Goal: Task Accomplishment & Management: Use online tool/utility

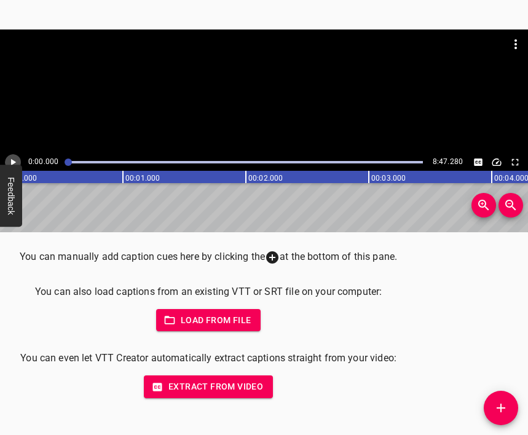
click at [13, 157] on icon "Play/Pause" at bounding box center [12, 162] width 11 height 11
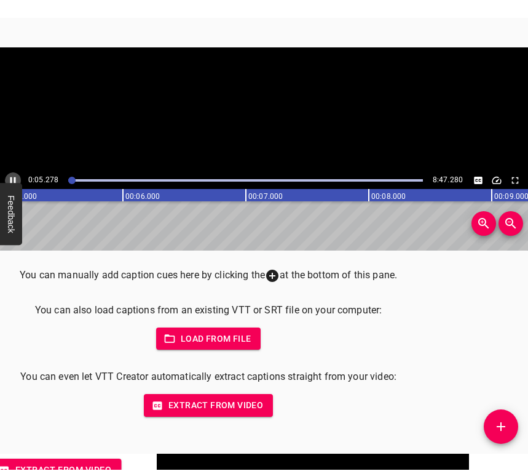
scroll to position [0, 663]
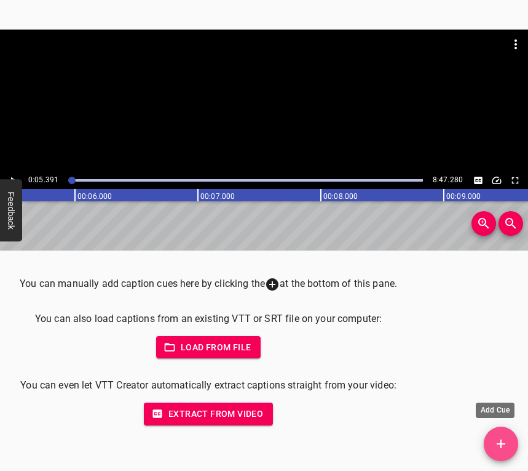
click at [503, 435] on icon "Add Cue" at bounding box center [501, 443] width 15 height 15
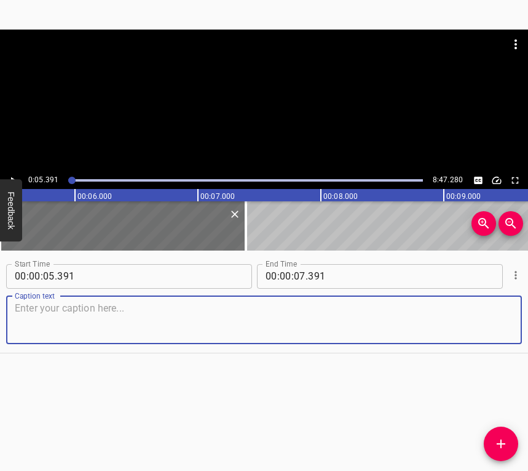
click at [180, 327] on textarea at bounding box center [264, 319] width 499 height 35
paste textarea "A human is such a strange creature that may get used to everything and may some…"
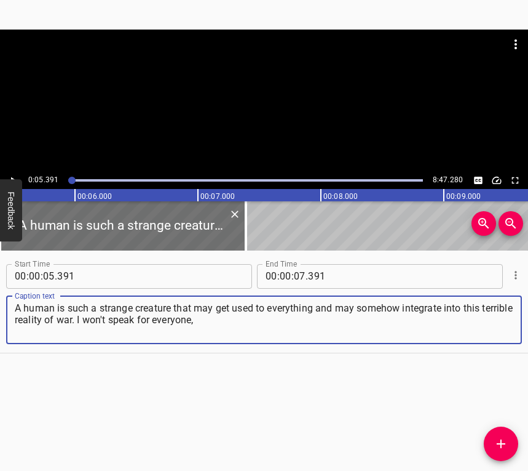
type textarea "A human is such a strange creature that may get used to everything and may some…"
click at [9, 177] on icon "Play/Pause" at bounding box center [12, 180] width 11 height 11
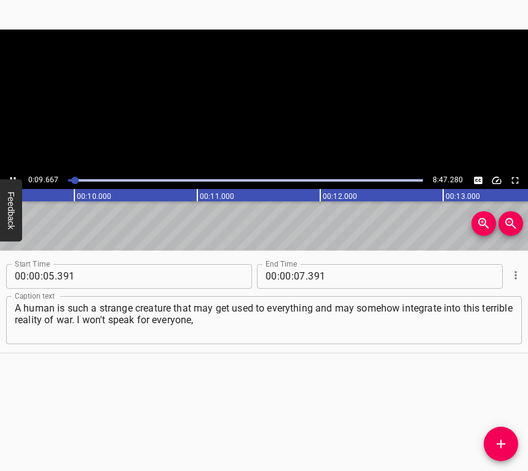
scroll to position [0, 1189]
click at [14, 175] on icon "Play/Pause" at bounding box center [12, 180] width 11 height 11
click at [297, 281] on input "number" at bounding box center [300, 276] width 12 height 25
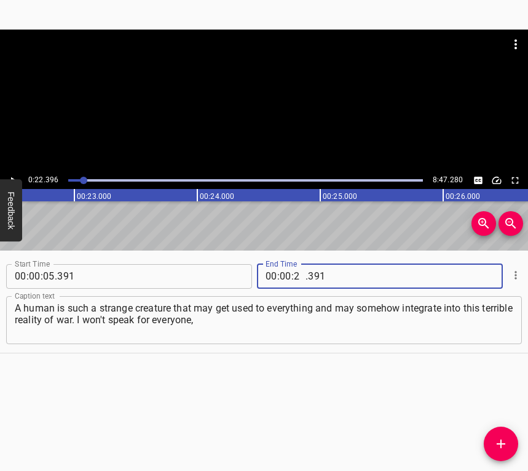
type input "22"
type input "396"
click at [500, 435] on icon "Add Cue" at bounding box center [501, 443] width 15 height 15
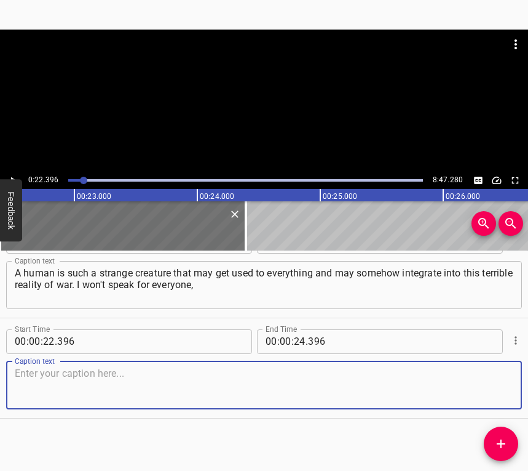
scroll to position [38, 0]
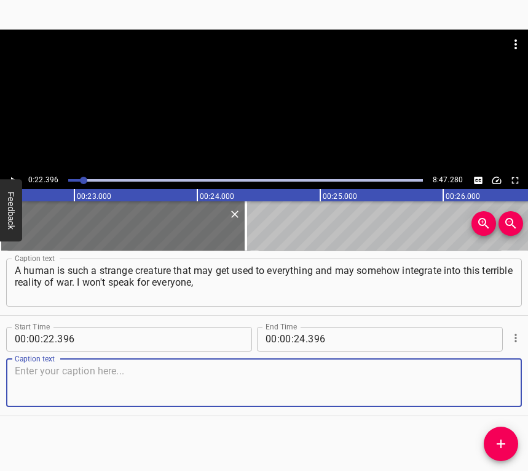
click at [496, 381] on textarea at bounding box center [264, 382] width 499 height 35
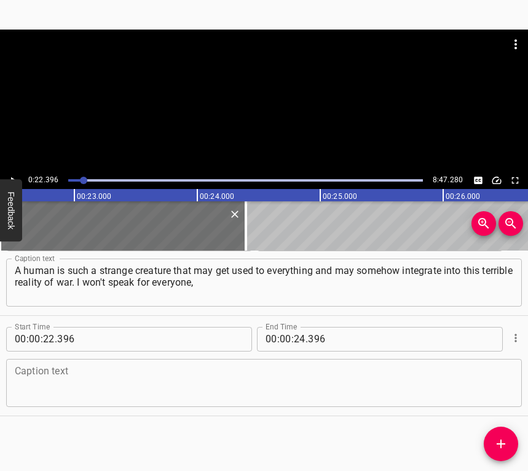
click at [84, 372] on textarea at bounding box center [264, 382] width 499 height 35
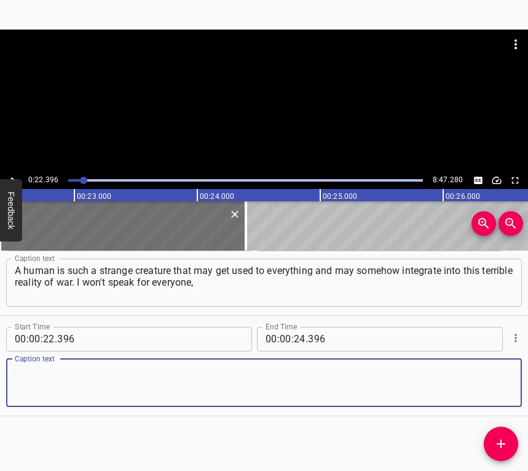
paste textarea "I'll speak for myself. I was more afraid in the beginning, because until the la…"
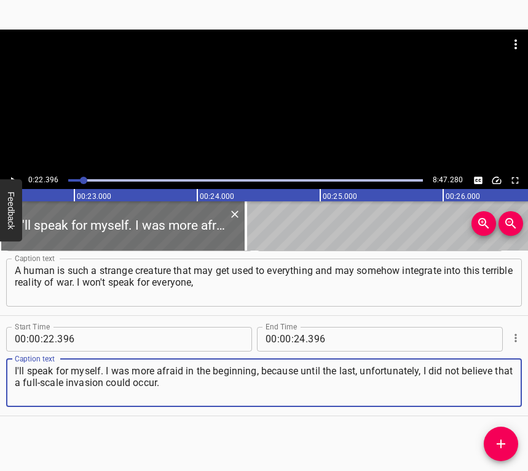
type textarea "I'll speak for myself. I was more afraid in the beginning, because until the la…"
click at [12, 171] on div at bounding box center [264, 101] width 528 height 142
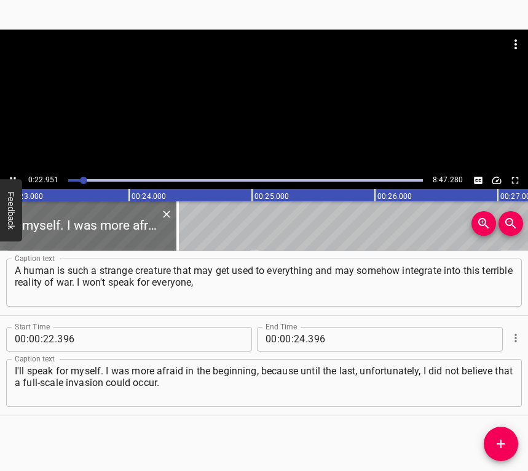
scroll to position [0, 2856]
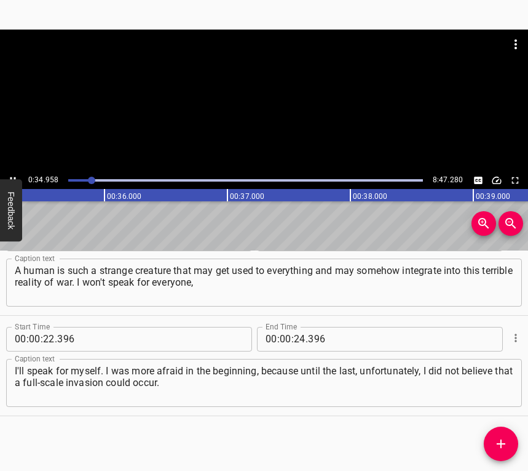
click at [11, 175] on icon "Play/Pause" at bounding box center [12, 180] width 11 height 11
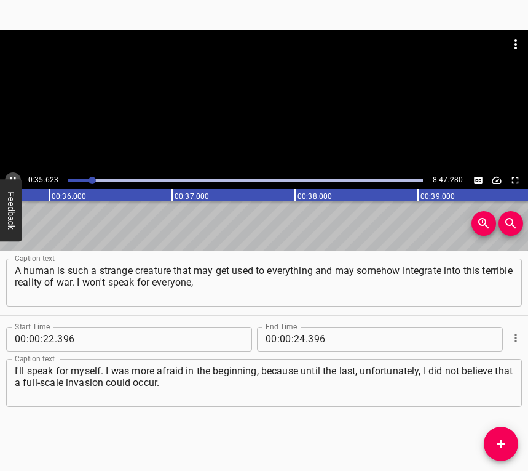
click at [11, 175] on icon "Play/Pause" at bounding box center [12, 180] width 11 height 11
click at [299, 338] on input "number" at bounding box center [300, 339] width 12 height 25
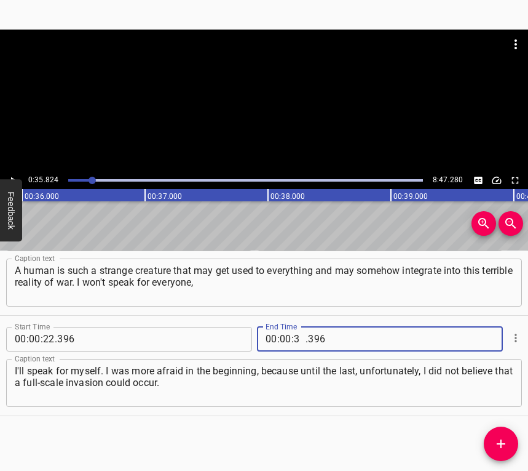
type input "35"
type input "824"
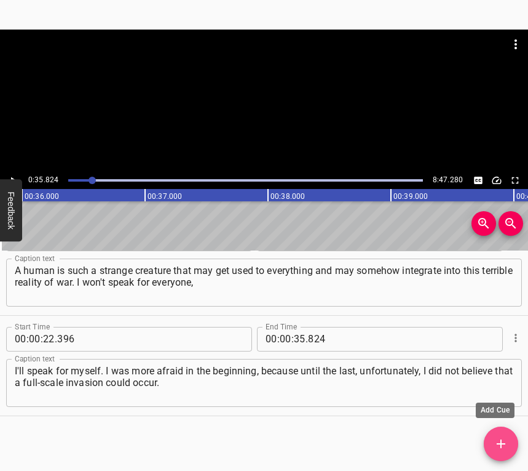
click at [501, 435] on icon "Add Cue" at bounding box center [501, 443] width 9 height 9
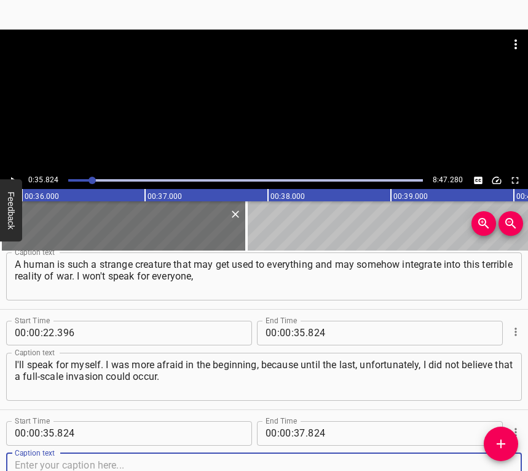
scroll to position [138, 0]
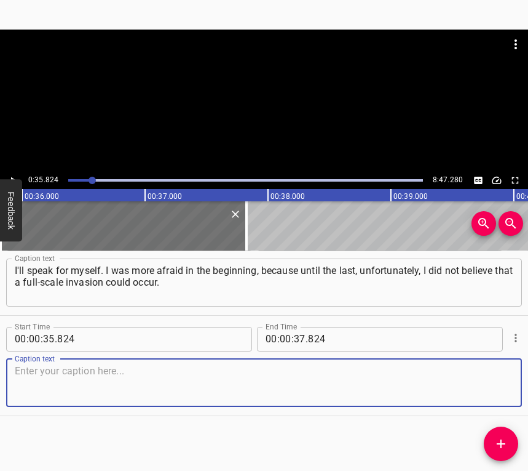
click at [501, 375] on textarea at bounding box center [264, 382] width 499 height 35
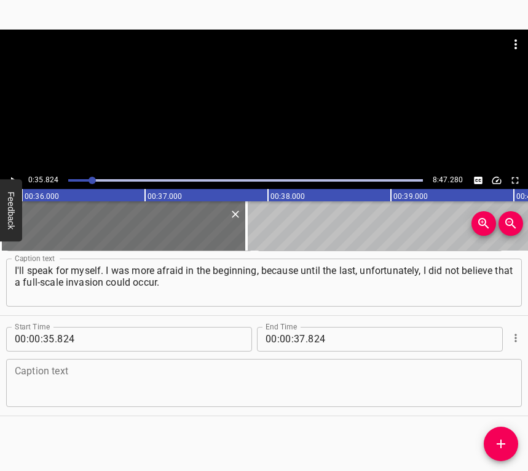
click at [186, 373] on textarea at bounding box center [264, 382] width 499 height 35
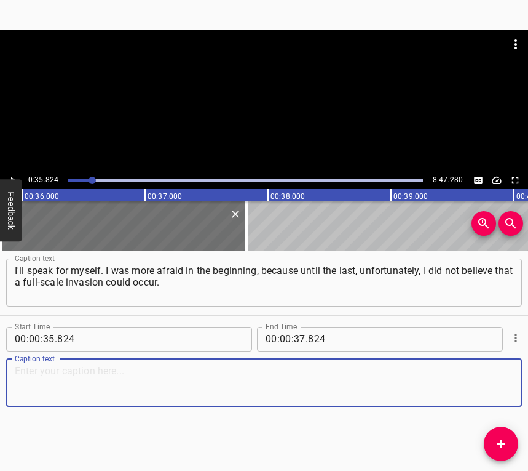
paste textarea "When this happened in [DATE], shelling began at [PERSON_NAME] – it was very sca…"
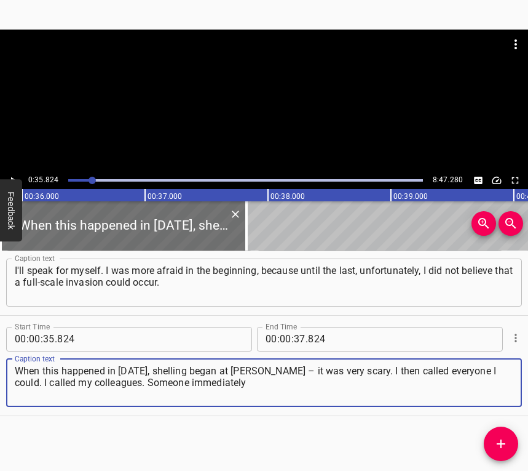
type textarea "When this happened in [DATE], shelling began at [PERSON_NAME] – it was very sca…"
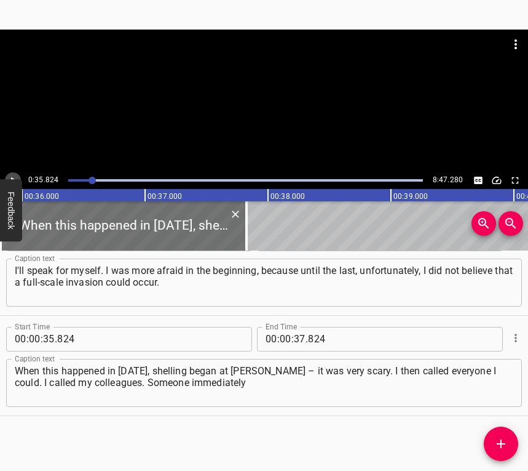
click at [15, 173] on button "Play/Pause" at bounding box center [13, 180] width 16 height 16
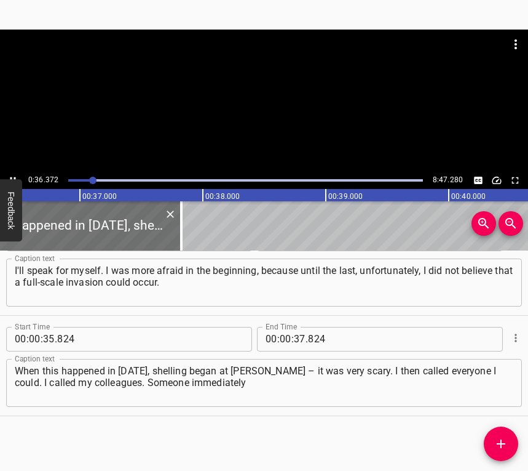
scroll to position [0, 4474]
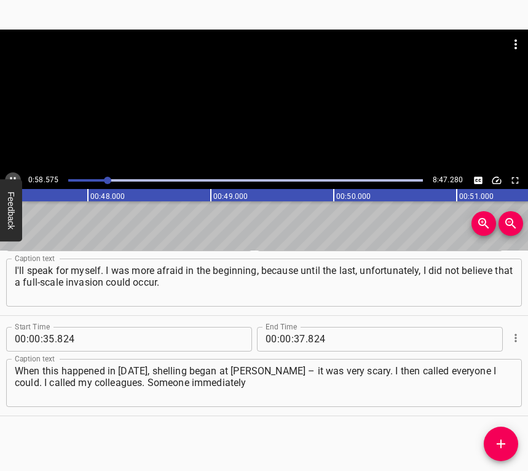
click at [8, 176] on icon "Play/Pause" at bounding box center [12, 180] width 11 height 11
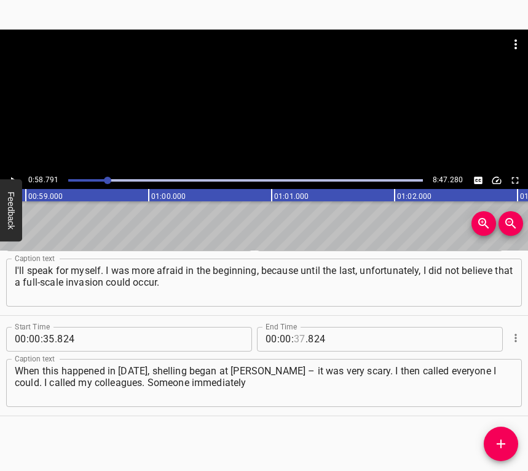
click at [294, 338] on input "number" at bounding box center [300, 339] width 12 height 25
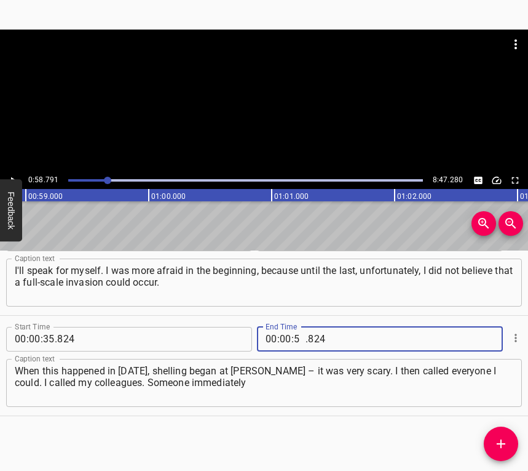
type input "58"
type input "791"
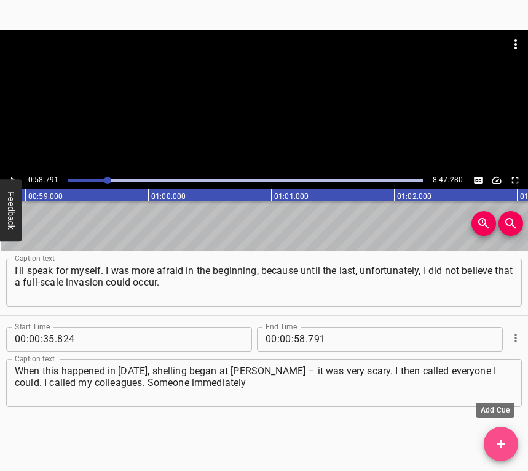
click at [492, 435] on span "Add Cue" at bounding box center [501, 443] width 34 height 15
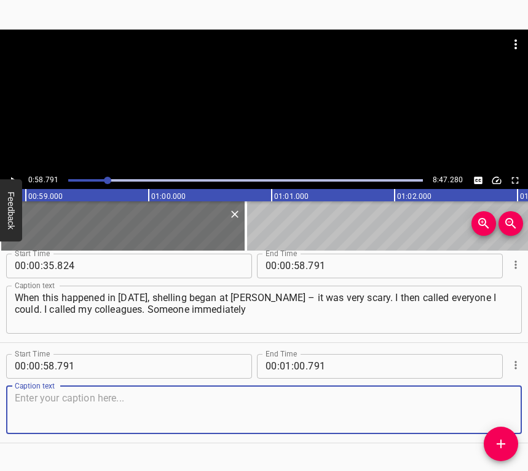
scroll to position [238, 0]
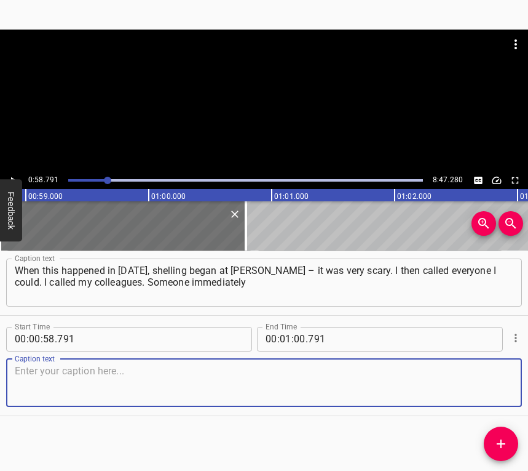
click at [496, 381] on textarea at bounding box center [264, 382] width 499 height 35
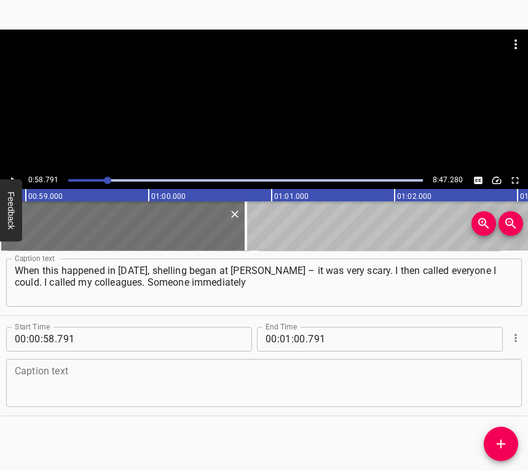
click at [137, 384] on textarea at bounding box center [264, 382] width 499 height 35
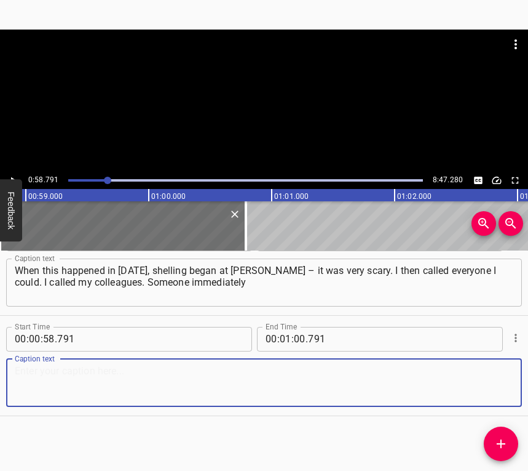
paste textarea "packed up their things and went somewhere – either to the [GEOGRAPHIC_DATA], or…"
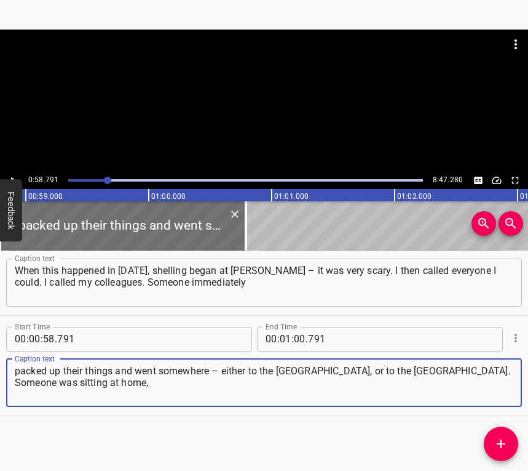
type textarea "packed up their things and went somewhere – either to the [GEOGRAPHIC_DATA], or…"
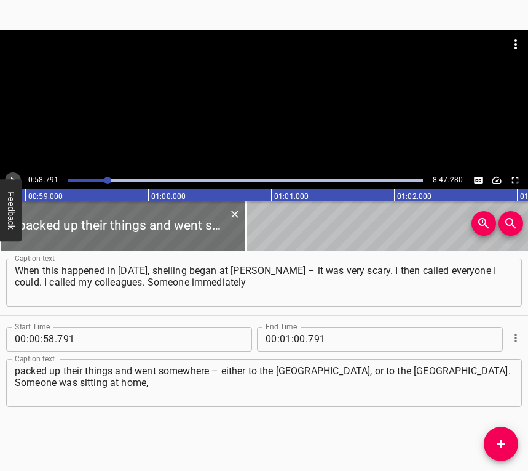
click at [16, 173] on button "Play/Pause" at bounding box center [13, 180] width 16 height 16
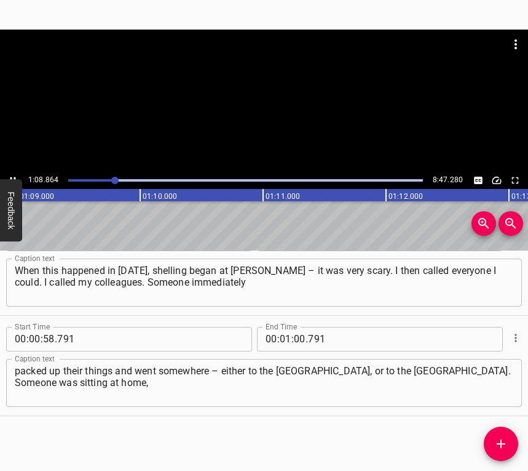
click at [10, 175] on icon "Play/Pause" at bounding box center [12, 180] width 11 height 11
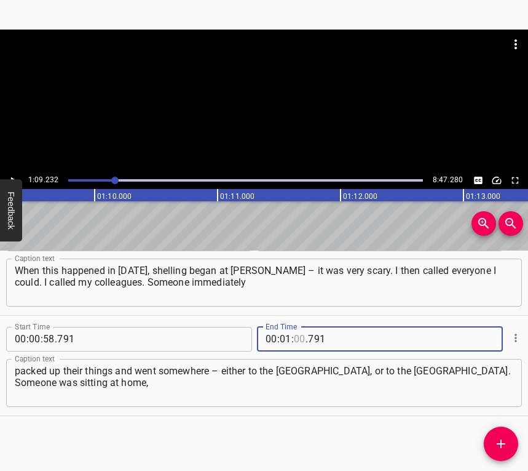
click at [294, 338] on input "number" at bounding box center [300, 339] width 12 height 25
type input "09"
type input "232"
drag, startPoint x: 504, startPoint y: 440, endPoint x: 517, endPoint y: 397, distance: 45.1
click at [503, 435] on icon "Add Cue" at bounding box center [501, 443] width 15 height 15
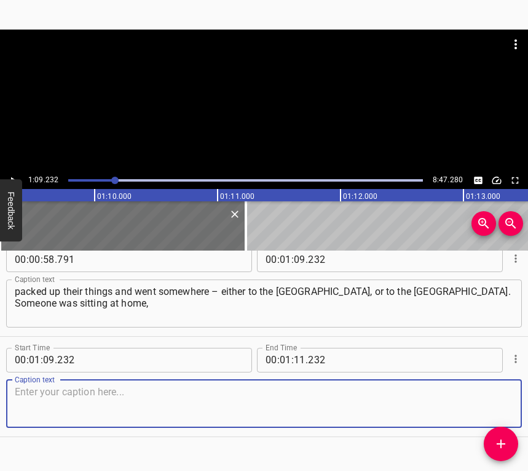
scroll to position [338, 0]
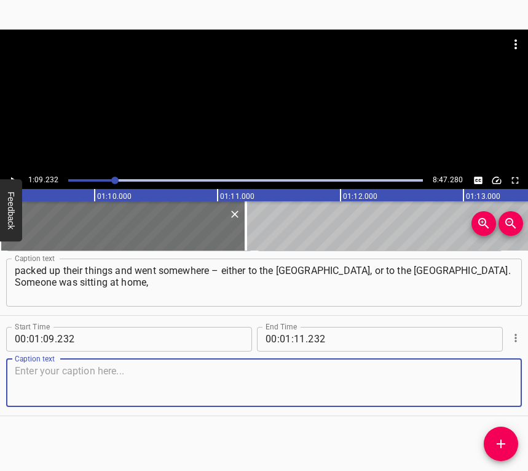
click at [490, 381] on textarea at bounding box center [264, 382] width 499 height 35
click at [140, 384] on textarea at bounding box center [264, 382] width 499 height 35
paste textarea "monitoring the news tape and did not understand what was happening at all. It w…"
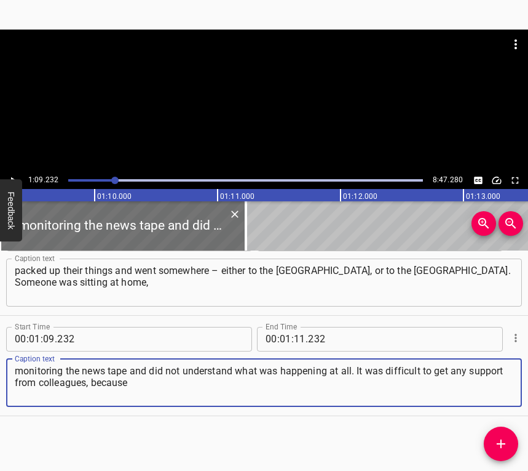
type textarea "monitoring the news tape and did not understand what was happening at all. It w…"
click at [13, 173] on button "Play/Pause" at bounding box center [13, 180] width 16 height 16
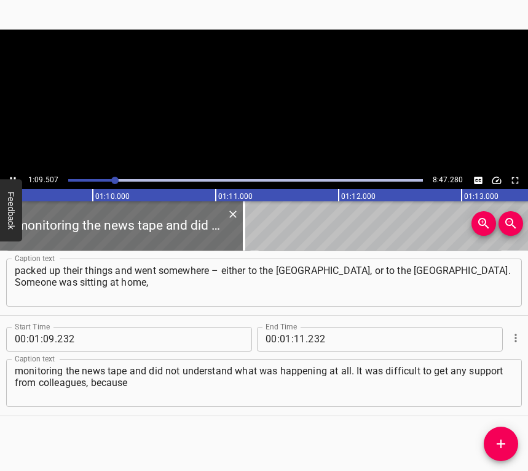
scroll to position [0, 8550]
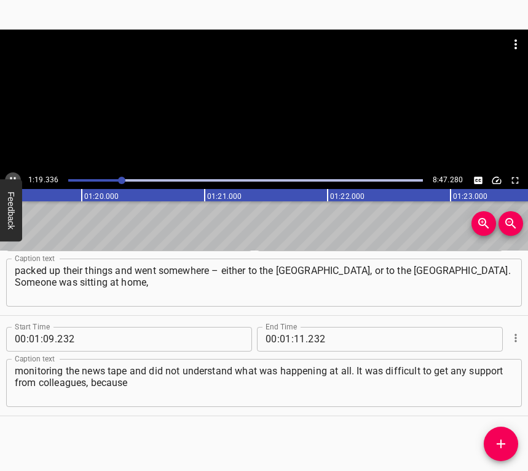
click at [11, 175] on icon "Play/Pause" at bounding box center [12, 180] width 11 height 11
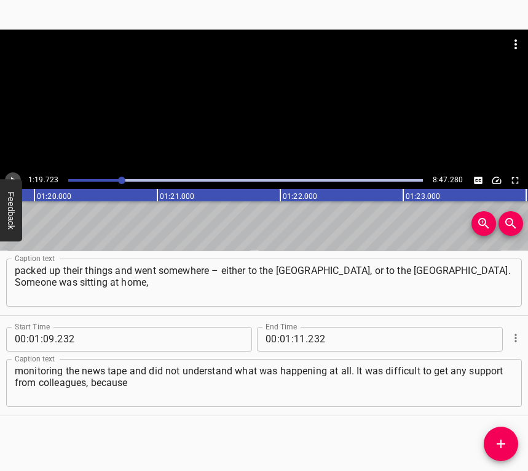
click at [11, 175] on icon "Play/Pause" at bounding box center [12, 180] width 11 height 11
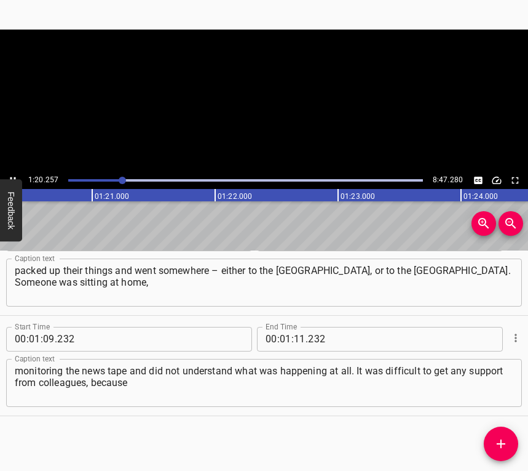
click at [11, 175] on icon "Play/Pause" at bounding box center [12, 180] width 11 height 11
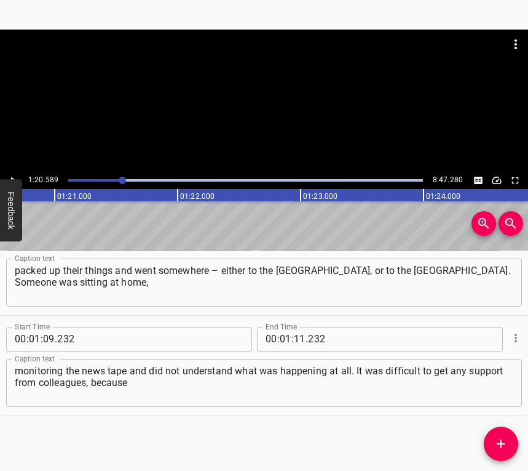
scroll to position [0, 9913]
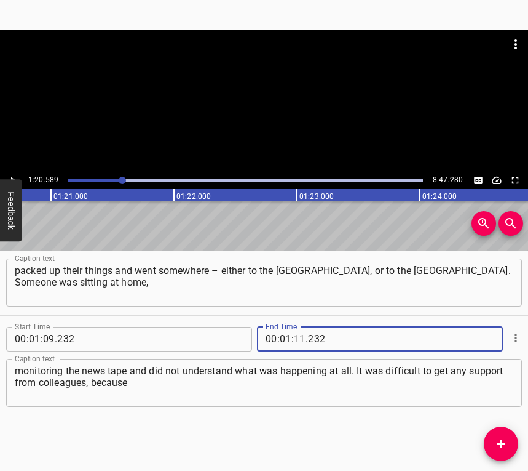
click at [296, 340] on input "number" at bounding box center [300, 339] width 12 height 25
type input "20"
type input "589"
click at [501, 435] on icon "Add Cue" at bounding box center [501, 443] width 9 height 9
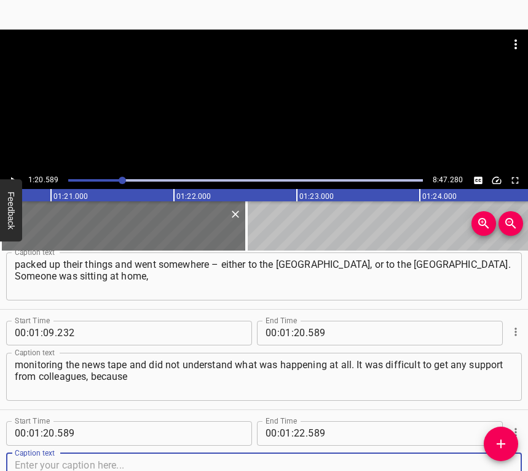
scroll to position [439, 0]
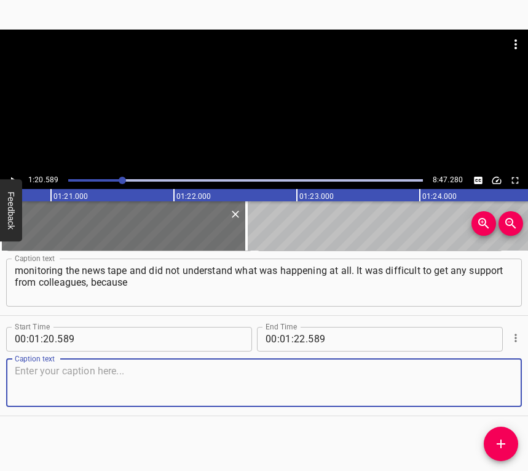
click at [497, 385] on textarea at bounding box center [264, 382] width 499 height 35
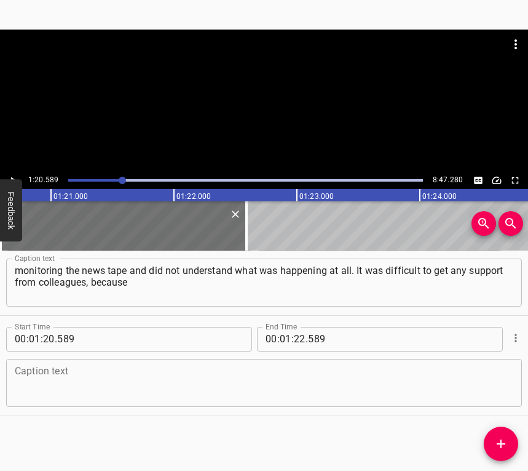
click at [147, 395] on textarea at bounding box center [264, 382] width 499 height 35
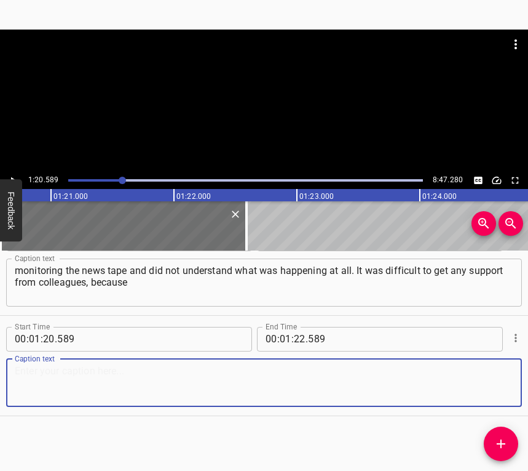
paste textarea "everyone was confused. In addition, I have been living near [GEOGRAPHIC_DATA] i…"
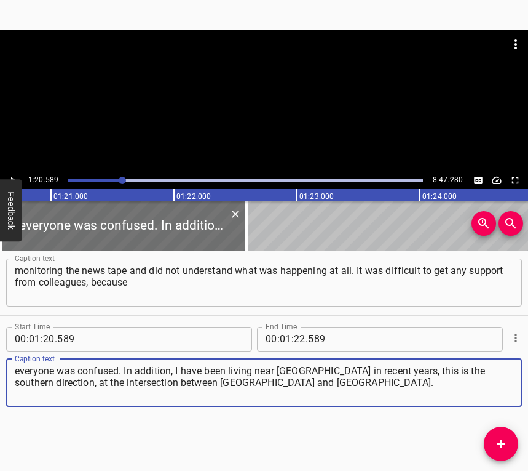
type textarea "everyone was confused. In addition, I have been living near [GEOGRAPHIC_DATA] i…"
click at [12, 176] on icon "Play/Pause" at bounding box center [12, 180] width 11 height 11
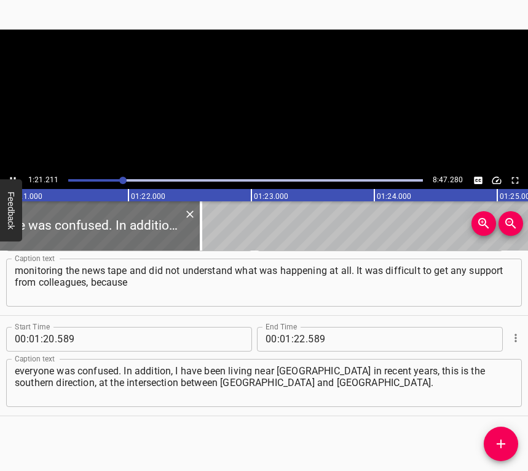
scroll to position [0, 9989]
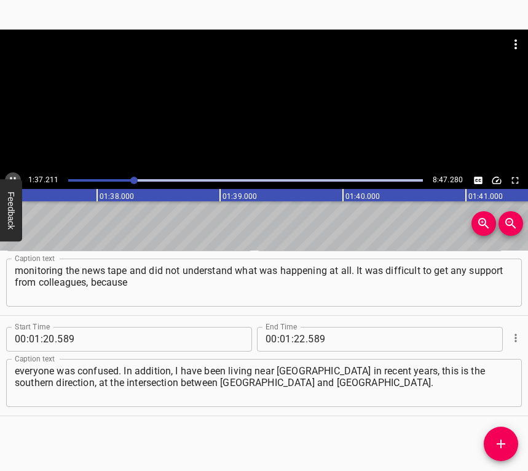
click at [12, 176] on icon "Play/Pause" at bounding box center [12, 180] width 11 height 11
click at [294, 340] on input "number" at bounding box center [300, 339] width 12 height 25
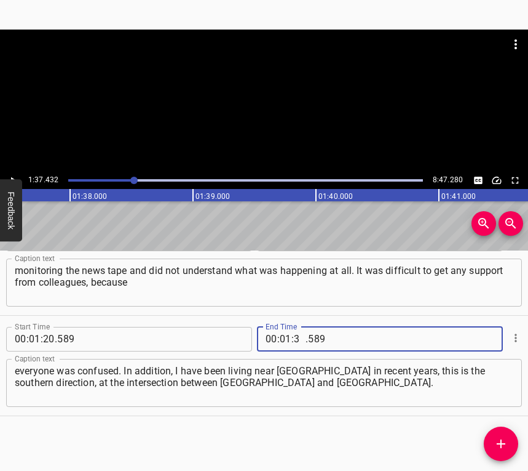
type input "37"
type input "432"
click at [500, 435] on icon "Add Cue" at bounding box center [501, 443] width 15 height 15
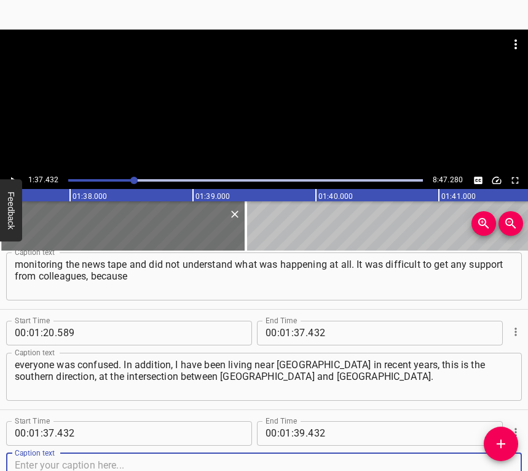
scroll to position [539, 0]
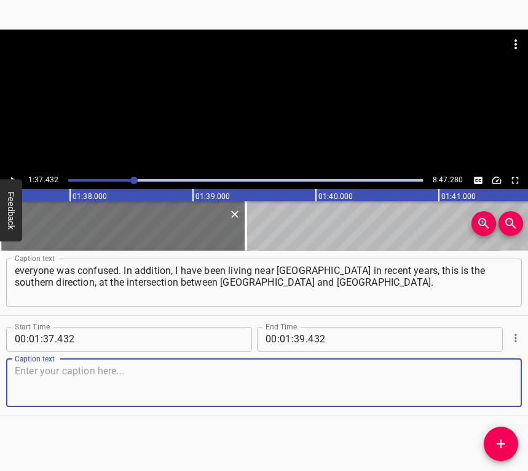
click at [497, 393] on textarea at bounding box center [264, 382] width 499 height 35
click at [180, 387] on textarea at bounding box center [264, 382] width 499 height 35
paste textarea "And there was a fairly active route of movement of russian iron, which was flyi…"
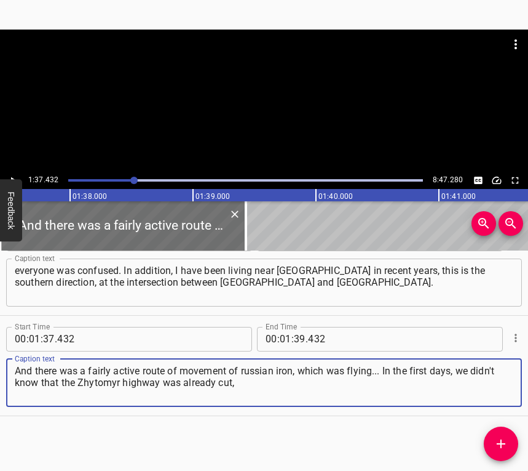
type textarea "And there was a fairly active route of movement of russian iron, which was flyi…"
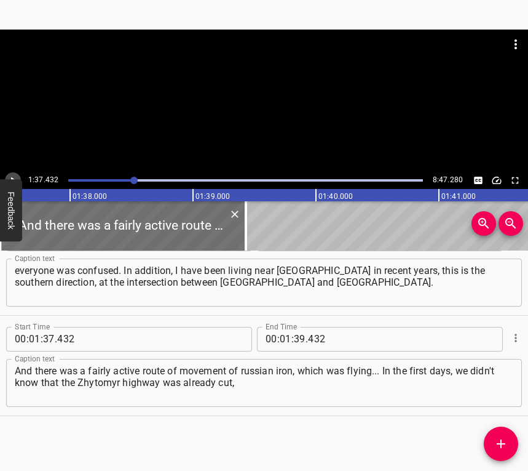
click at [15, 175] on icon "Play/Pause" at bounding box center [12, 180] width 11 height 11
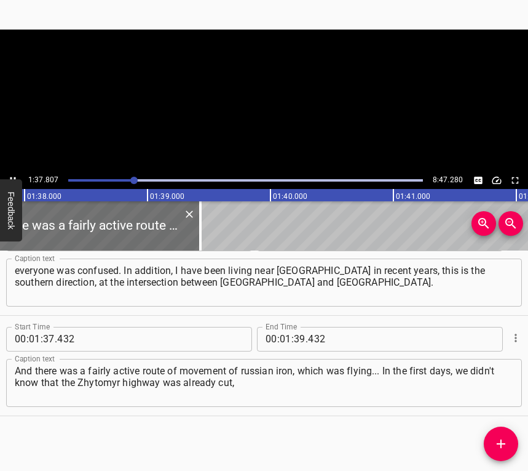
scroll to position [0, 12062]
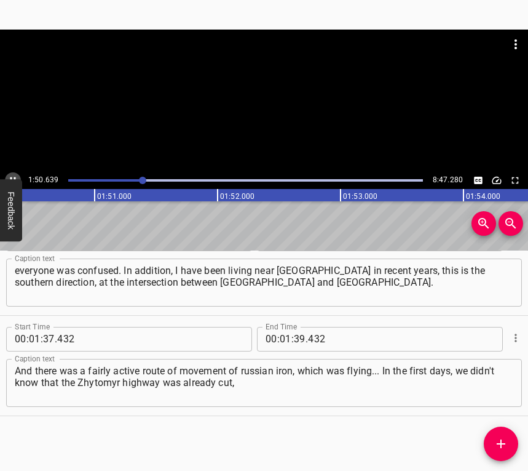
click at [12, 173] on button "Play/Pause" at bounding box center [13, 180] width 16 height 16
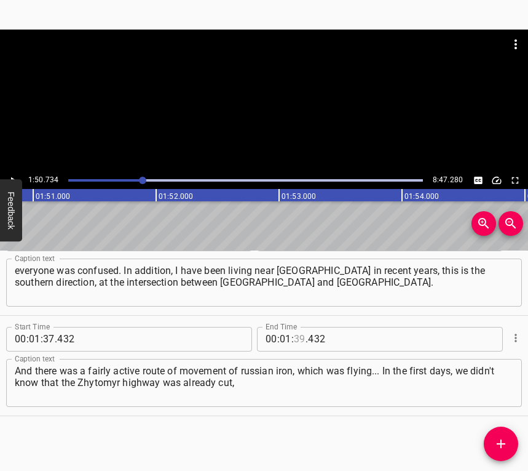
click at [294, 337] on input "number" at bounding box center [300, 339] width 12 height 25
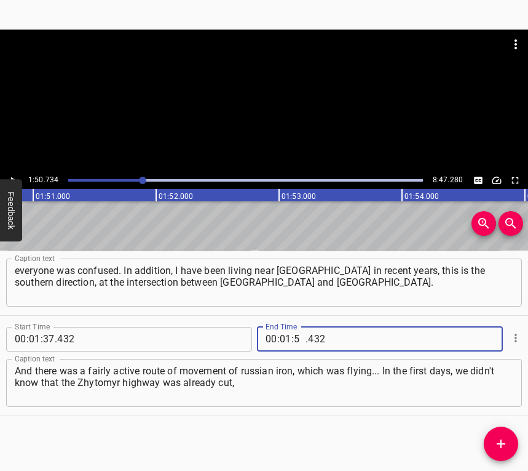
type input "50"
type input "734"
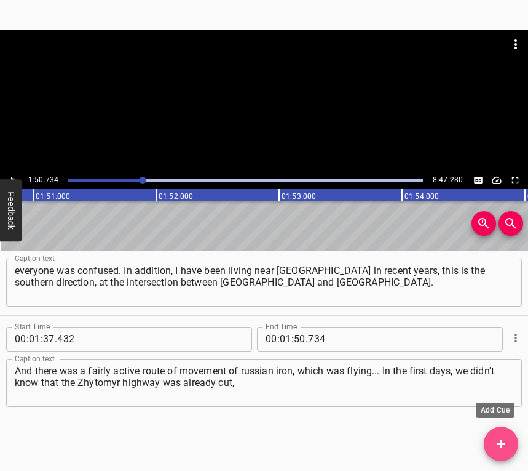
click at [499, 435] on icon "Add Cue" at bounding box center [501, 443] width 9 height 9
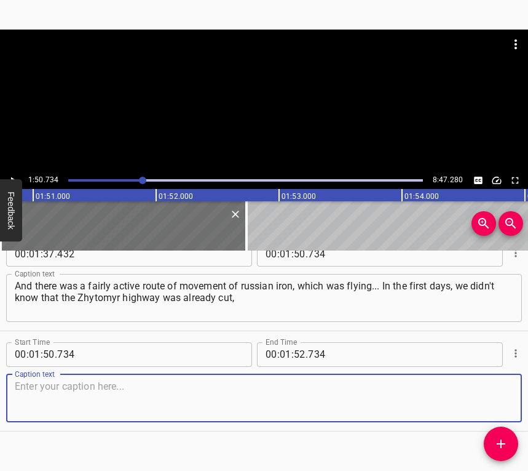
scroll to position [639, 0]
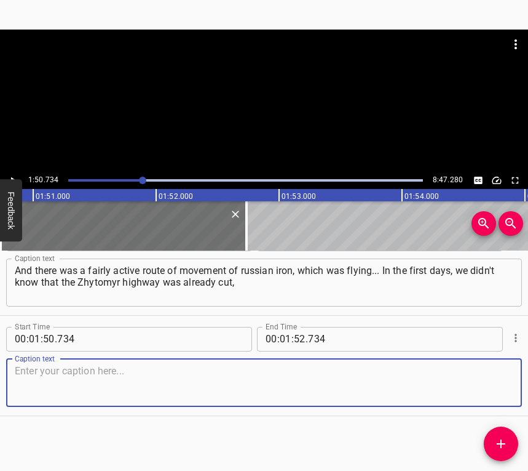
click at [492, 379] on textarea at bounding box center [264, 382] width 499 height 35
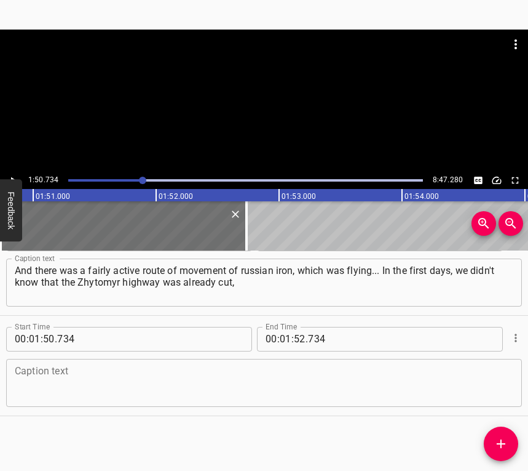
click at [49, 402] on div "Caption text" at bounding box center [264, 383] width 516 height 48
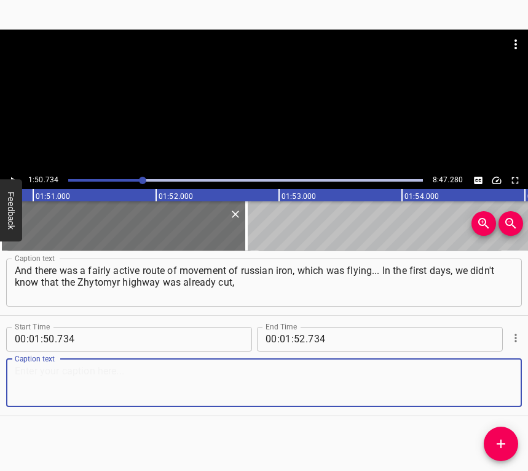
paste textarea "for example. Then, when we monitored the news, we still didn't fully understand…"
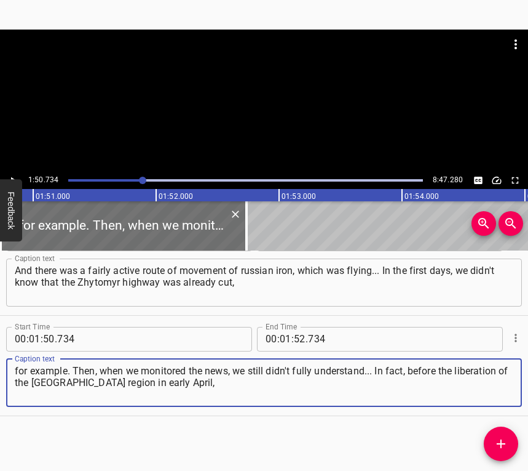
type textarea "for example. Then, when we monitored the news, we still didn't fully understand…"
click at [6, 177] on button "Play/Pause" at bounding box center [13, 180] width 16 height 16
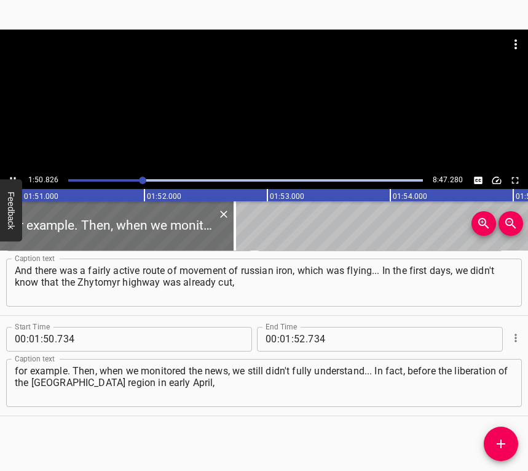
scroll to position [0, 13665]
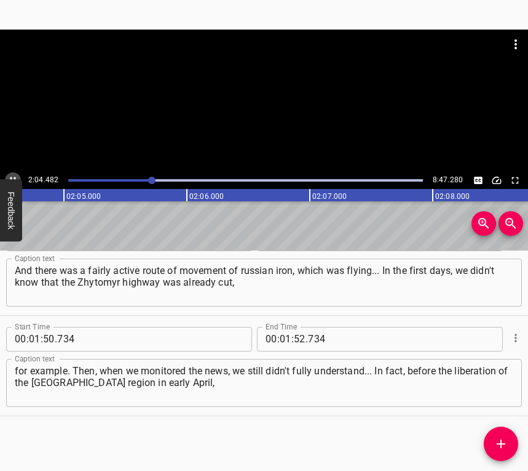
click at [12, 175] on icon "Play/Pause" at bounding box center [12, 180] width 11 height 11
click at [280, 341] on input "number" at bounding box center [286, 339] width 12 height 25
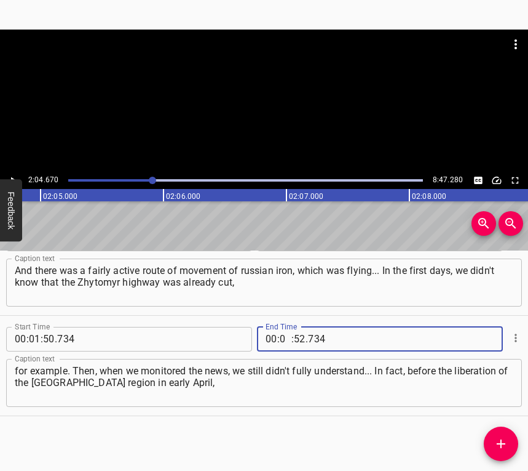
type input "02"
type input "04"
type input "670"
click at [499, 435] on icon "Add Cue" at bounding box center [501, 443] width 15 height 15
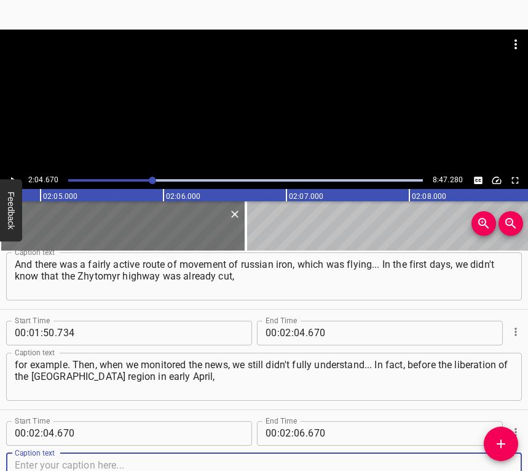
scroll to position [739, 0]
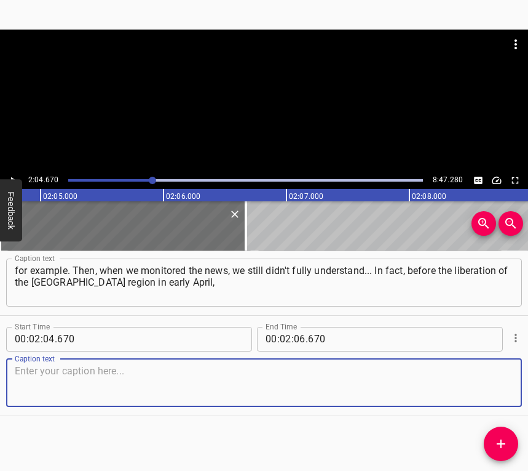
click at [488, 388] on textarea at bounding box center [264, 382] width 499 height 35
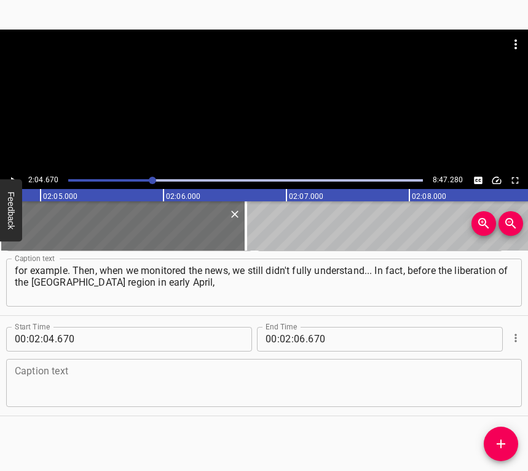
click at [82, 378] on textarea at bounding box center [264, 382] width 499 height 35
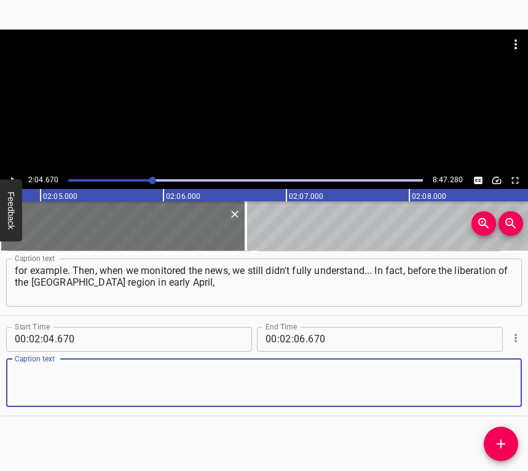
paste textarea "it was very difficult to navigate, because there was no final information, ther…"
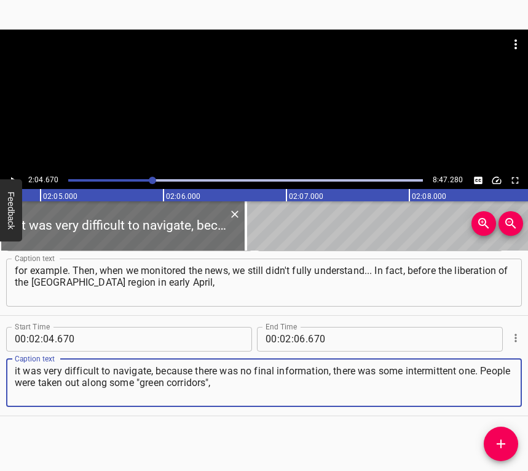
type textarea "it was very difficult to navigate, because there was no final information, ther…"
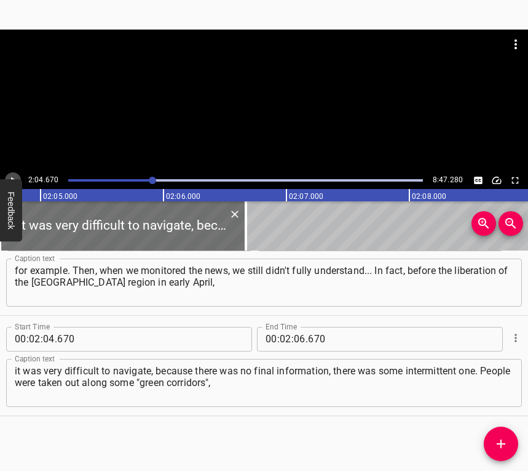
click at [6, 177] on button "Play/Pause" at bounding box center [13, 180] width 16 height 16
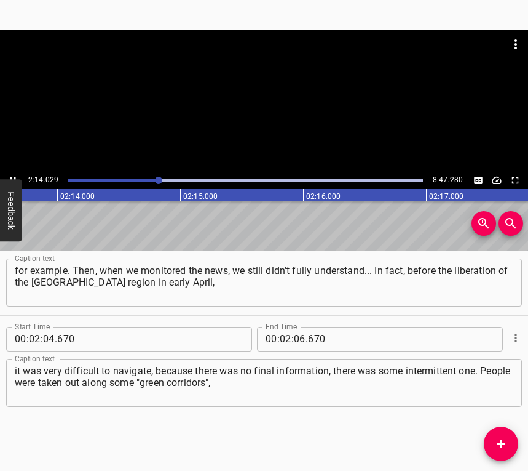
click at [9, 175] on icon "Play/Pause" at bounding box center [12, 180] width 11 height 11
click at [306, 337] on span "." at bounding box center [307, 339] width 2 height 25
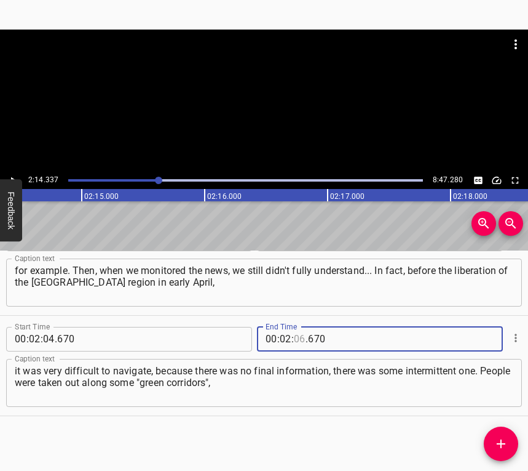
click at [295, 337] on input "number" at bounding box center [300, 339] width 12 height 25
type input "14"
type input "337"
click at [499, 435] on icon "Add Cue" at bounding box center [501, 443] width 9 height 9
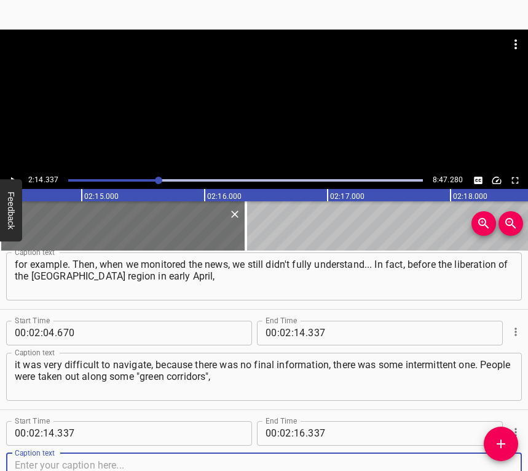
scroll to position [840, 0]
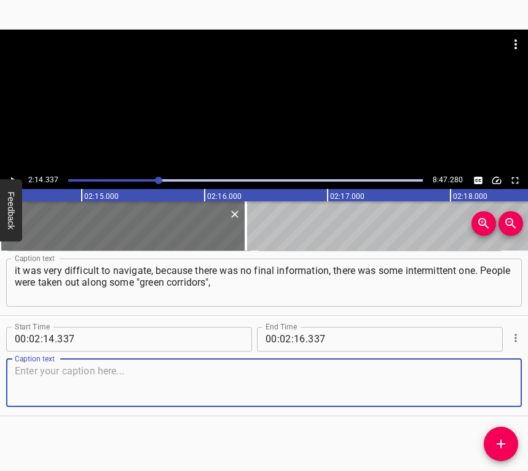
click at [489, 384] on textarea at bounding box center [264, 382] width 499 height 35
click at [165, 387] on textarea at bounding box center [264, 382] width 499 height 35
paste textarea "and it was clear that the [DEMOGRAPHIC_DATA] had already come close. We went to…"
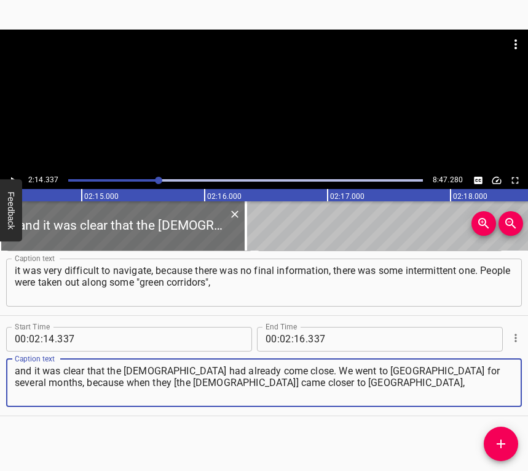
type textarea "and it was clear that the [DEMOGRAPHIC_DATA] had already come close. We went to…"
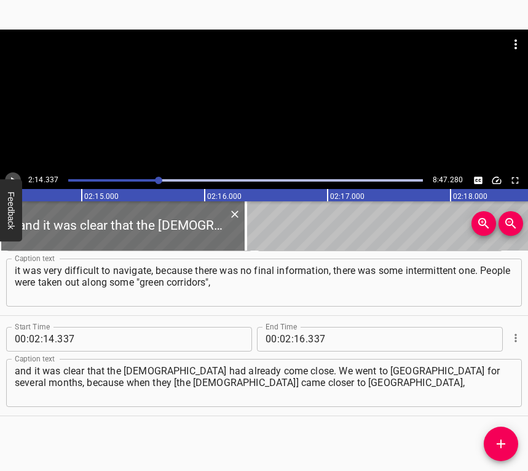
click at [13, 175] on icon "Play/Pause" at bounding box center [12, 180] width 11 height 11
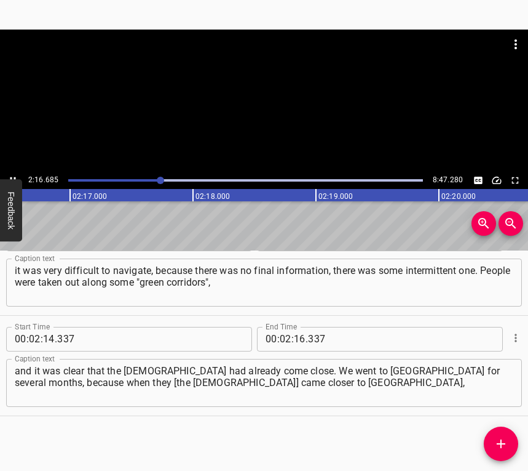
scroll to position [0, 16813]
click at [12, 175] on icon "Play/Pause" at bounding box center [12, 180] width 11 height 11
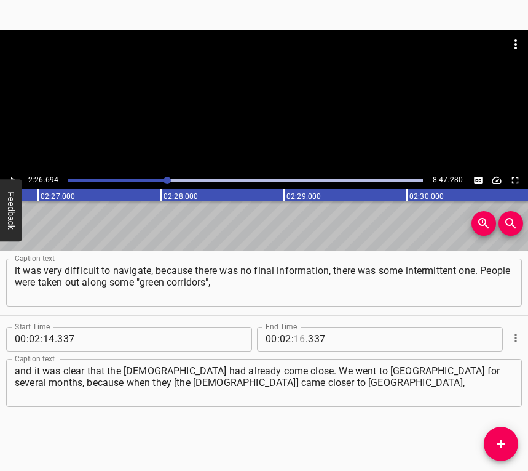
click at [295, 336] on input "number" at bounding box center [300, 339] width 12 height 25
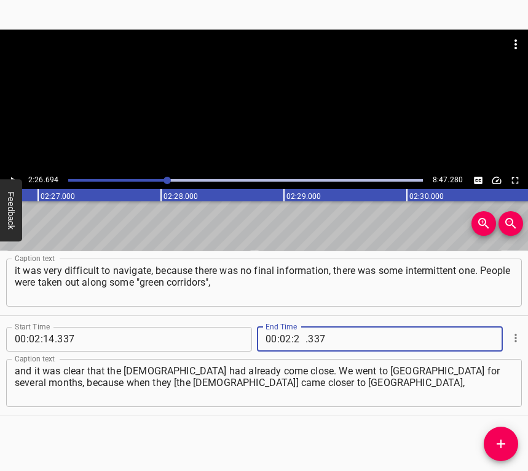
type input "26"
type input "694"
click at [501, 435] on icon "Add Cue" at bounding box center [501, 443] width 9 height 9
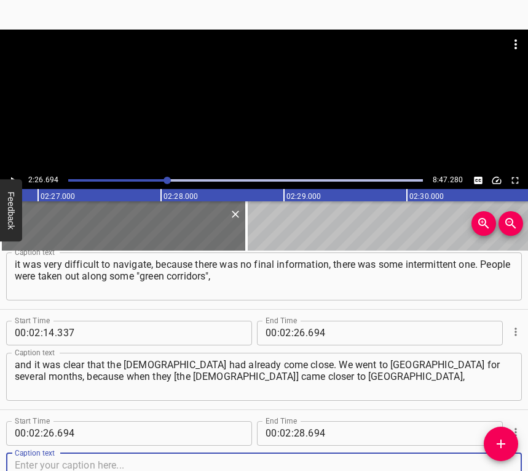
scroll to position [940, 0]
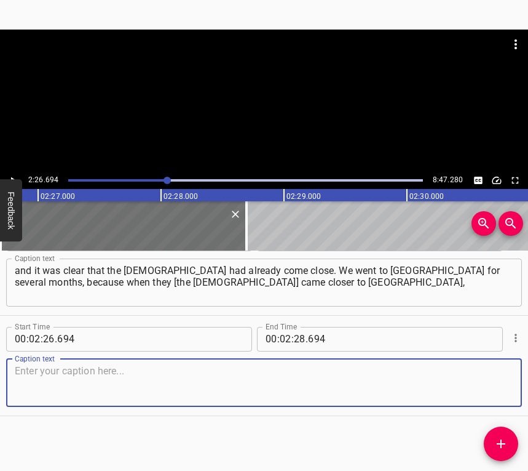
click at [496, 385] on textarea at bounding box center [264, 382] width 499 height 35
click at [23, 376] on textarea at bounding box center [264, 382] width 499 height 35
paste textarea "multiple launch missile attacks began and roofs in houses began to bounce, we a…"
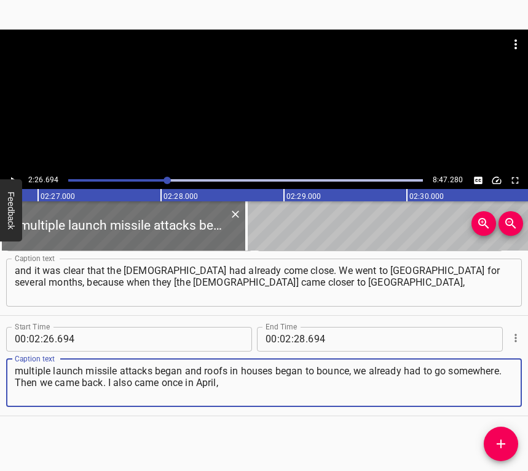
type textarea "multiple launch missile attacks began and roofs in houses began to bounce, we a…"
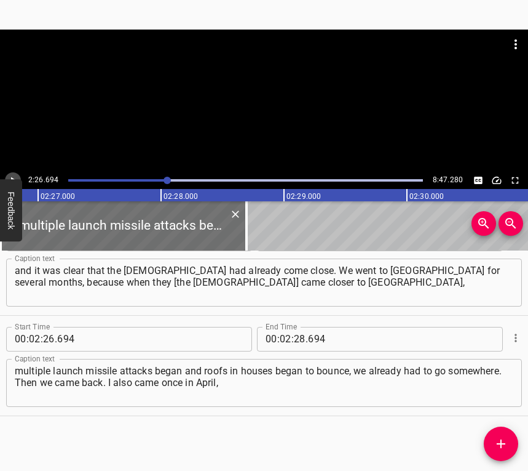
click at [12, 177] on icon "Play/Pause" at bounding box center [12, 180] width 11 height 11
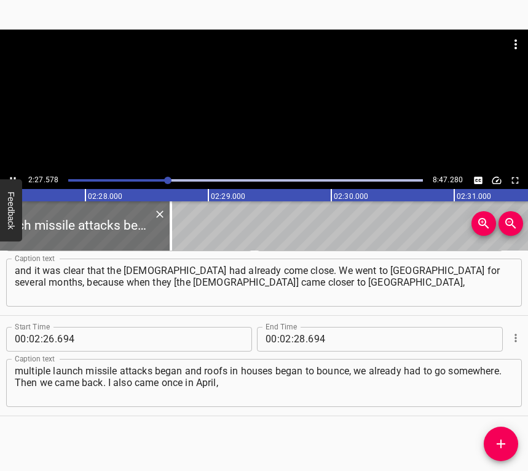
scroll to position [0, 18153]
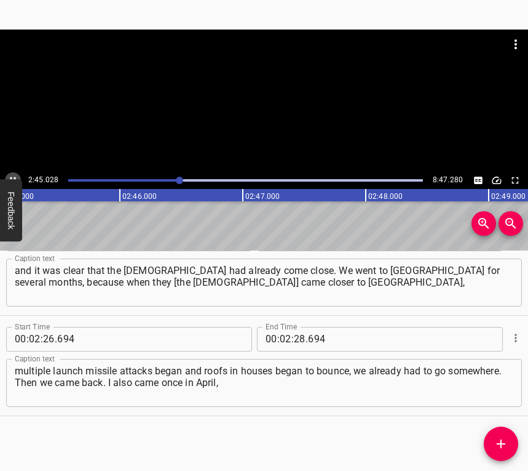
click at [13, 175] on icon "Play/Pause" at bounding box center [12, 180] width 11 height 11
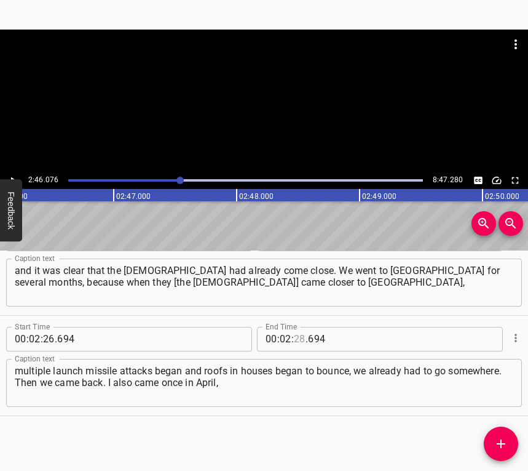
click at [294, 335] on input "number" at bounding box center [300, 339] width 12 height 25
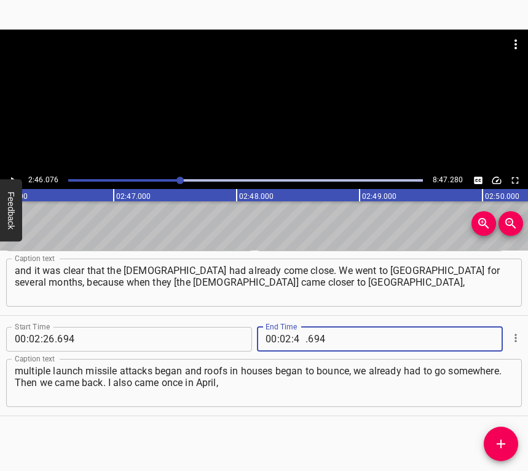
type input "46"
type input "076"
click at [507, 435] on icon "Add Cue" at bounding box center [501, 443] width 15 height 15
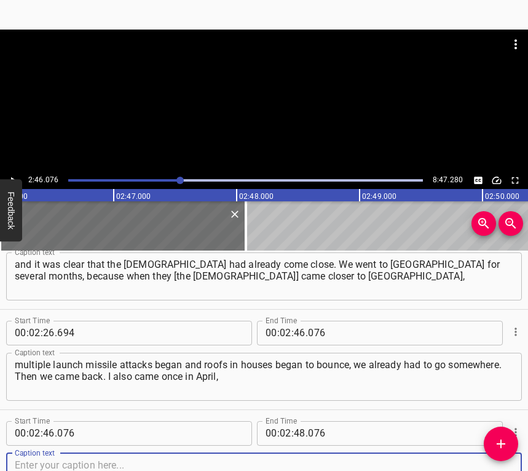
scroll to position [1040, 0]
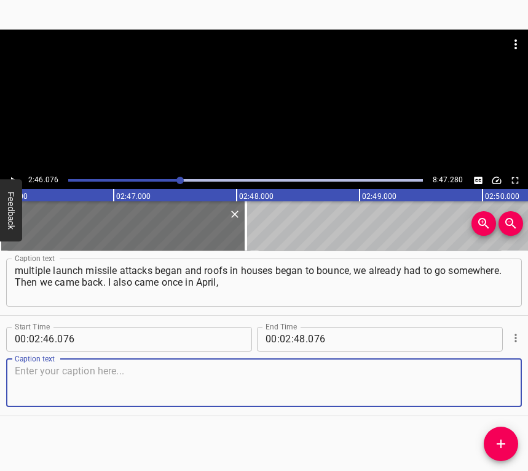
click at [481, 393] on textarea at bounding box center [264, 382] width 499 height 35
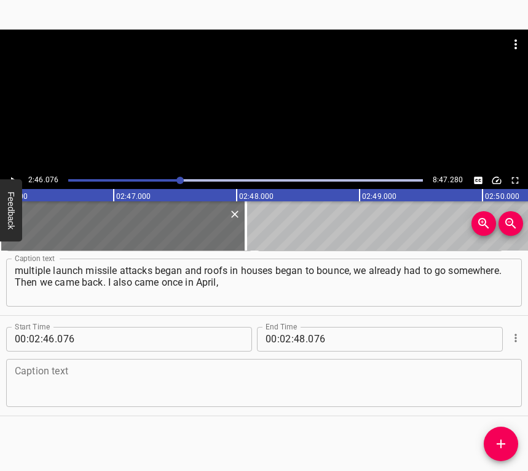
click at [28, 362] on div "Caption text" at bounding box center [264, 383] width 516 height 48
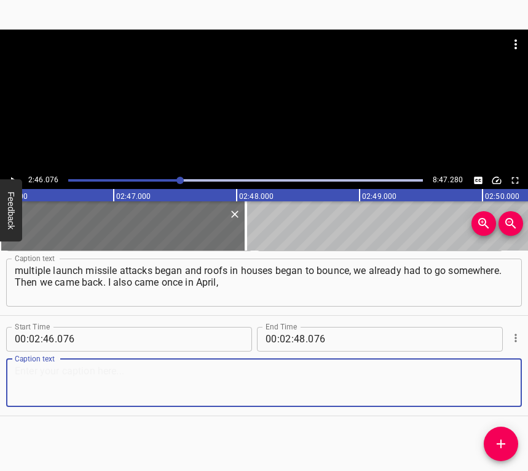
paste textarea "because we were driving cars for the Armed Forces of Ukraine with my daughter. …"
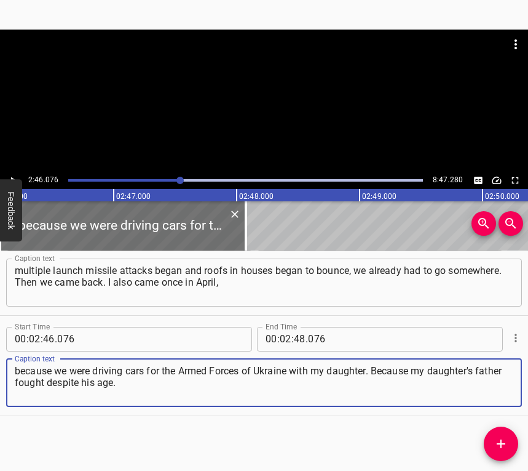
type textarea "because we were driving cars for the Armed Forces of Ukraine with my daughter. …"
click at [14, 173] on button "Play/Pause" at bounding box center [13, 180] width 16 height 16
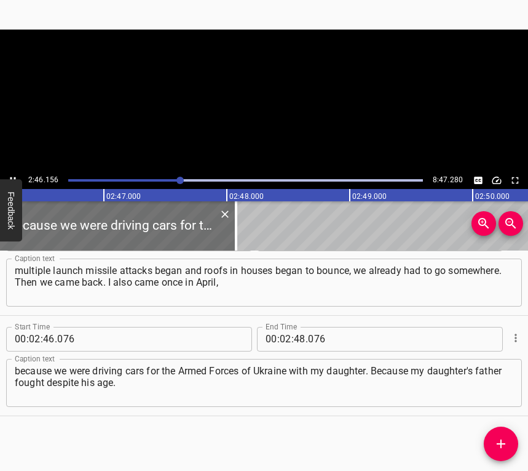
scroll to position [0, 20471]
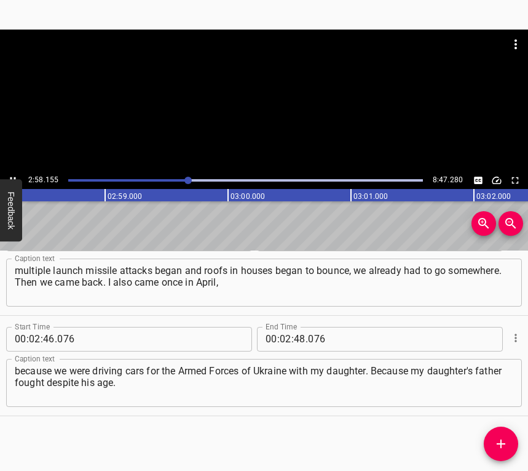
click at [12, 173] on button "Play/Pause" at bounding box center [13, 180] width 16 height 16
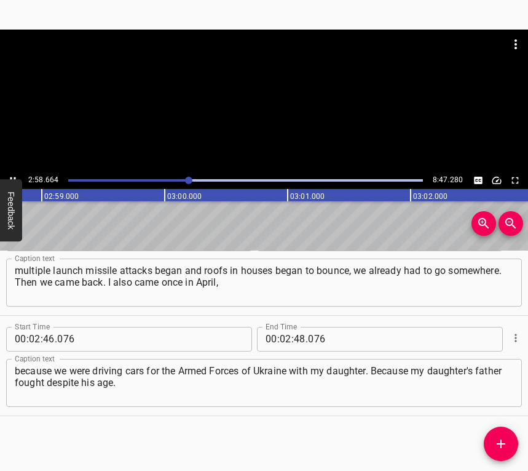
click at [12, 173] on button "Play/Pause" at bounding box center [13, 180] width 16 height 16
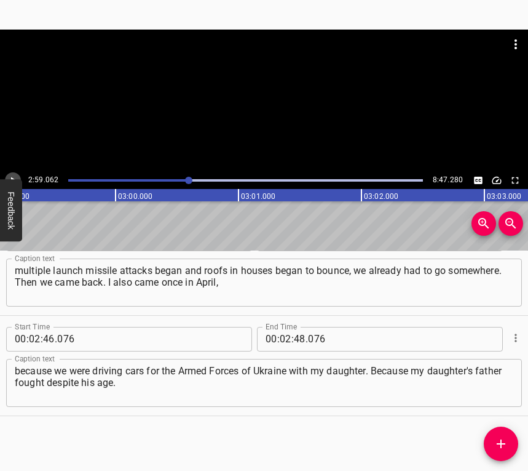
click at [12, 173] on button "Play/Pause" at bounding box center [13, 180] width 16 height 16
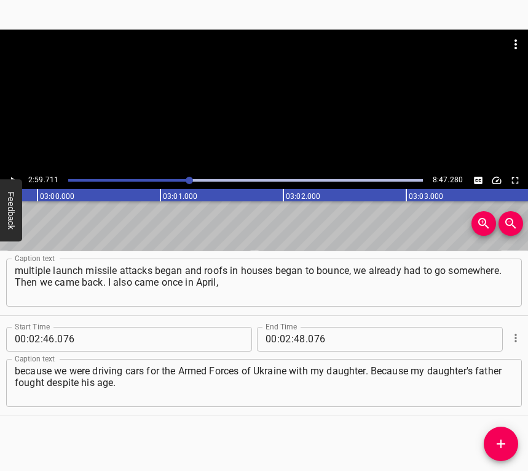
scroll to position [0, 22106]
click at [12, 173] on button "Play/Pause" at bounding box center [13, 180] width 16 height 16
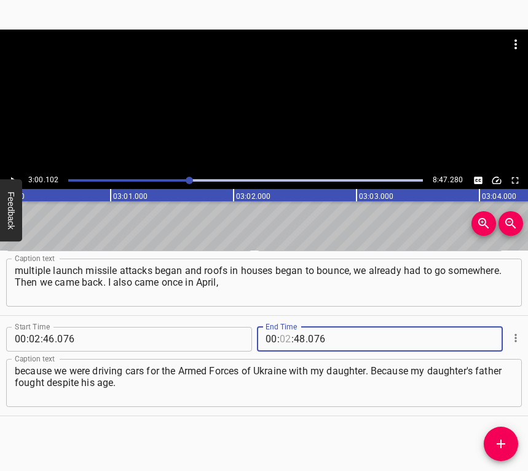
click at [282, 333] on input "number" at bounding box center [286, 339] width 12 height 25
type input "03"
type input "00"
type input "102"
click at [504, 435] on icon "Add Cue" at bounding box center [501, 443] width 15 height 15
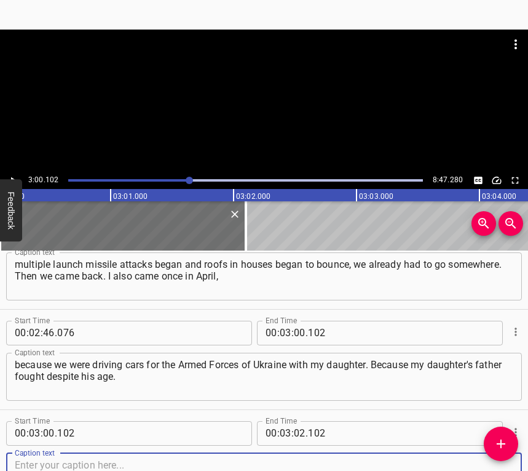
scroll to position [1140, 0]
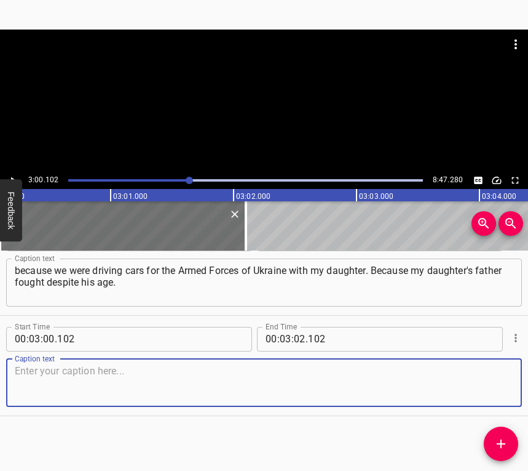
click at [490, 381] on textarea at bounding box center [264, 382] width 499 height 35
click at [82, 392] on textarea at bounding box center [264, 382] width 499 height 35
paste textarea "He was a company commander of the National Guard. And the first cars that came …"
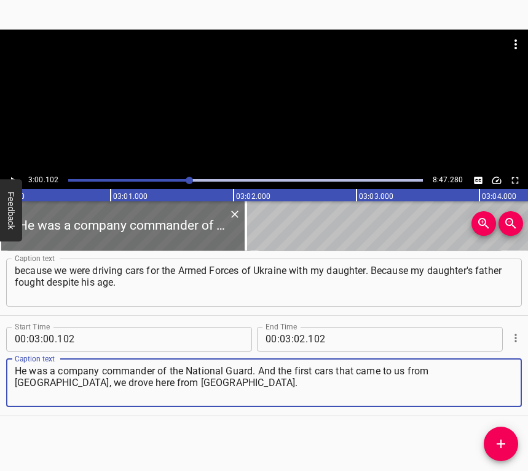
type textarea "He was a company commander of the National Guard. And the first cars that came …"
click at [9, 175] on icon "Play/Pause" at bounding box center [12, 180] width 11 height 11
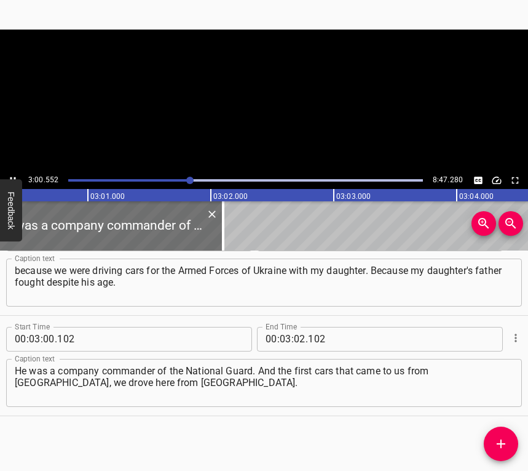
scroll to position [0, 22209]
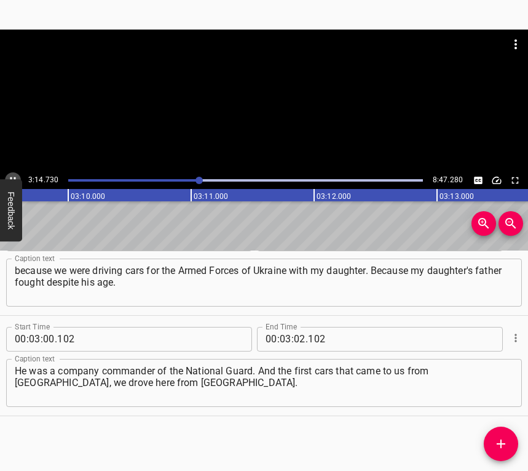
click at [10, 175] on icon "Play/Pause" at bounding box center [12, 180] width 11 height 11
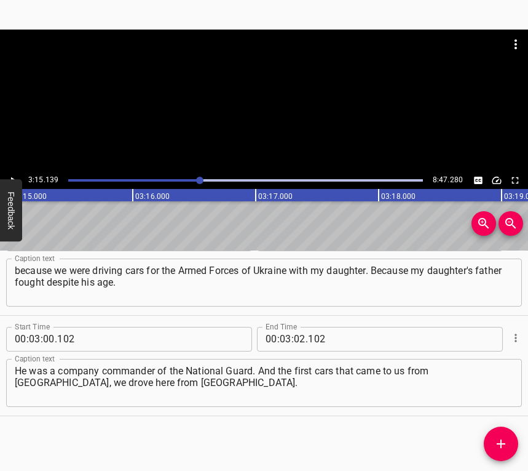
scroll to position [0, 24003]
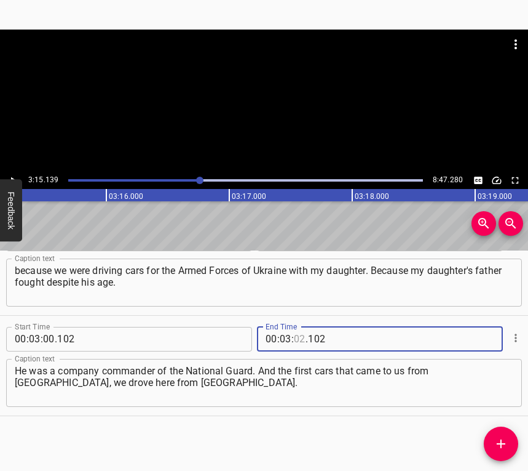
click at [294, 339] on input "number" at bounding box center [300, 339] width 12 height 25
type input "15"
type input "139"
click at [497, 435] on icon "Add Cue" at bounding box center [501, 443] width 9 height 9
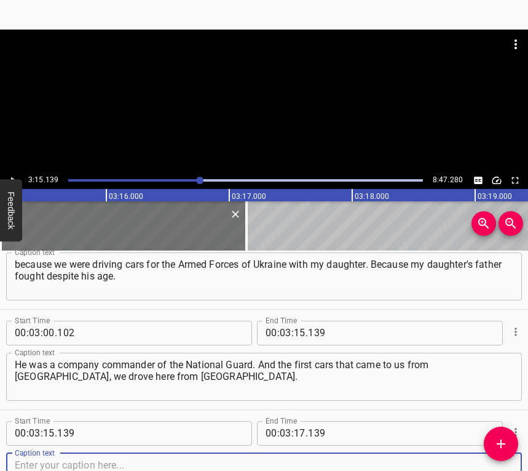
scroll to position [1241, 0]
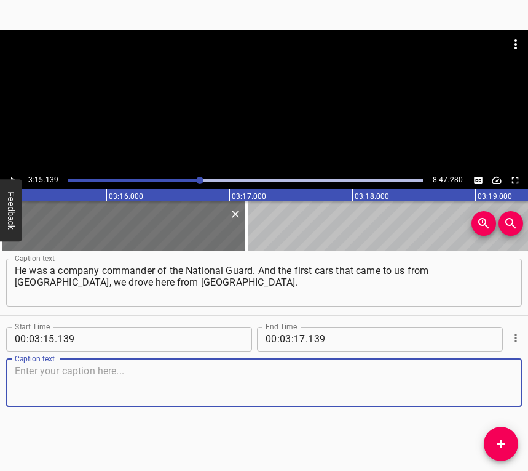
click at [490, 380] on textarea at bounding box center [264, 382] width 499 height 35
click at [105, 384] on textarea at bounding box center [264, 382] width 499 height 35
paste textarea "I was struck by the fact that Kyiv was empty. Kyiv was quiet. There were very f…"
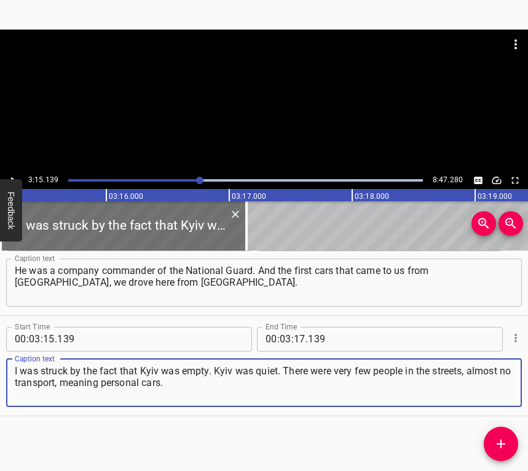
type textarea "I was struck by the fact that Kyiv was empty. Kyiv was quiet. There were very f…"
click at [13, 175] on icon "Play/Pause" at bounding box center [12, 180] width 11 height 11
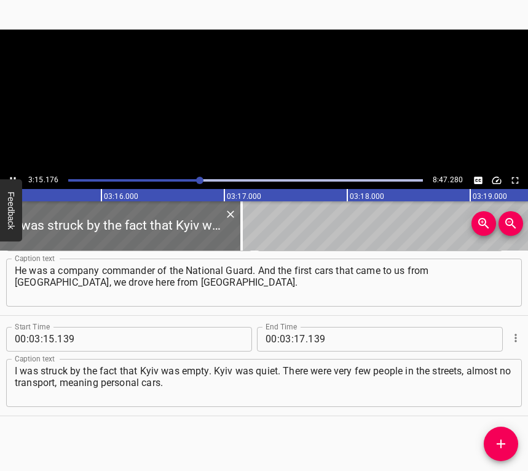
scroll to position [0, 24040]
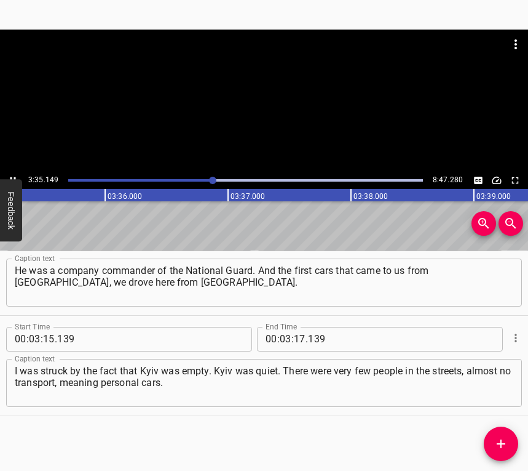
click at [10, 175] on icon "Play/Pause" at bounding box center [12, 180] width 11 height 11
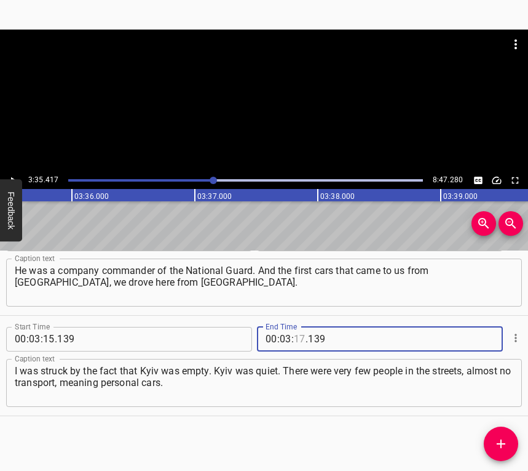
click at [298, 337] on input "number" at bounding box center [300, 339] width 12 height 25
type input "35"
type input "417"
click at [498, 435] on icon "Add Cue" at bounding box center [501, 443] width 9 height 9
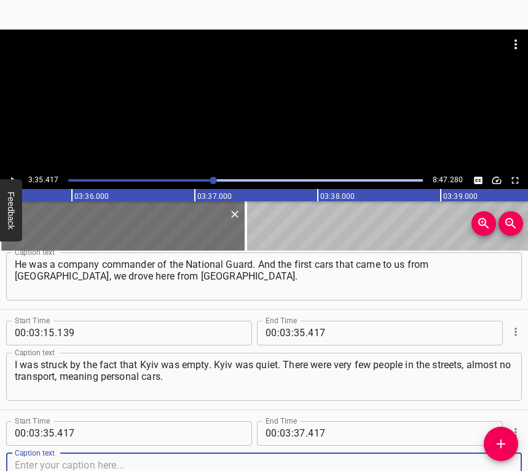
scroll to position [1341, 0]
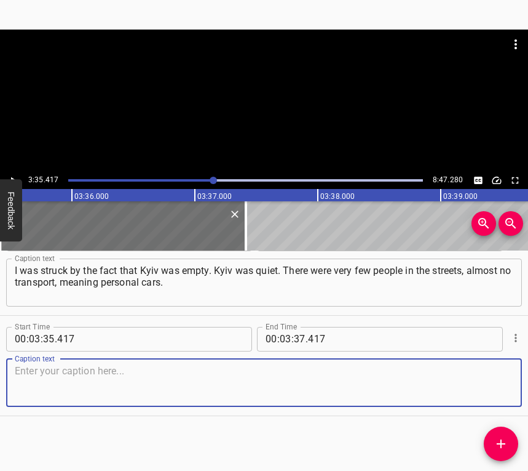
click at [491, 389] on textarea at bounding box center [264, 382] width 499 height 35
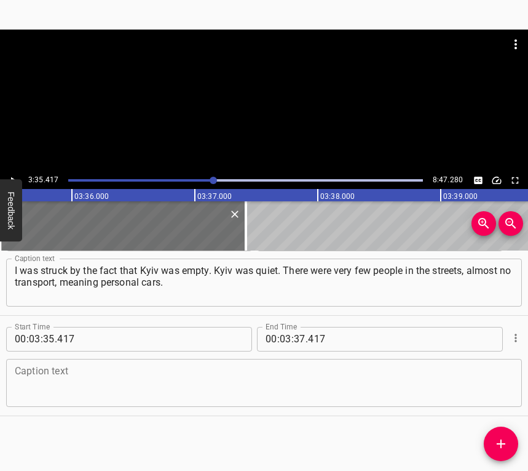
click at [28, 397] on textarea at bounding box center [264, 382] width 499 height 35
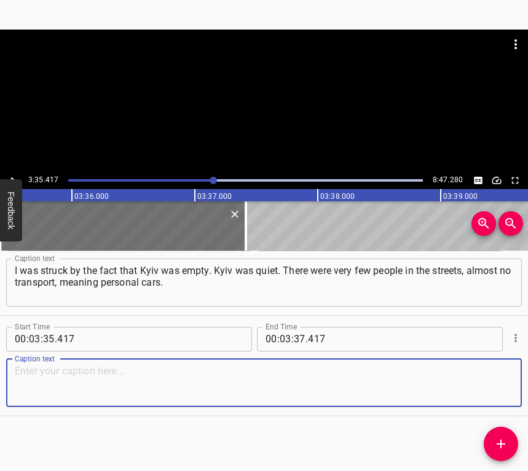
paste textarea "But at the same time, it did not give the impression of a wasteland. It just se…"
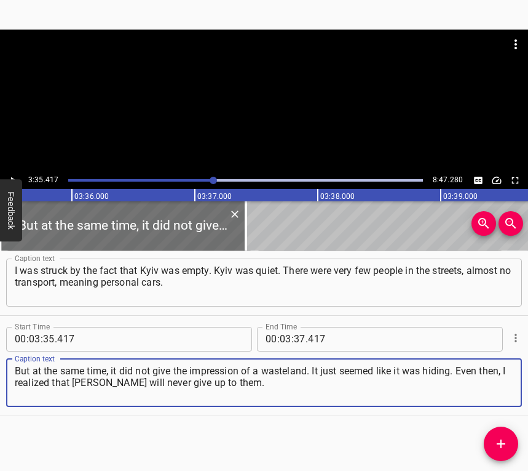
type textarea "But at the same time, it did not give the impression of a wasteland. It just se…"
click at [12, 175] on icon "Play/Pause" at bounding box center [12, 180] width 11 height 11
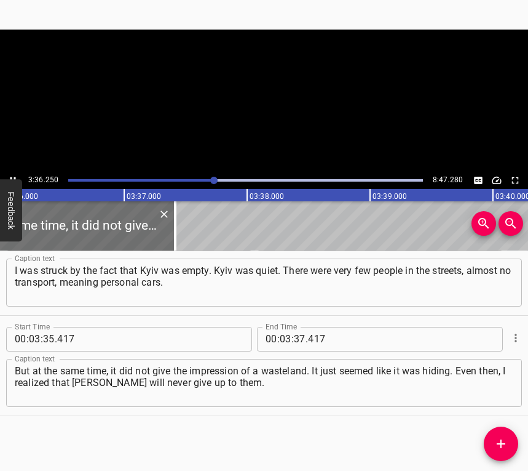
scroll to position [0, 26600]
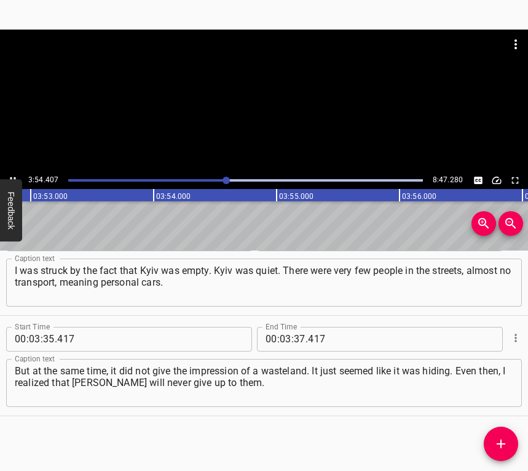
click at [10, 175] on icon "Play/Pause" at bounding box center [12, 180] width 11 height 11
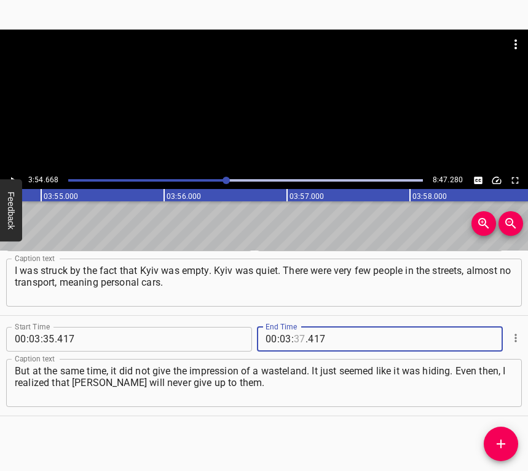
click at [294, 333] on input "number" at bounding box center [300, 339] width 12 height 25
type input "54"
type input "668"
click at [497, 435] on icon "Add Cue" at bounding box center [501, 443] width 15 height 15
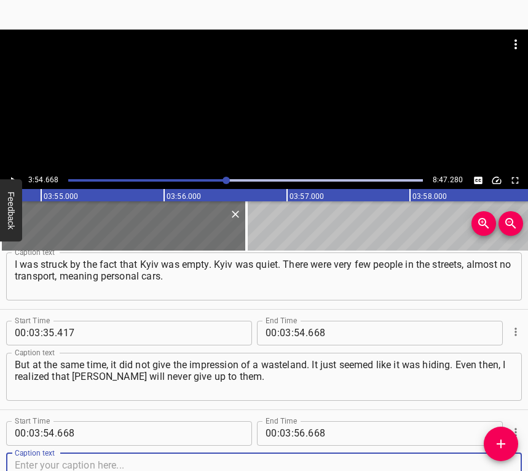
scroll to position [1441, 0]
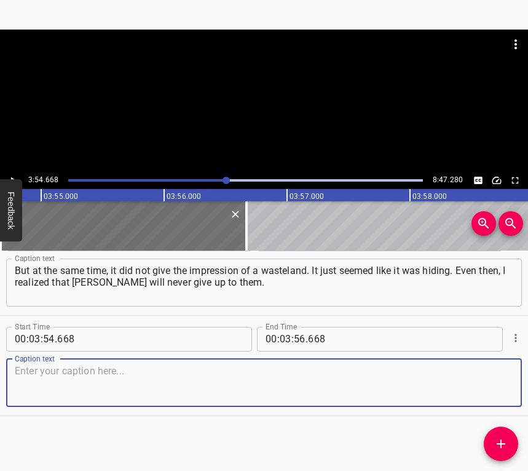
drag, startPoint x: 489, startPoint y: 382, endPoint x: 524, endPoint y: 367, distance: 38.0
click at [494, 380] on textarea at bounding box center [264, 382] width 499 height 35
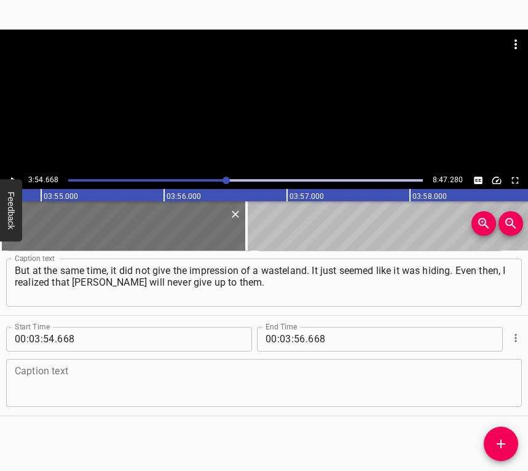
click at [27, 374] on textarea at bounding box center [264, 382] width 499 height 35
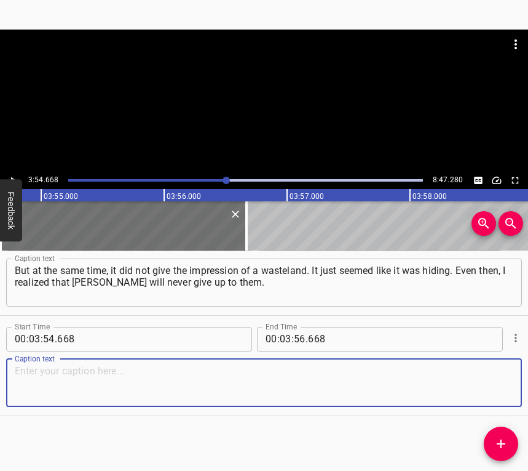
paste textarea "We are all looking for some resource in this life. For me, resources are meetin…"
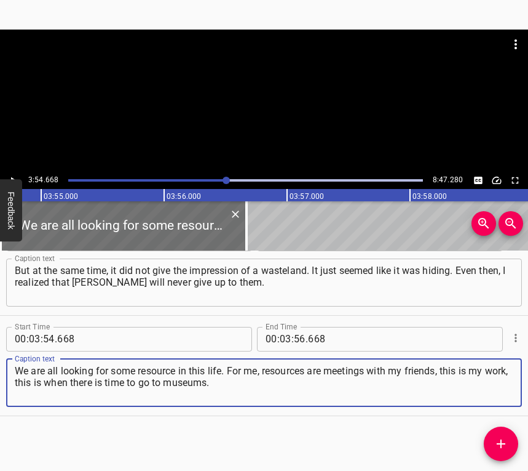
type textarea "We are all looking for some resource in this life. For me, resources are meetin…"
click at [12, 173] on button "Play/Pause" at bounding box center [13, 180] width 16 height 16
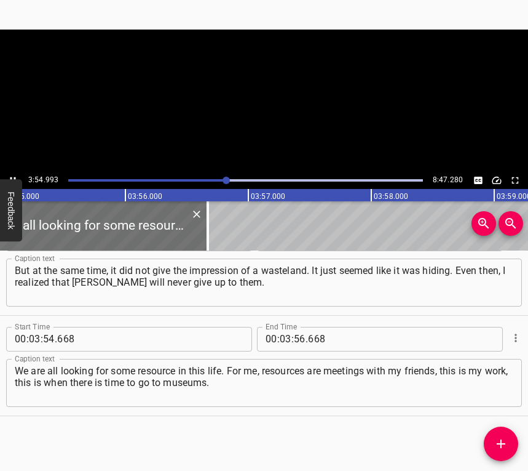
scroll to position [0, 28936]
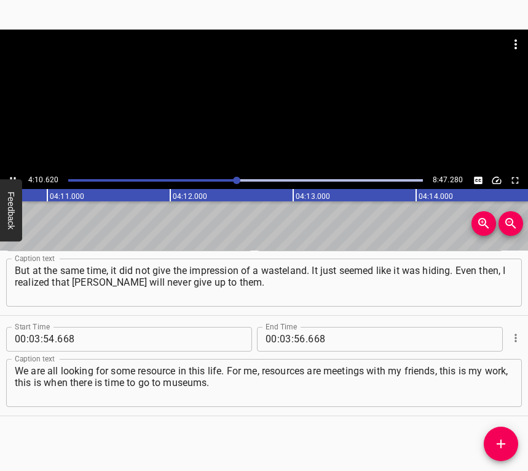
click at [12, 177] on icon "Play/Pause" at bounding box center [12, 180] width 11 height 11
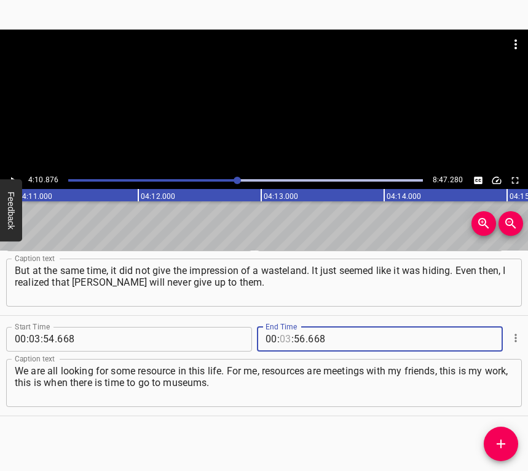
click at [282, 336] on input "number" at bounding box center [286, 339] width 12 height 25
type input "04"
type input "10"
type input "876"
click at [498, 435] on icon "Add Cue" at bounding box center [501, 443] width 9 height 9
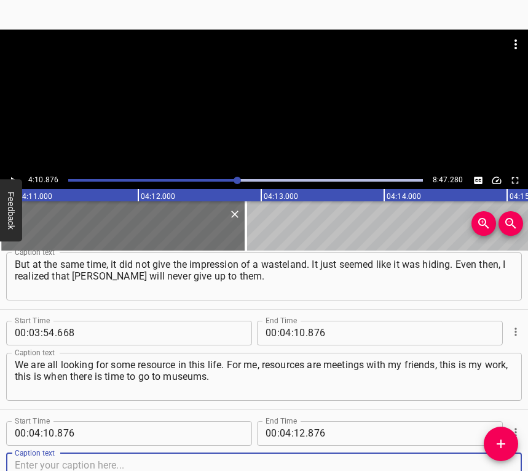
scroll to position [1541, 0]
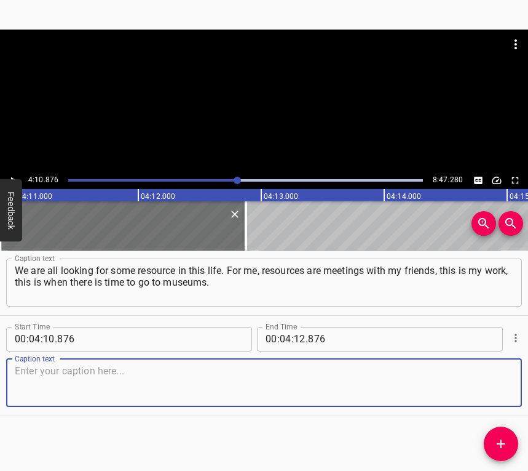
click at [492, 377] on textarea at bounding box center [264, 382] width 499 height 35
click at [171, 378] on textarea at bounding box center [264, 382] width 499 height 35
paste textarea "Despite all this horror, a lot of cultural events are taking place in [GEOGRAPH…"
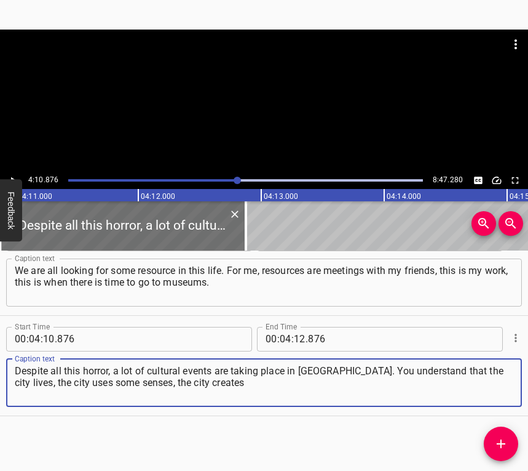
type textarea "Despite all this horror, a lot of cultural events are taking place in [GEOGRAPH…"
click at [12, 172] on button "Play/Pause" at bounding box center [13, 180] width 16 height 16
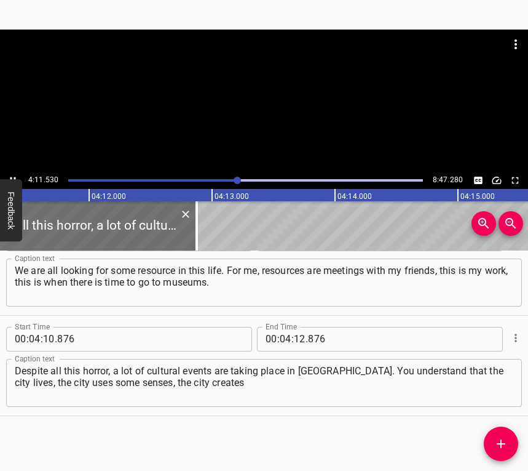
scroll to position [0, 30940]
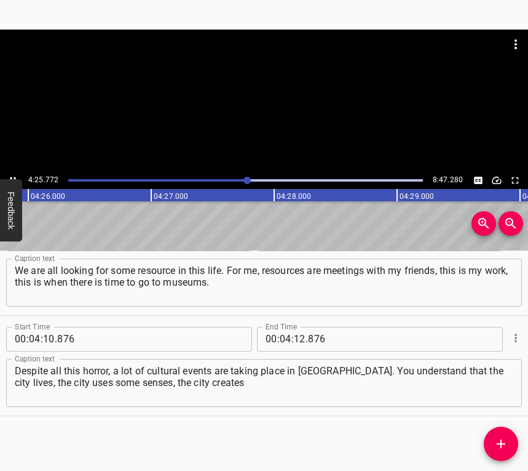
click at [14, 175] on icon "Play/Pause" at bounding box center [12, 180] width 11 height 11
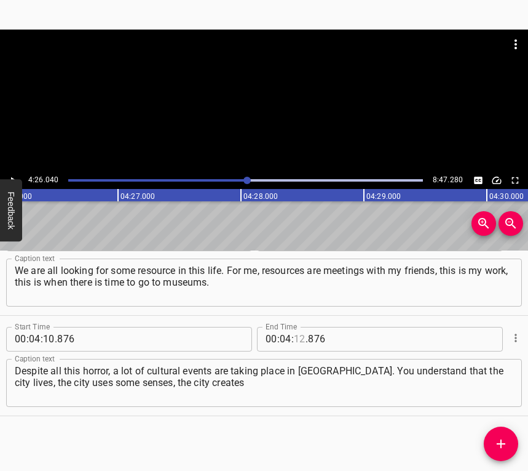
click at [299, 332] on input "number" at bounding box center [300, 339] width 12 height 25
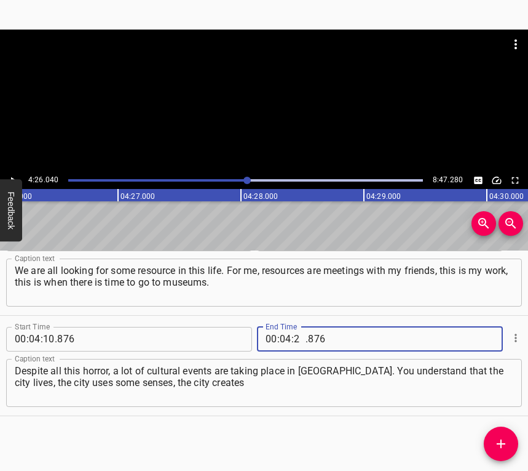
type input "26"
type input "040"
click at [503, 435] on icon "Add Cue" at bounding box center [501, 443] width 9 height 9
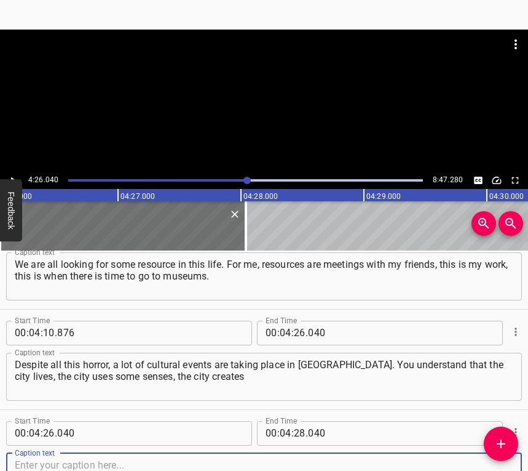
scroll to position [1642, 0]
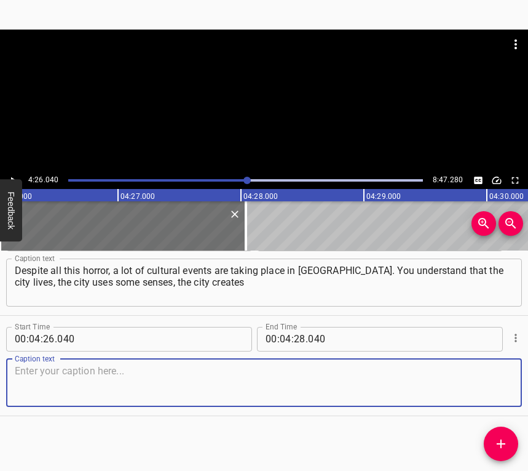
click at [494, 386] on textarea at bounding box center [264, 382] width 499 height 35
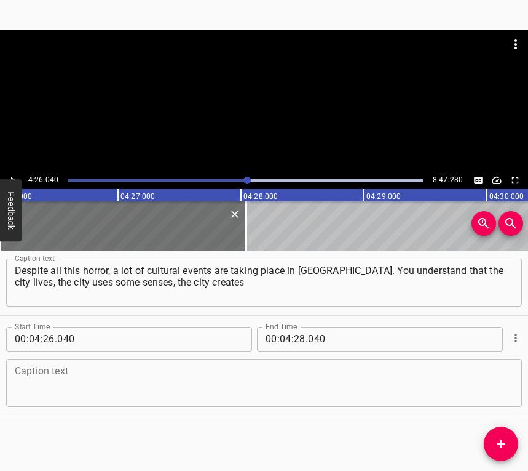
click at [54, 391] on textarea at bounding box center [264, 382] width 499 height 35
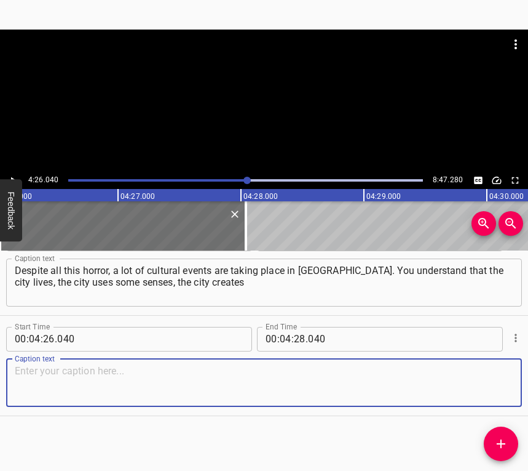
paste textarea "a certain cultural space that you get into, and then you come out of it and rea…"
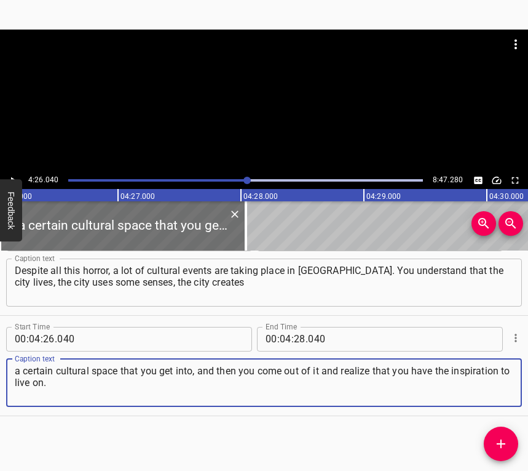
type textarea "a certain cultural space that you get into, and then you come out of it and rea…"
click at [14, 175] on icon "Play/Pause" at bounding box center [12, 180] width 11 height 11
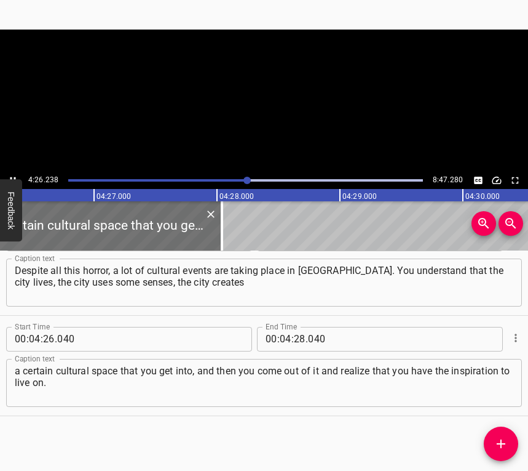
scroll to position [0, 32780]
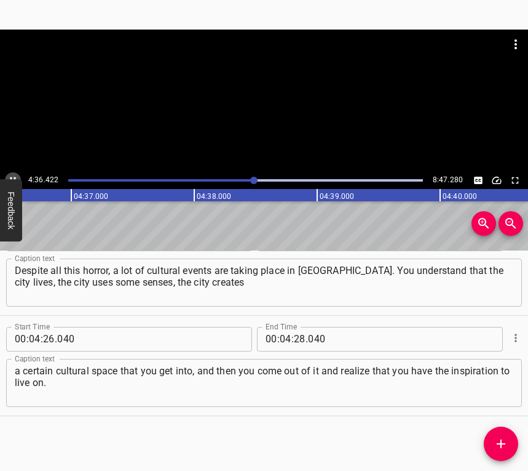
click at [12, 175] on icon "Play/Pause" at bounding box center [12, 180] width 11 height 11
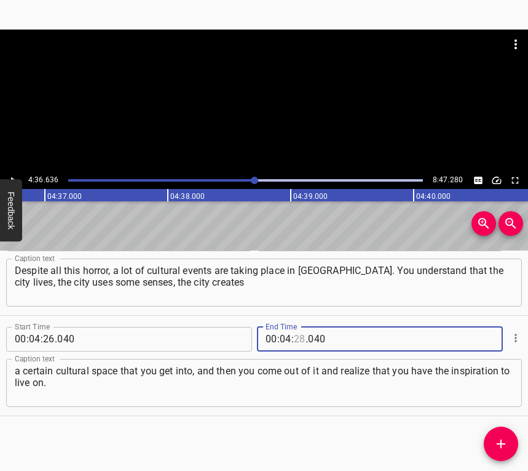
click at [295, 338] on input "number" at bounding box center [300, 339] width 12 height 25
type input "36"
type input "636"
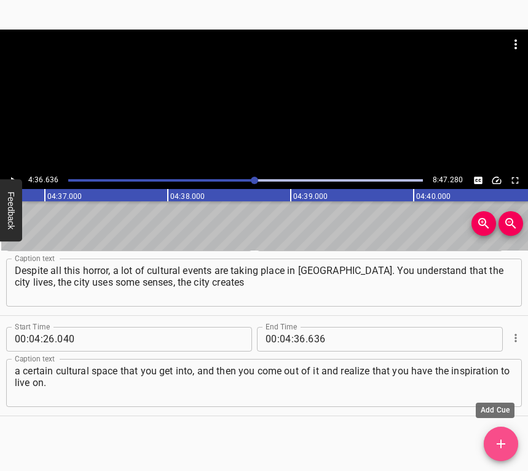
click at [506, 434] on button "Add Cue" at bounding box center [501, 443] width 34 height 34
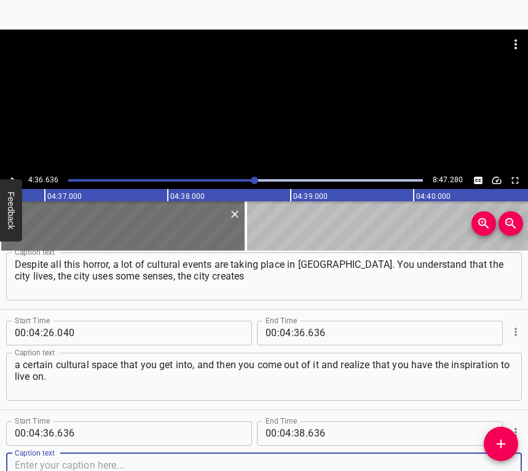
scroll to position [1742, 0]
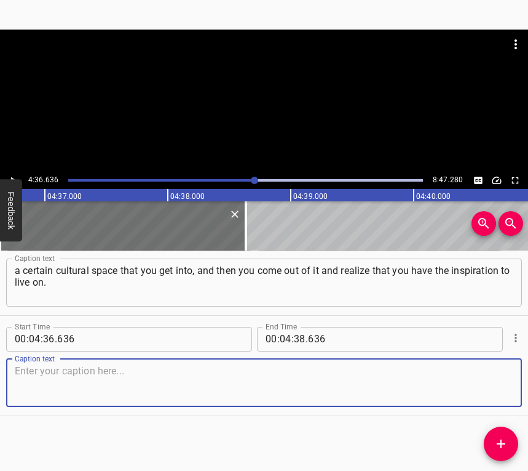
click at [491, 381] on textarea at bounding box center [264, 382] width 499 height 35
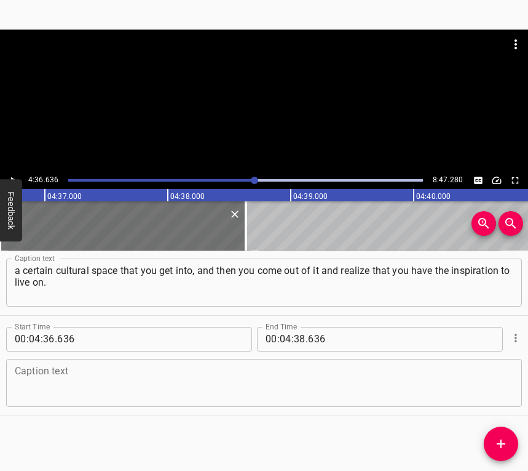
click at [42, 386] on textarea at bounding box center [264, 382] width 499 height 35
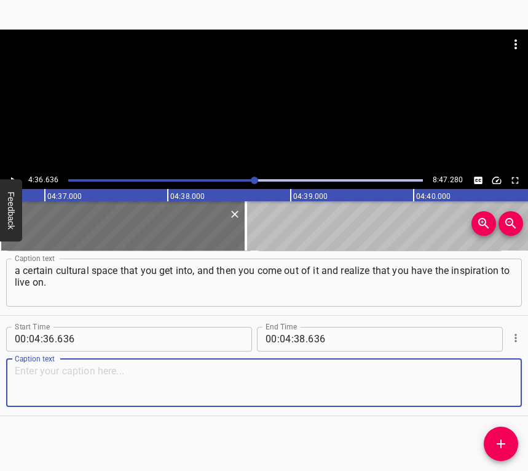
paste textarea "You have the strength to do something and create something. Newspaper physicall…"
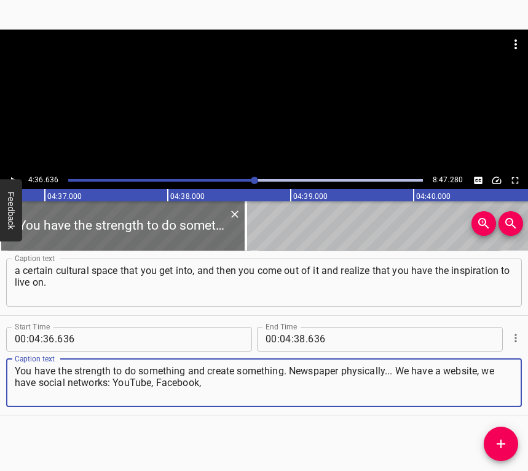
type textarea "You have the strength to do something and create something. Newspaper physicall…"
click at [10, 175] on icon "Play/Pause" at bounding box center [12, 180] width 11 height 11
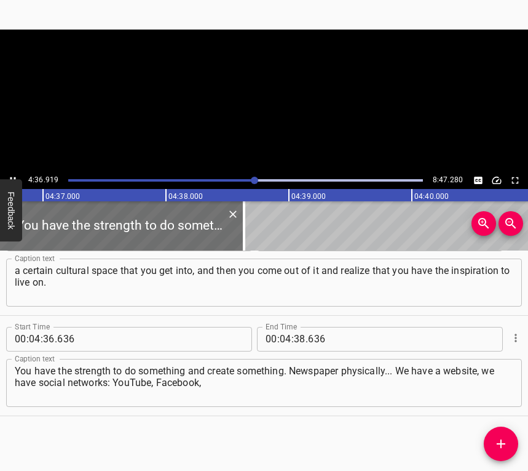
scroll to position [0, 34062]
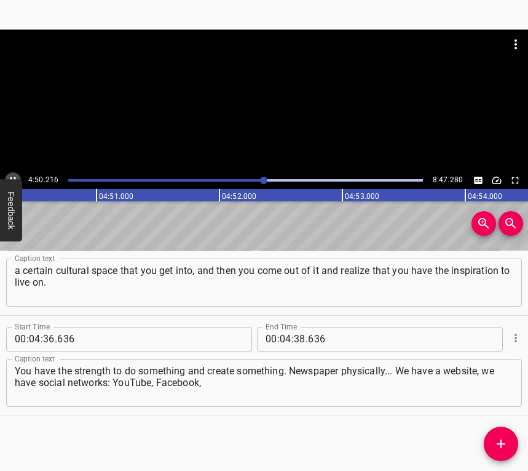
click at [15, 175] on icon "Play/Pause" at bounding box center [12, 180] width 11 height 11
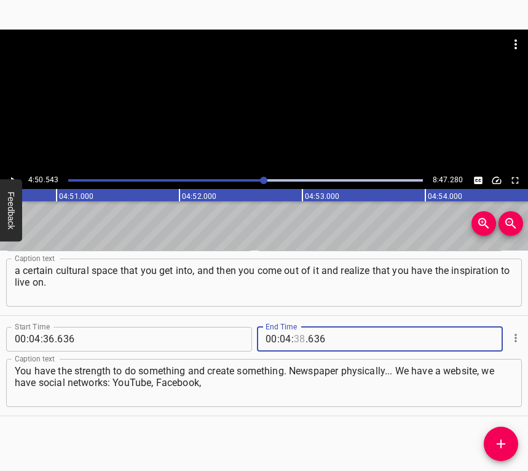
click at [295, 335] on input "number" at bounding box center [300, 339] width 12 height 25
type input "50"
type input "543"
click at [501, 435] on icon "Add Cue" at bounding box center [501, 443] width 9 height 9
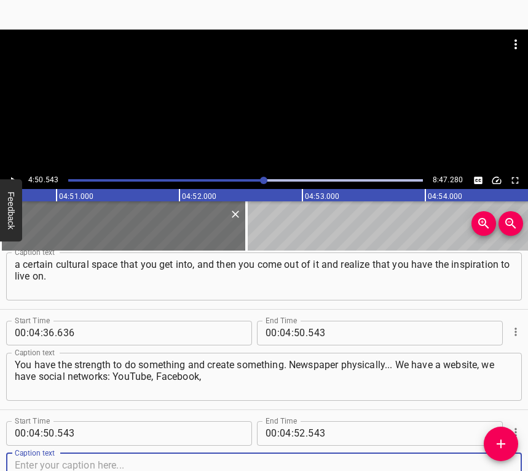
scroll to position [1842, 0]
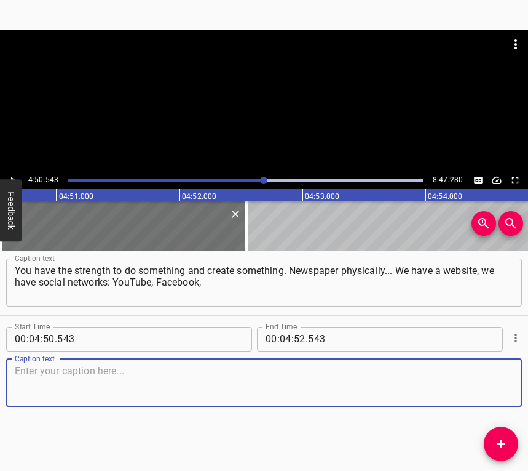
click at [490, 383] on textarea at bounding box center [264, 382] width 499 height 35
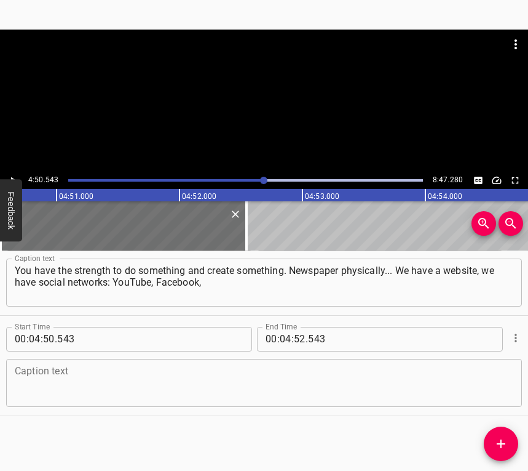
click at [52, 381] on textarea at bounding box center [264, 382] width 499 height 35
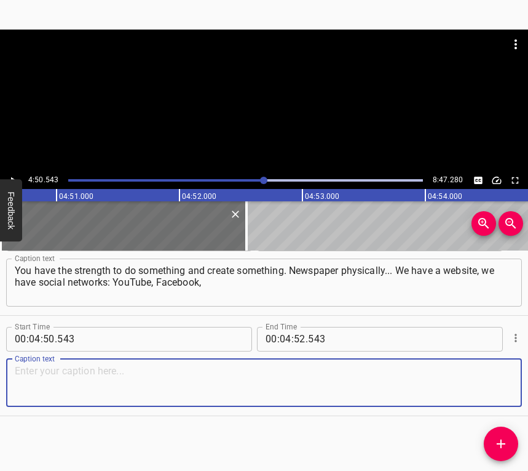
paste textarea "Instagram, Telegram. The fact is that we published the issue of the newspaper. …"
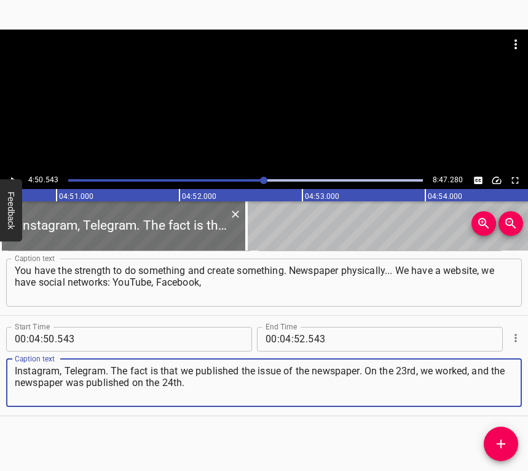
type textarea "Instagram, Telegram. The fact is that we published the issue of the newspaper. …"
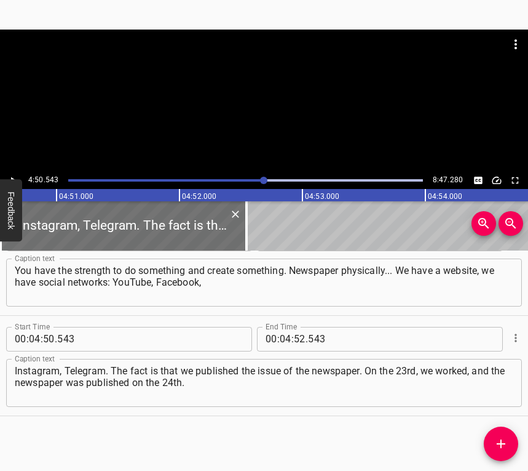
click at [10, 173] on div "4:50.543 8:47.280" at bounding box center [264, 109] width 528 height 159
click at [15, 172] on button "Play/Pause" at bounding box center [13, 180] width 16 height 16
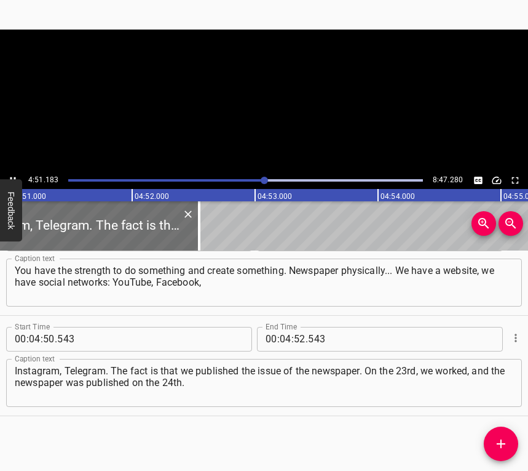
scroll to position [0, 35817]
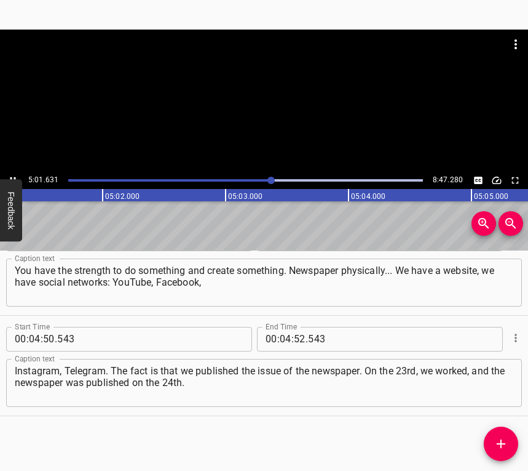
click at [12, 175] on icon "Play/Pause" at bounding box center [12, 180] width 11 height 11
click at [282, 335] on input "number" at bounding box center [286, 339] width 12 height 25
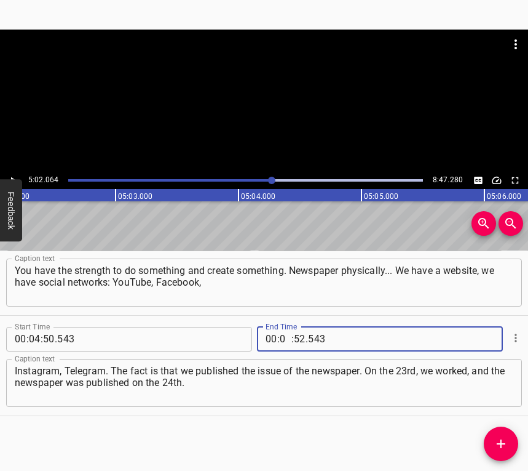
type input "05"
type input "02"
type input "064"
click at [500, 435] on icon "Add Cue" at bounding box center [501, 443] width 15 height 15
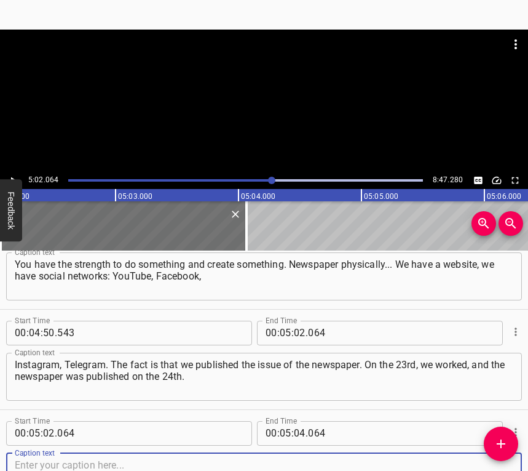
scroll to position [1942, 0]
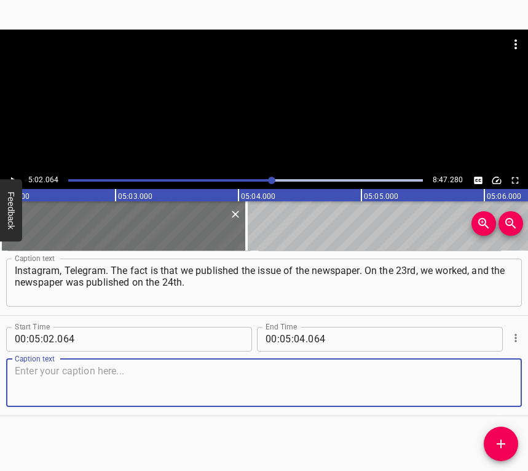
click at [491, 387] on textarea at bounding box center [264, 382] width 499 height 35
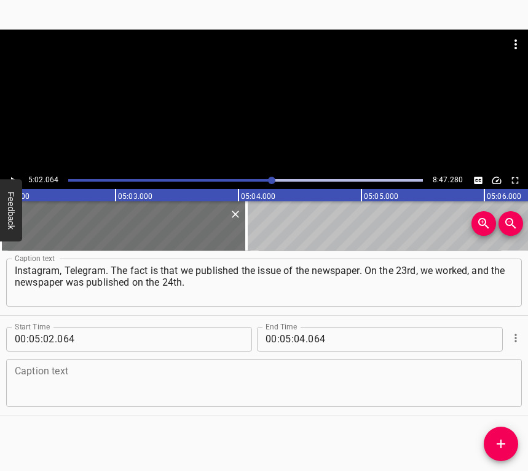
click at [53, 379] on textarea at bounding box center [264, 382] width 499 height 35
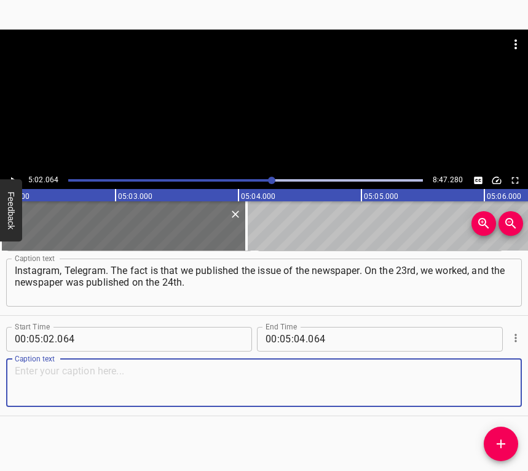
paste textarea "The newspaper is a weekly, published once a week. The newspaper was published o…"
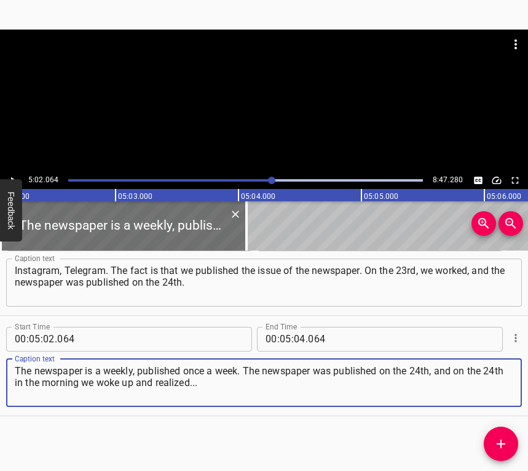
type textarea "The newspaper is a weekly, published once a week. The newspaper was published o…"
click at [12, 176] on icon "Play/Pause" at bounding box center [12, 180] width 11 height 11
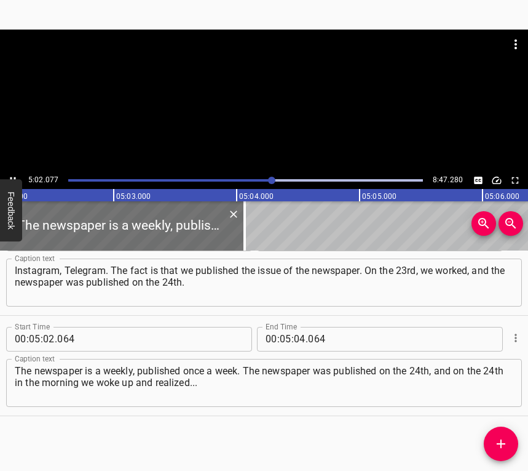
scroll to position [0, 37184]
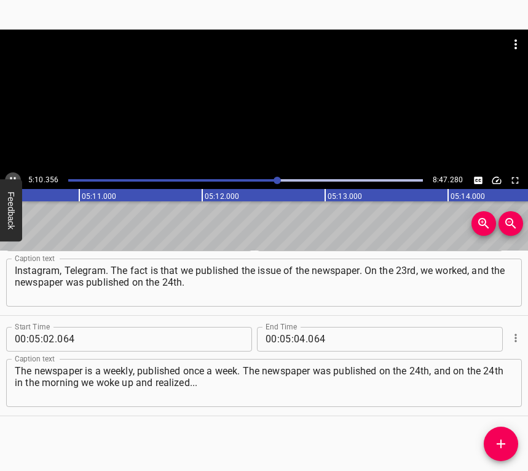
click at [14, 175] on icon "Play/Pause" at bounding box center [12, 180] width 11 height 11
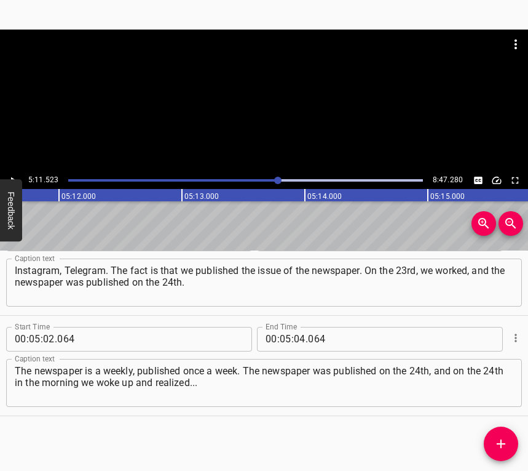
click at [14, 175] on icon "Play/Pause" at bounding box center [12, 180] width 11 height 11
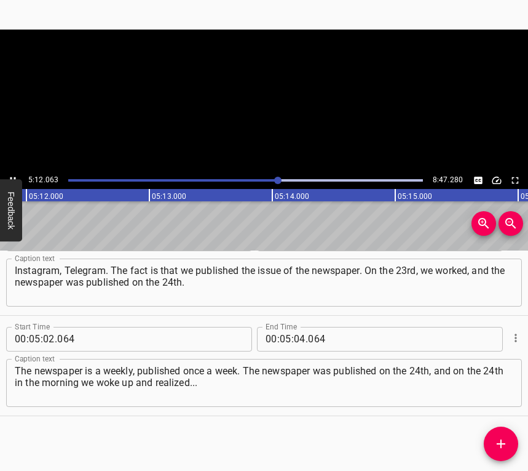
scroll to position [0, 38394]
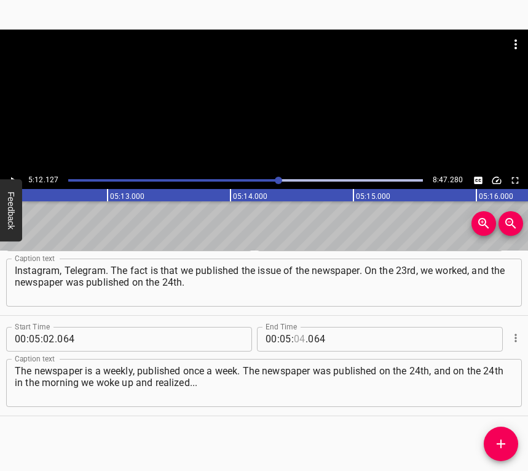
click at [296, 336] on input "number" at bounding box center [300, 339] width 12 height 25
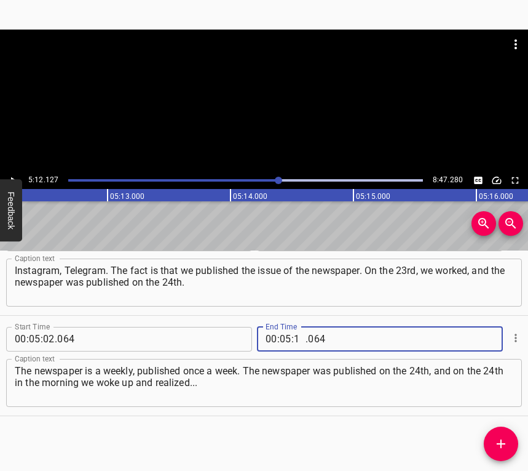
type input "12"
type input "127"
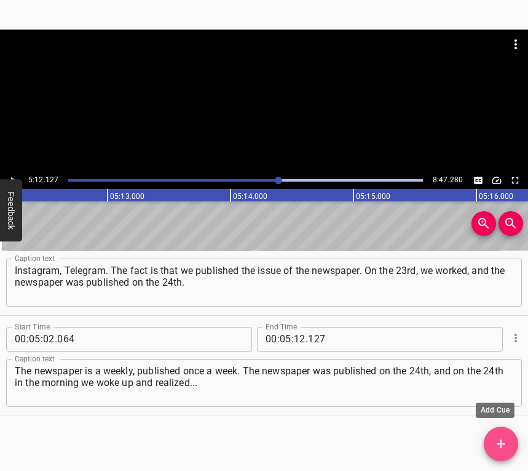
click at [499, 435] on icon "Add Cue" at bounding box center [501, 443] width 15 height 15
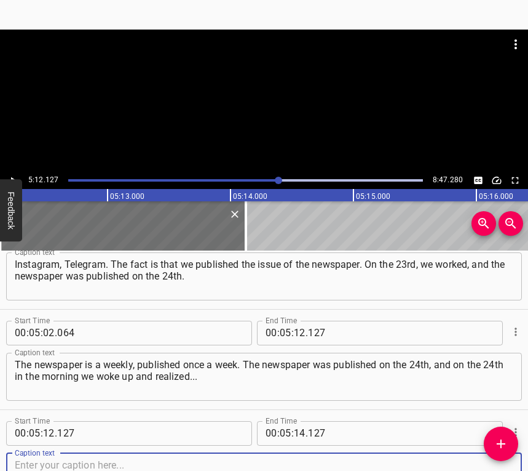
scroll to position [2043, 0]
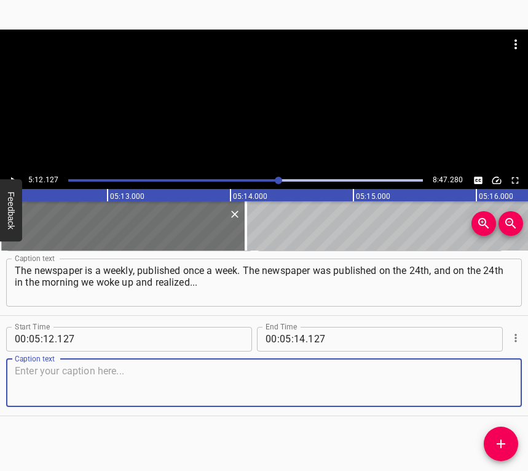
click at [478, 374] on textarea at bounding box center [264, 382] width 499 height 35
click at [73, 390] on textarea at bounding box center [264, 382] width 499 height 35
paste textarea "I called the editor, and we made a decision, because it was not clear... Some p…"
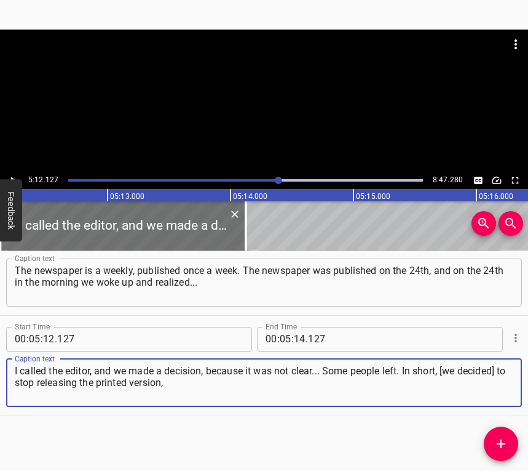
type textarea "I called the editor, and we made a decision, because it was not clear... Some p…"
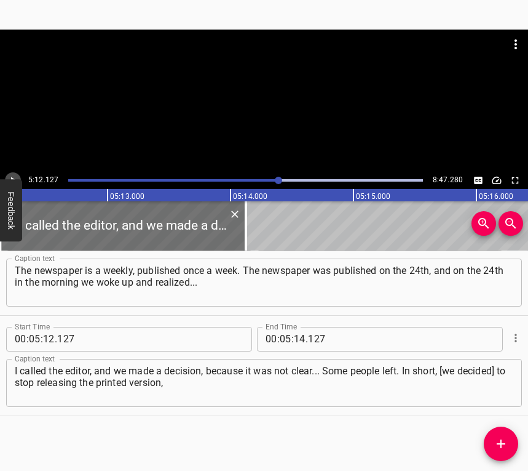
click at [12, 175] on icon "Play/Pause" at bounding box center [12, 180] width 11 height 11
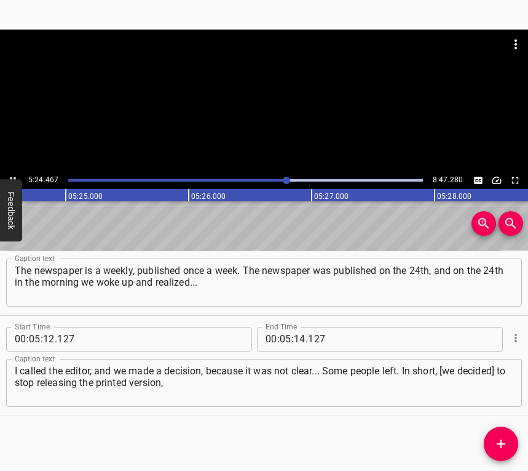
click at [14, 173] on button "Play/Pause" at bounding box center [13, 180] width 16 height 16
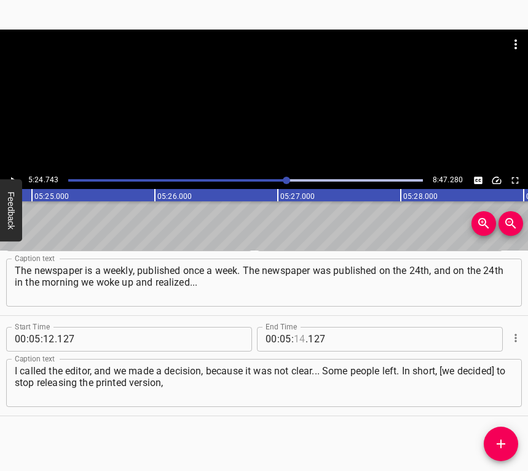
click at [300, 333] on input "number" at bounding box center [300, 339] width 12 height 25
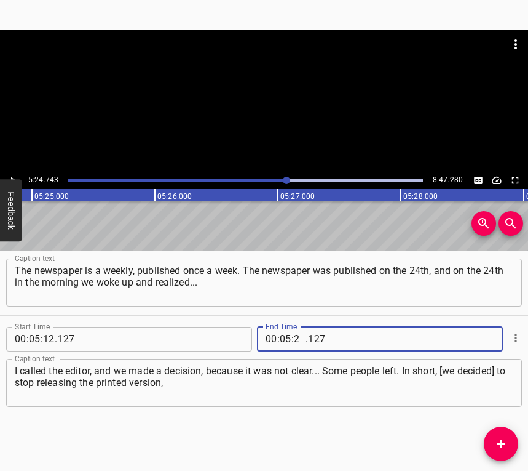
type input "24"
type input "743"
click at [502, 435] on icon "Add Cue" at bounding box center [501, 443] width 9 height 9
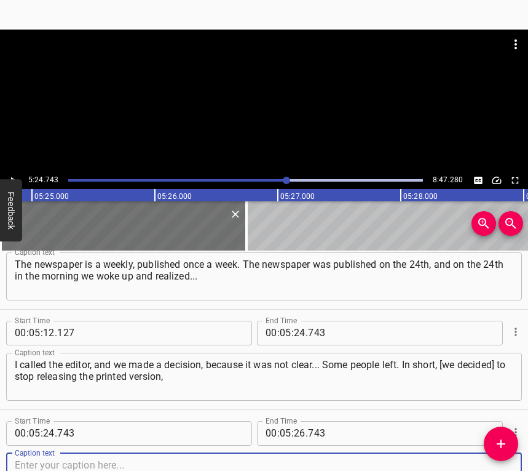
scroll to position [2143, 0]
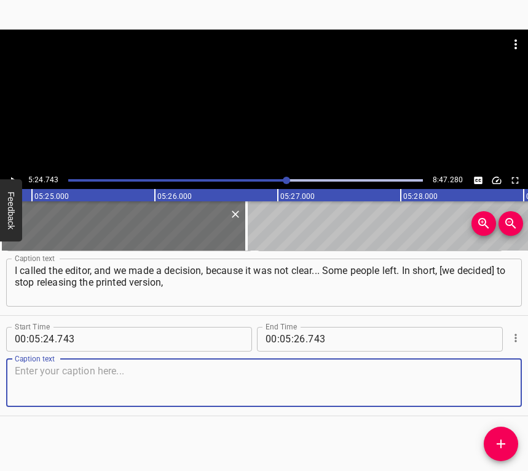
click at [494, 384] on textarea at bounding box center [264, 382] width 499 height 35
click at [31, 377] on textarea at bounding box center [264, 382] width 499 height 35
paste textarea "but the website continued to work. The person who made the website, by the way,…"
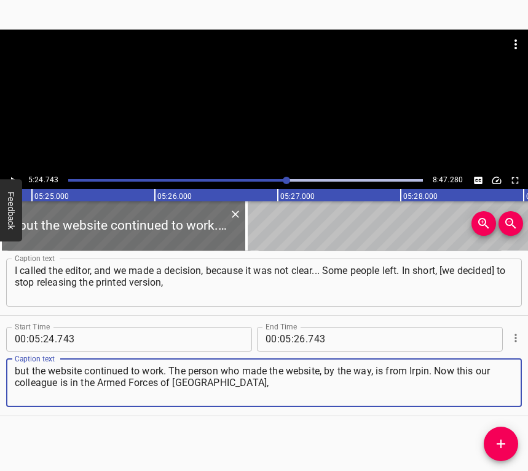
type textarea "but the website continued to work. The person who made the website, by the way,…"
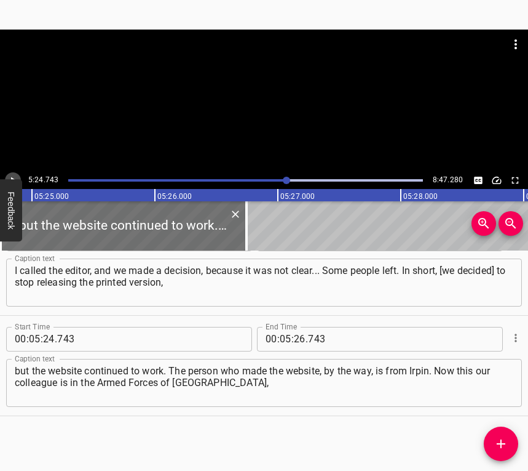
click at [11, 176] on icon "Play/Pause" at bounding box center [12, 180] width 11 height 11
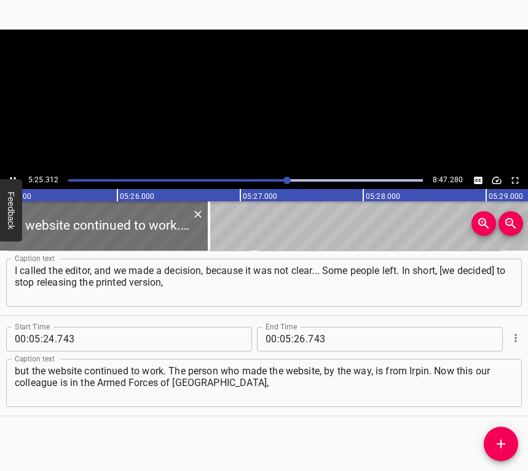
scroll to position [0, 40015]
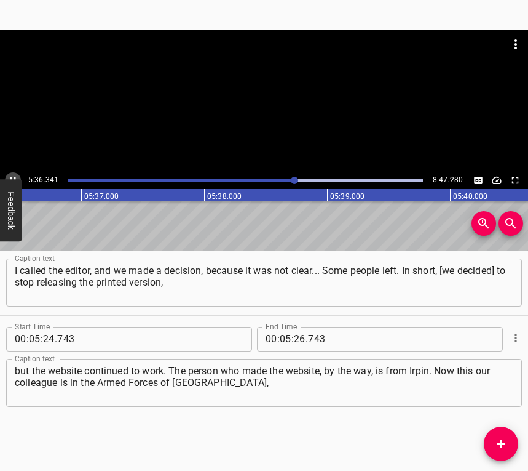
click at [11, 175] on icon "Play/Pause" at bounding box center [12, 180] width 11 height 11
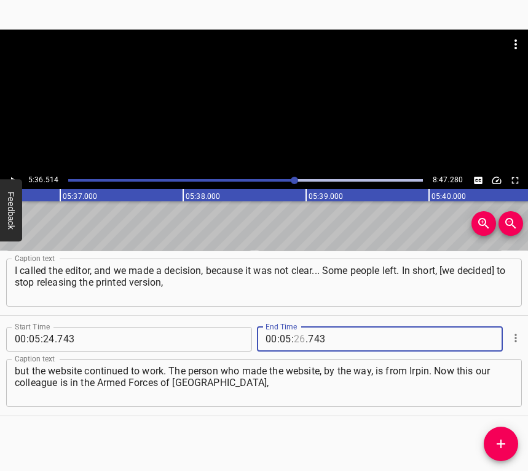
click at [294, 335] on input "number" at bounding box center [300, 339] width 12 height 25
type input "36"
type input "514"
click at [499, 435] on icon "Add Cue" at bounding box center [501, 443] width 15 height 15
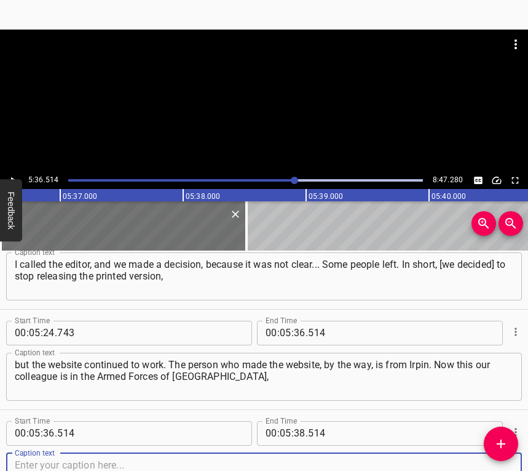
scroll to position [2243, 0]
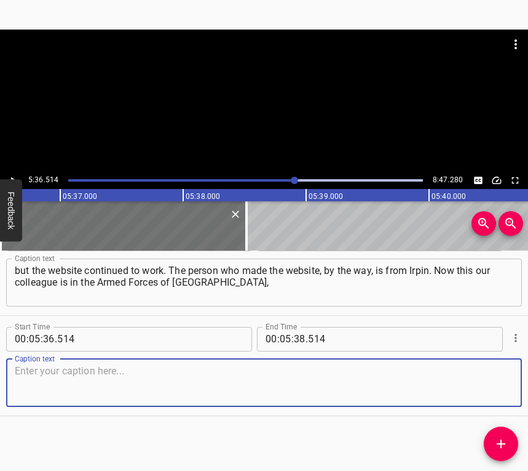
click at [494, 387] on textarea at bounding box center [264, 382] width 499 height 35
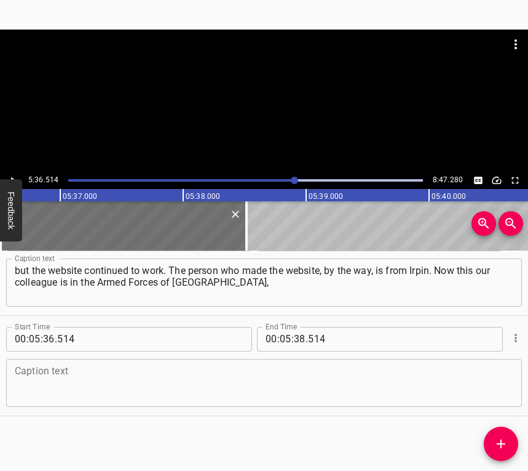
click at [36, 362] on div "Caption text" at bounding box center [264, 383] width 516 height 48
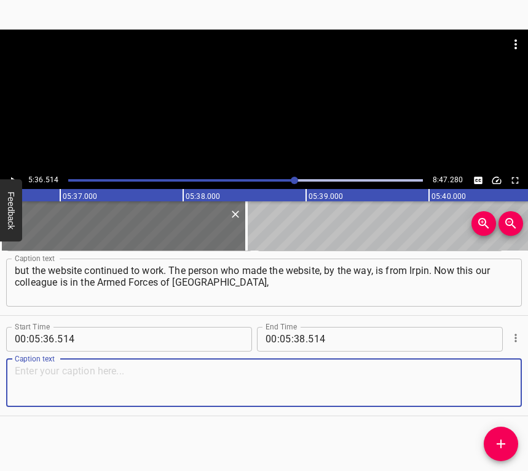
paste textarea "but then he was in [GEOGRAPHIC_DATA]. He lived there with his family and contin…"
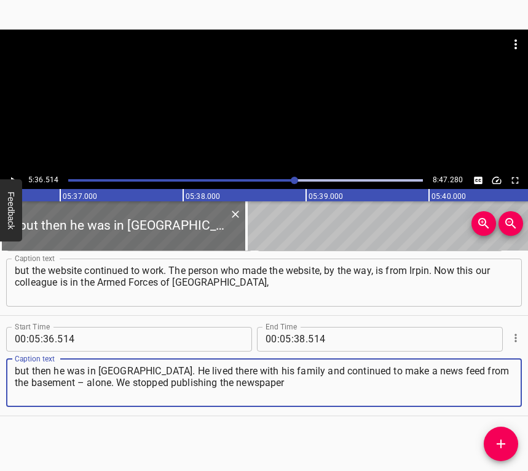
type textarea "but then he was in [GEOGRAPHIC_DATA]. He lived there with his family and contin…"
click at [14, 177] on icon "Play/Pause" at bounding box center [12, 180] width 11 height 11
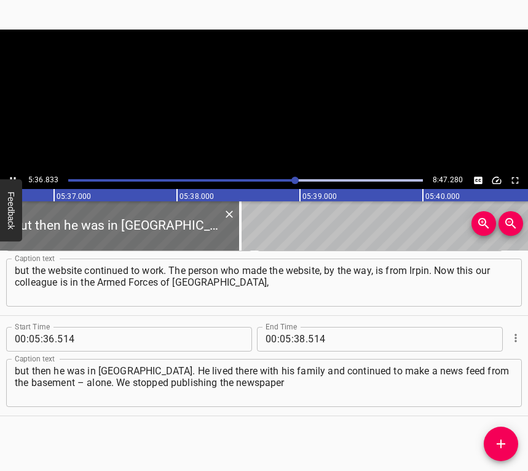
scroll to position [0, 41432]
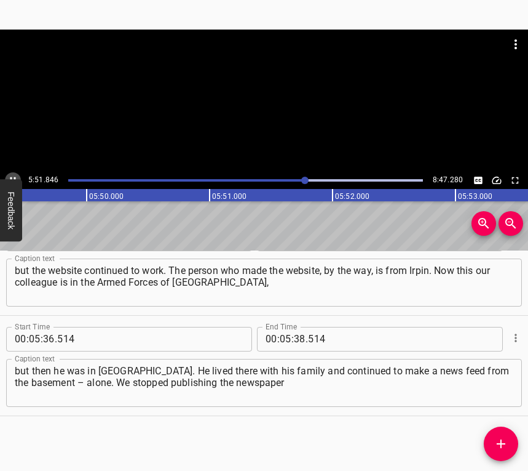
click at [10, 175] on icon "Play/Pause" at bounding box center [12, 180] width 11 height 11
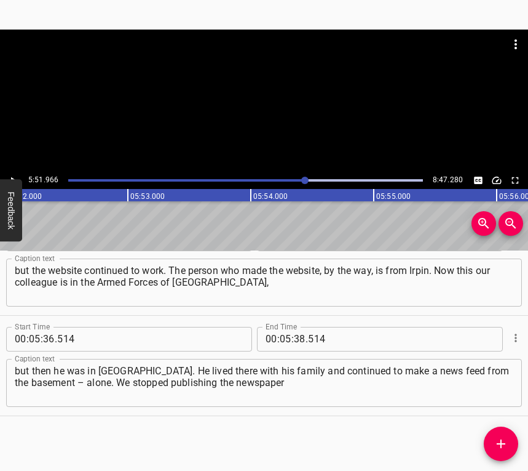
scroll to position [0, 43294]
click at [306, 339] on span "." at bounding box center [307, 339] width 2 height 25
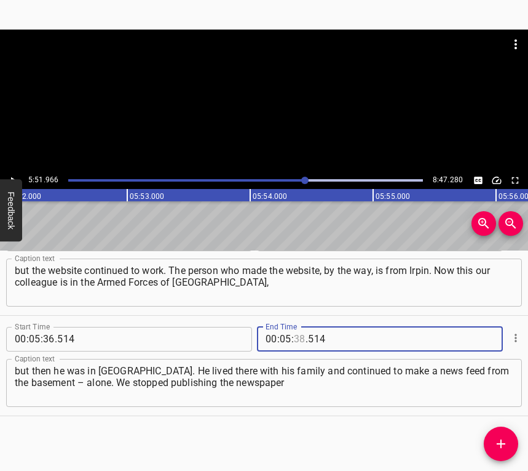
click at [295, 337] on input "number" at bounding box center [300, 339] width 12 height 25
type input "51"
type input "966"
click at [506, 435] on icon "Add Cue" at bounding box center [501, 443] width 15 height 15
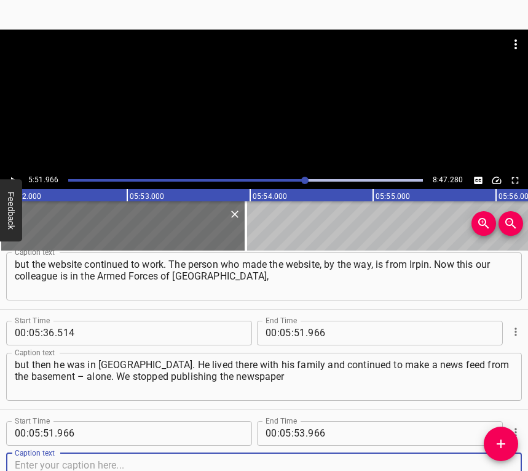
scroll to position [2343, 0]
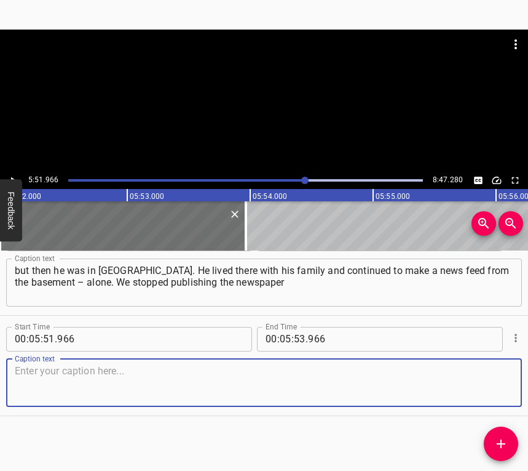
click at [494, 382] on textarea at bounding box center [264, 382] width 499 height 35
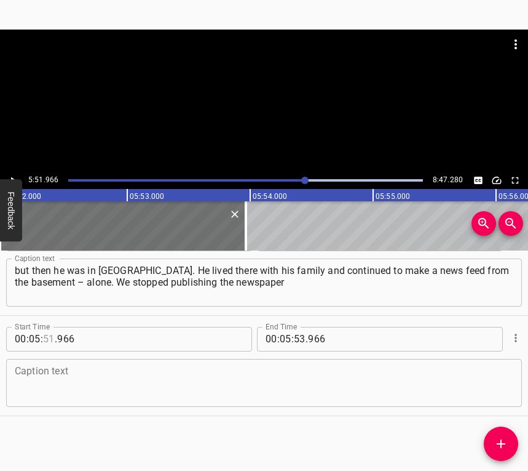
click at [45, 333] on input "number" at bounding box center [49, 339] width 12 height 25
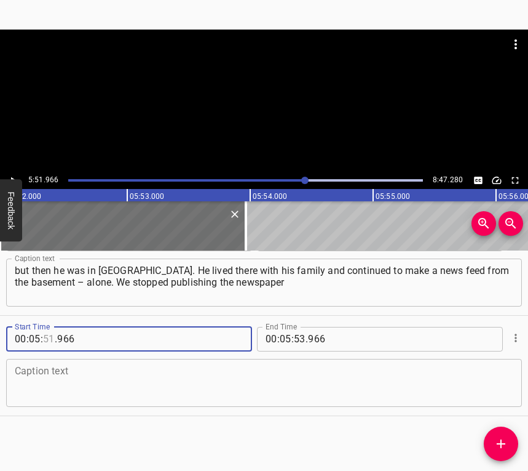
click at [61, 391] on textarea at bounding box center [264, 382] width 499 height 35
type input "51"
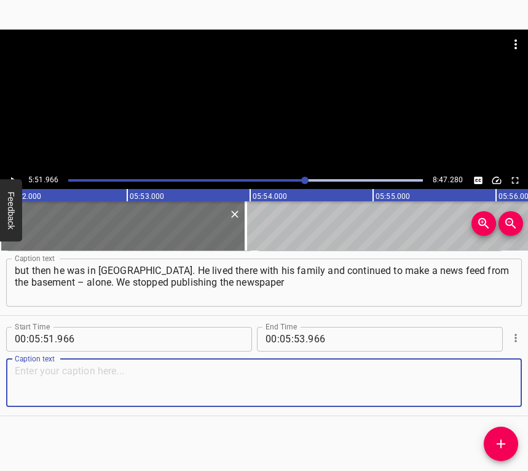
paste textarea "for just a couple of months. After [DATE], the newspaper was already published …"
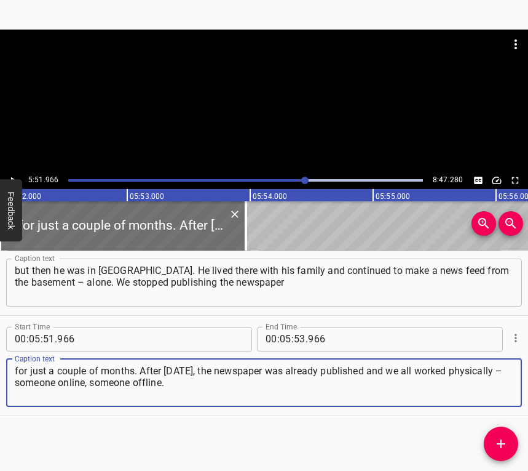
type textarea "for just a couple of months. After [DATE], the newspaper was already published …"
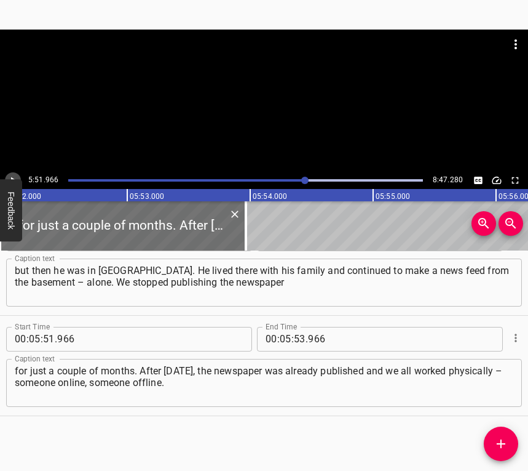
click at [11, 175] on icon "Play/Pause" at bounding box center [12, 180] width 11 height 11
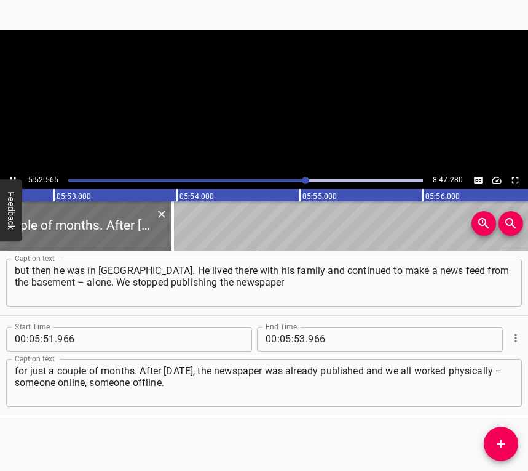
scroll to position [0, 43399]
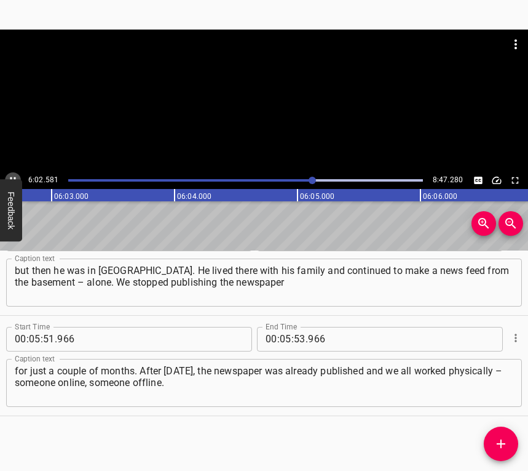
click at [14, 176] on icon "Play/Pause" at bounding box center [12, 180] width 11 height 11
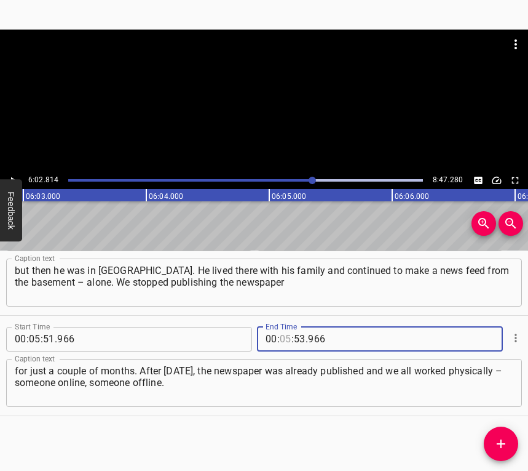
click at [285, 335] on input "number" at bounding box center [286, 339] width 12 height 25
type input "06"
type input "02"
type input "814"
click at [499, 435] on icon "Add Cue" at bounding box center [501, 443] width 15 height 15
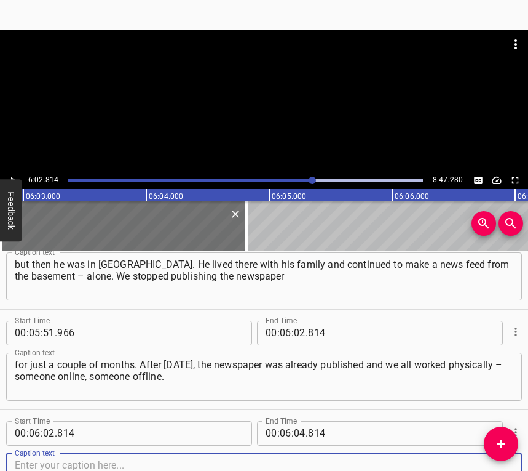
scroll to position [2444, 0]
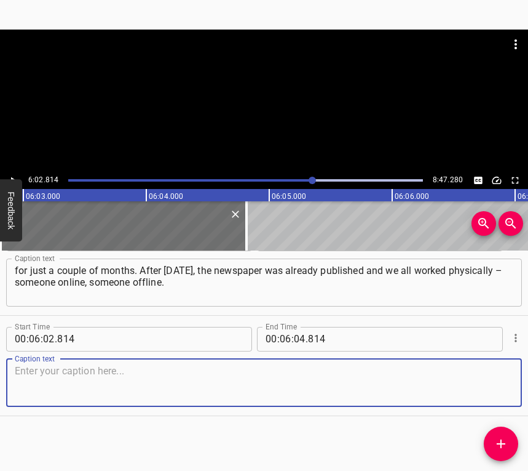
click at [485, 383] on textarea at bounding box center [264, 382] width 499 height 35
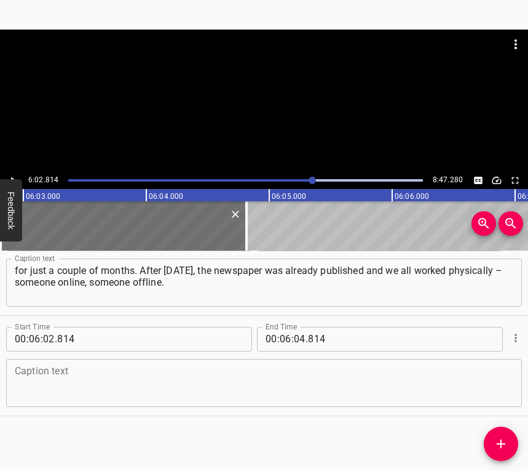
click at [134, 384] on textarea at bounding box center [264, 382] width 499 height 35
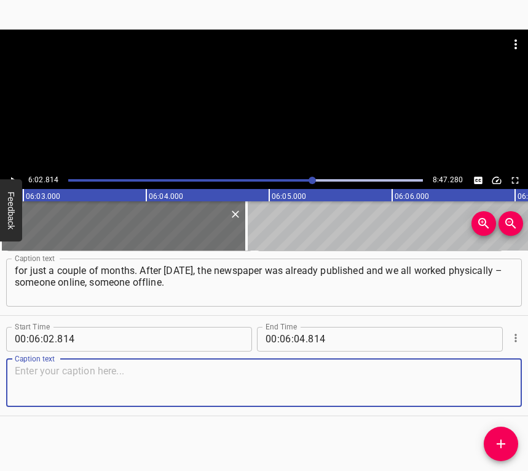
paste textarea "And, in principle, we are still released till now. We generally write a lot abo…"
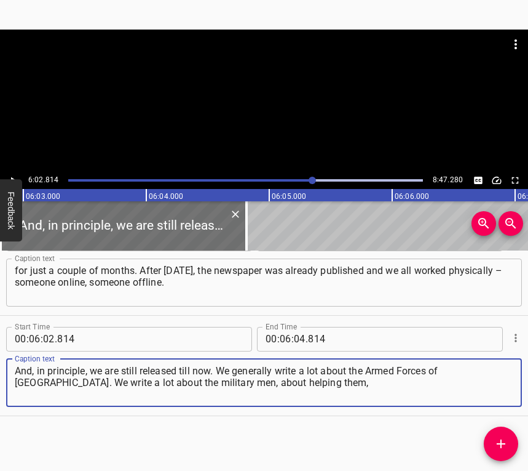
type textarea "And, in principle, we are still released till now. We generally write a lot abo…"
click at [11, 171] on div at bounding box center [264, 101] width 528 height 142
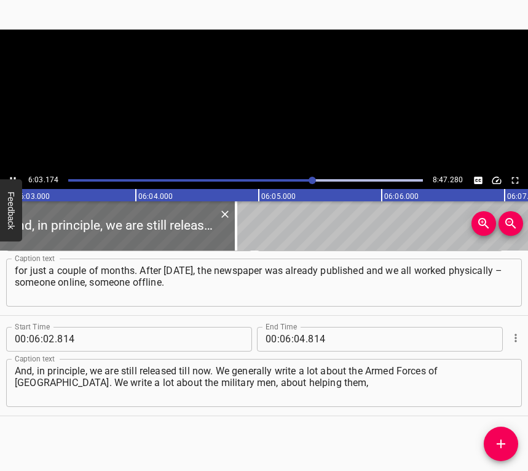
scroll to position [0, 44672]
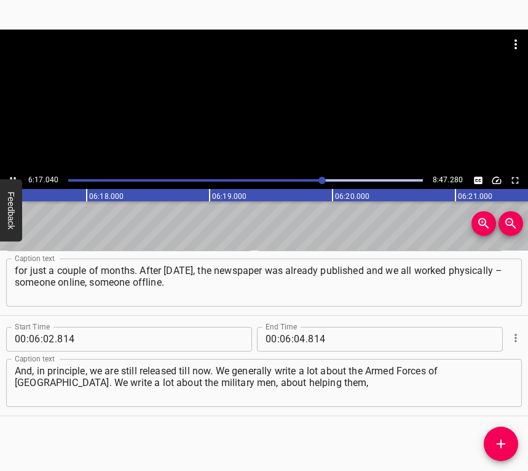
click at [14, 175] on icon "Play/Pause" at bounding box center [12, 180] width 11 height 11
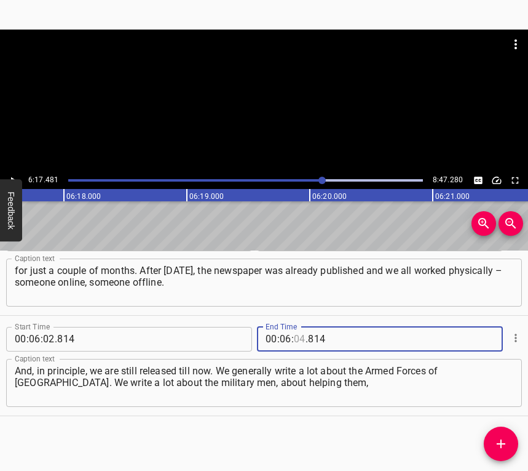
click at [299, 335] on input "number" at bounding box center [300, 339] width 12 height 25
type input "17"
type input "481"
click at [501, 435] on button "Add Cue" at bounding box center [501, 443] width 34 height 34
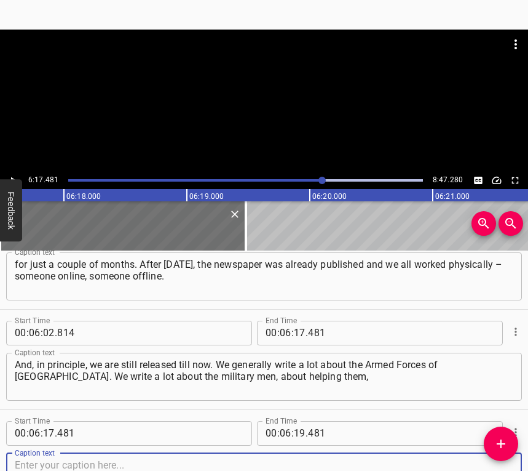
scroll to position [2544, 0]
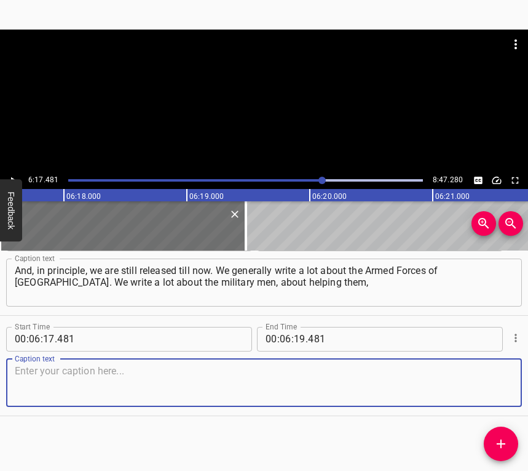
click at [495, 388] on textarea at bounding box center [264, 382] width 499 height 35
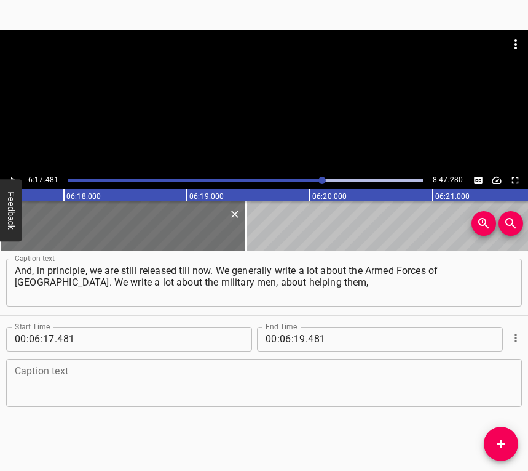
click at [166, 374] on textarea at bounding box center [264, 382] width 499 height 35
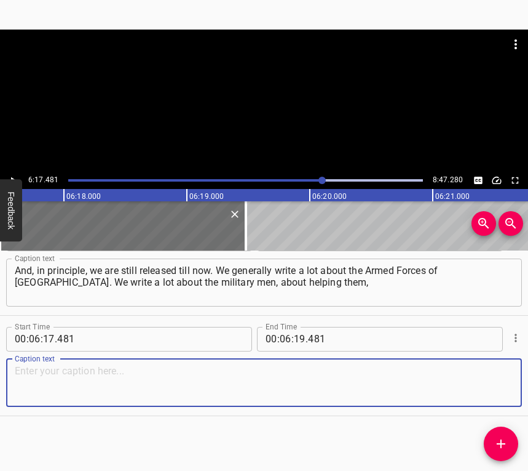
paste textarea "about the integration of front line soldiers who return due to certain circumst…"
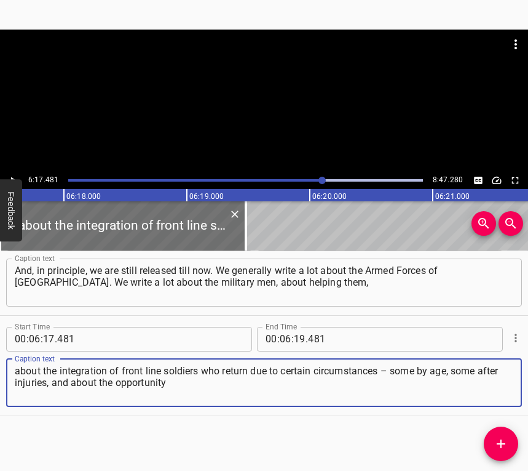
type textarea "about the integration of front line soldiers who return due to certain circumst…"
click at [12, 173] on button "Play/Pause" at bounding box center [13, 180] width 16 height 16
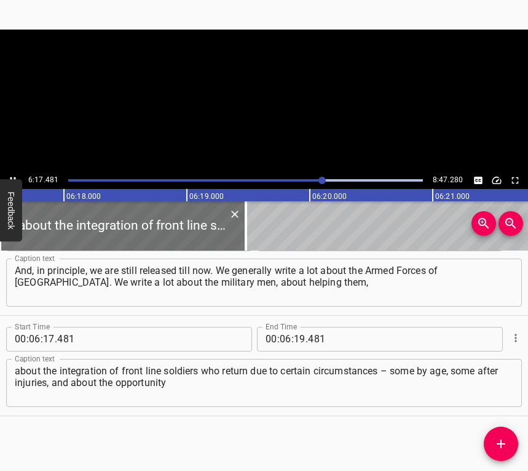
scroll to position [0, 46457]
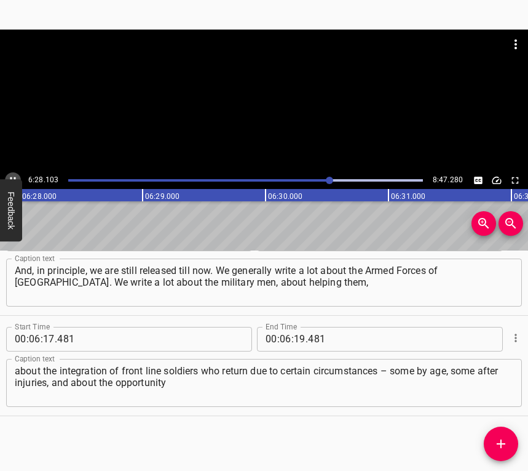
click at [12, 175] on icon "Play/Pause" at bounding box center [12, 180] width 11 height 11
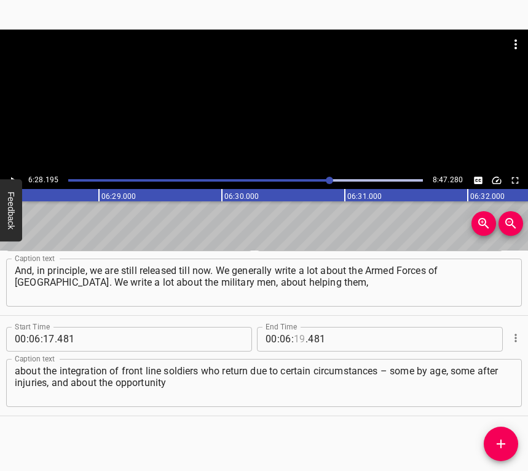
click at [294, 334] on input "number" at bounding box center [300, 339] width 12 height 25
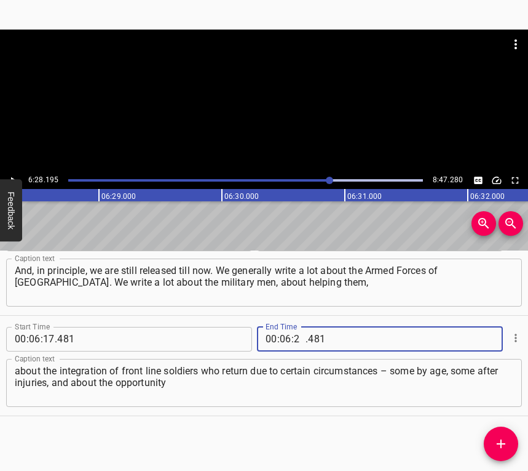
type input "28"
type input "195"
click at [499, 435] on icon "Add Cue" at bounding box center [501, 443] width 15 height 15
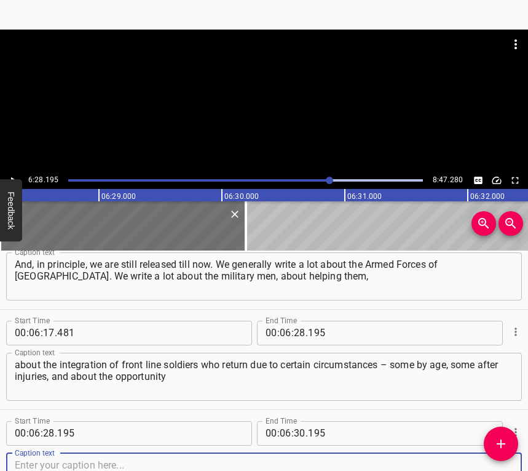
scroll to position [2644, 0]
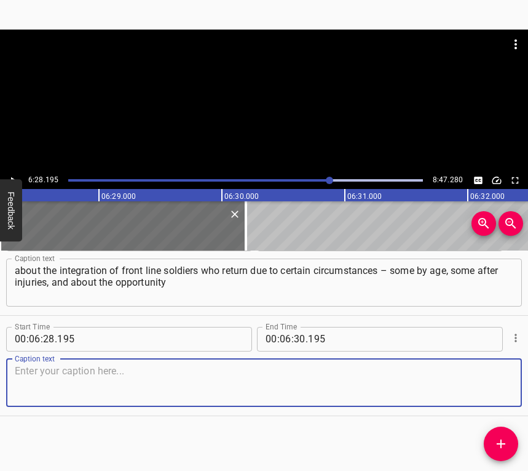
click at [493, 387] on textarea at bounding box center [264, 382] width 499 height 35
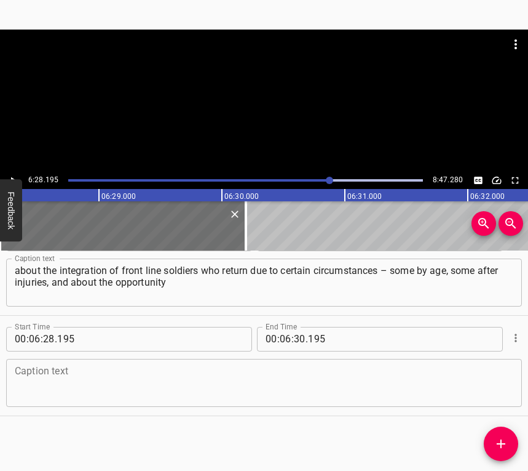
click at [93, 365] on textarea at bounding box center [264, 382] width 499 height 35
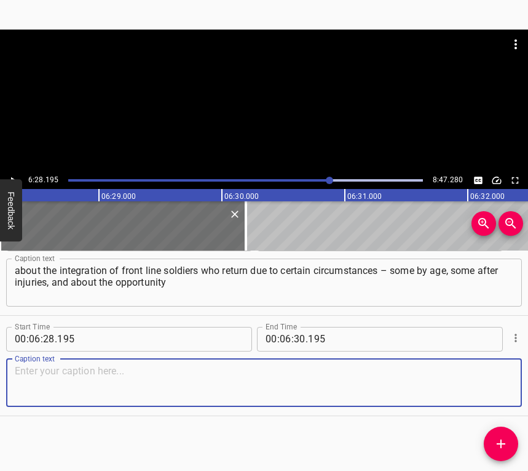
paste textarea "for them to integrate into society, find their place here, the opportunity to r…"
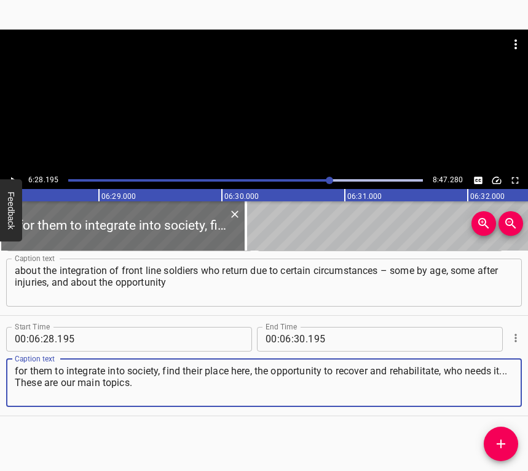
type textarea "for them to integrate into society, find their place here, the opportunity to r…"
click at [7, 175] on icon "Play/Pause" at bounding box center [12, 180] width 11 height 11
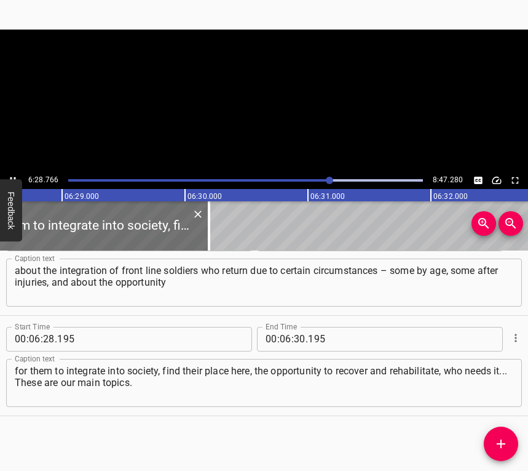
scroll to position [0, 47821]
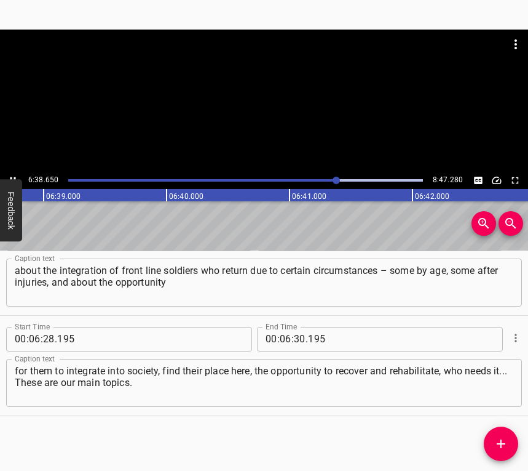
click at [14, 176] on icon "Play/Pause" at bounding box center [12, 180] width 11 height 11
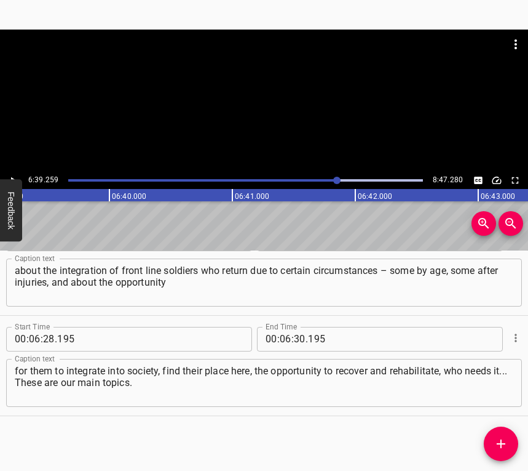
scroll to position [0, 49111]
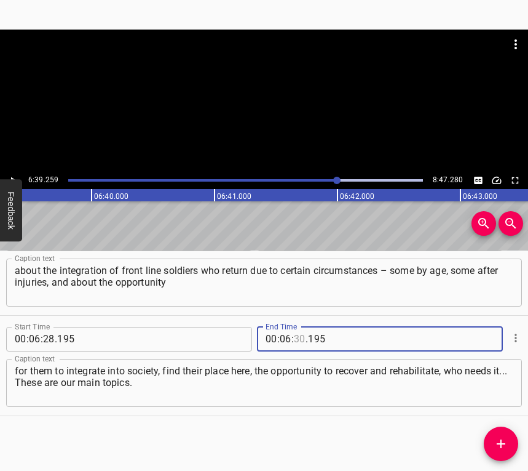
click at [295, 336] on input "number" at bounding box center [300, 339] width 12 height 25
type input "39"
type input "259"
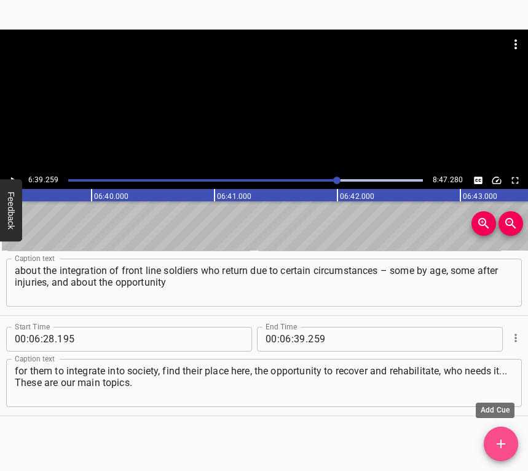
click at [498, 435] on icon "Add Cue" at bounding box center [501, 443] width 15 height 15
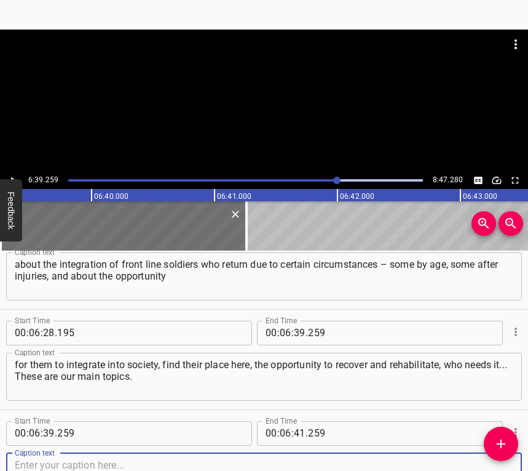
scroll to position [2744, 0]
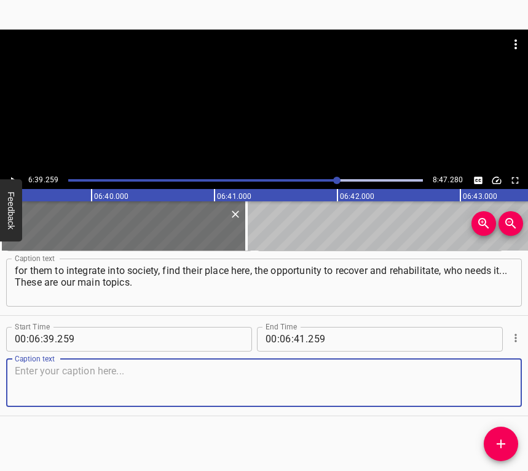
click at [465, 375] on textarea at bounding box center [264, 382] width 499 height 35
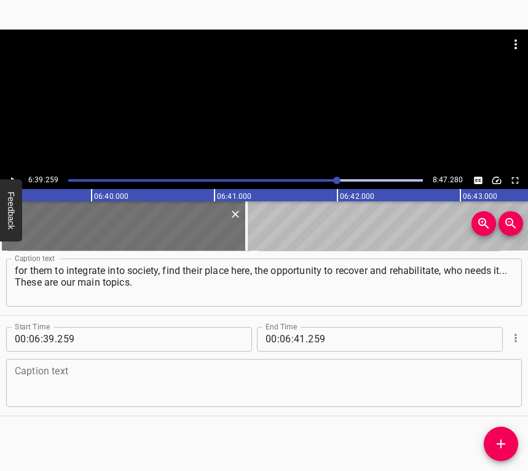
click at [111, 392] on textarea at bounding box center [264, 382] width 499 height 35
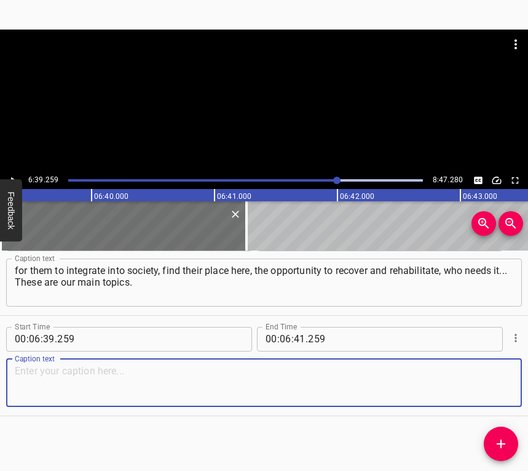
paste textarea "Among the main topics are also displaced persons, people who fled from the occu…"
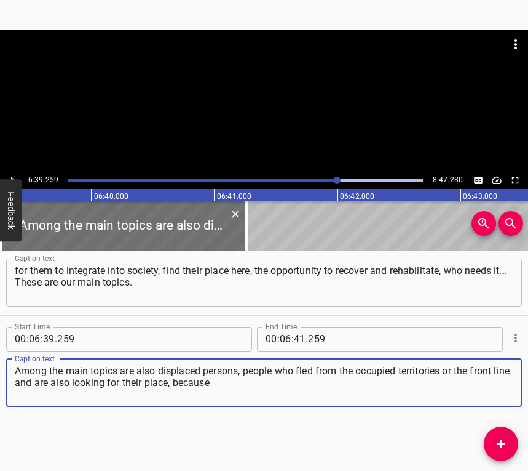
type textarea "Among the main topics are also displaced persons, people who fled from the occu…"
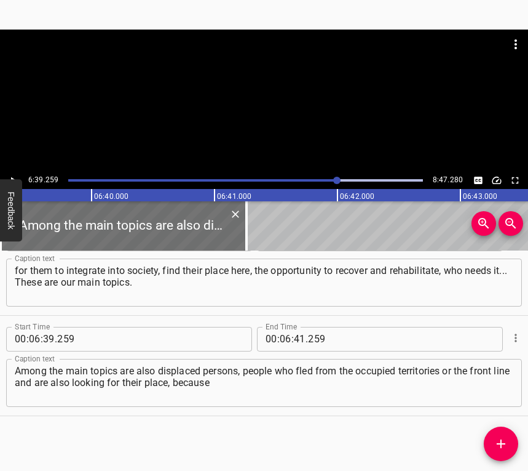
click at [7, 173] on div "6:39.259 8:47.280" at bounding box center [264, 180] width 528 height 17
click at [11, 176] on icon "Play/Pause" at bounding box center [12, 180] width 11 height 11
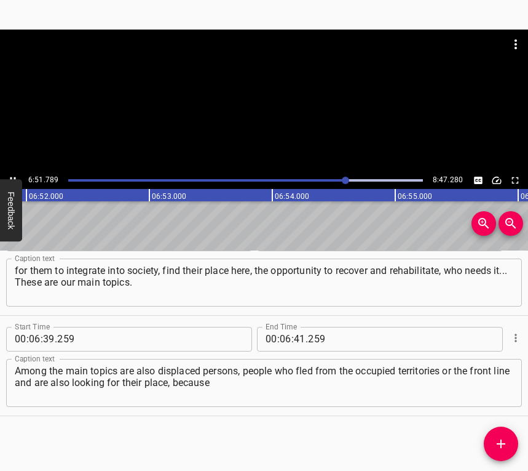
click at [10, 171] on div at bounding box center [264, 101] width 528 height 142
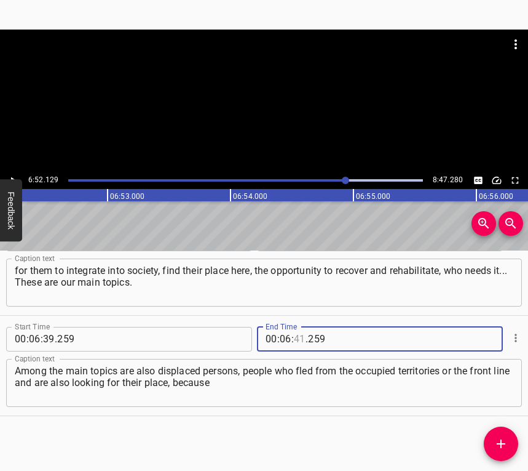
click at [297, 333] on input "number" at bounding box center [300, 339] width 12 height 25
type input "52"
type input "129"
click at [513, 435] on span "Add Cue" at bounding box center [501, 443] width 34 height 15
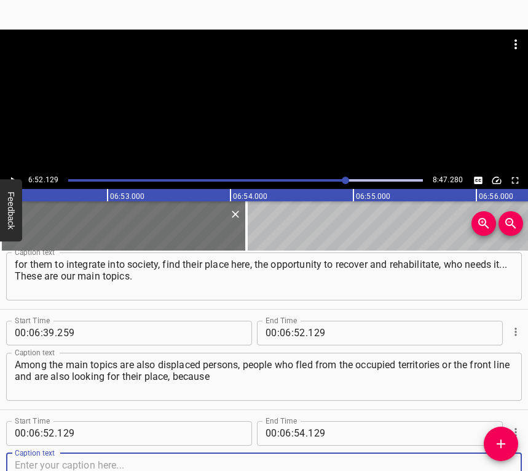
scroll to position [2845, 0]
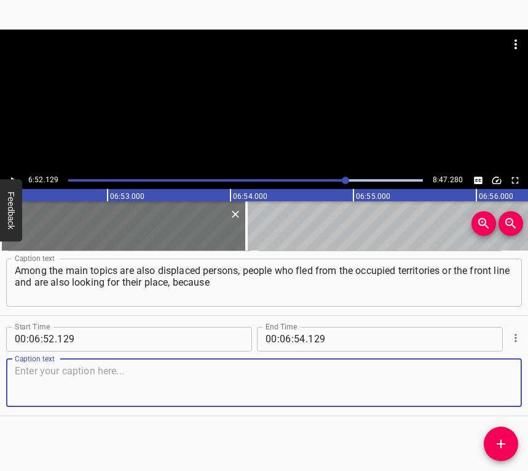
click at [488, 394] on textarea at bounding box center [264, 382] width 499 height 35
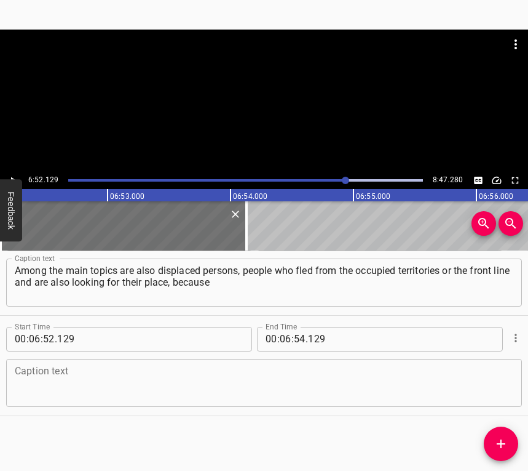
click at [352, 389] on textarea at bounding box center [264, 382] width 499 height 35
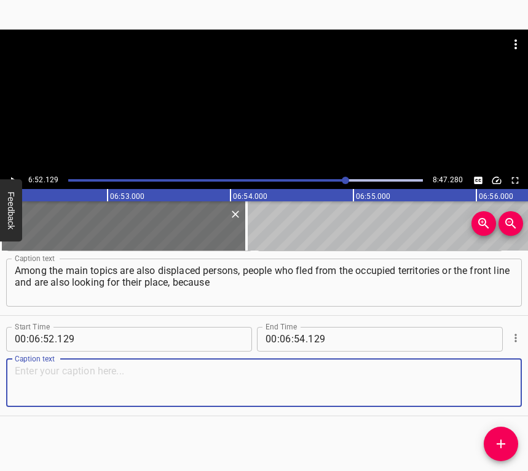
paste textarea "they have lost everything. And we pay a lot of attention to this. We write a lo…"
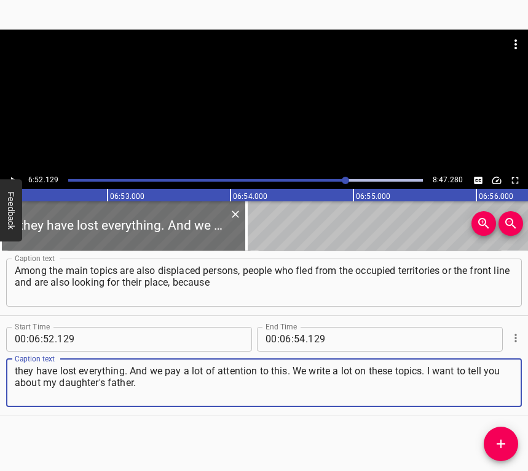
type textarea "they have lost everything. And we pay a lot of attention to this. We write a lo…"
click at [14, 176] on icon "Play/Pause" at bounding box center [12, 180] width 11 height 11
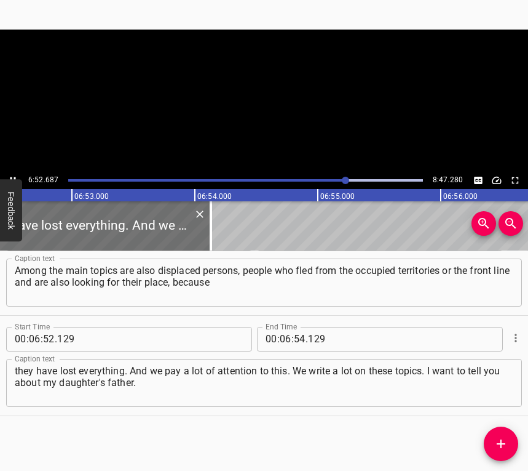
scroll to position [0, 50763]
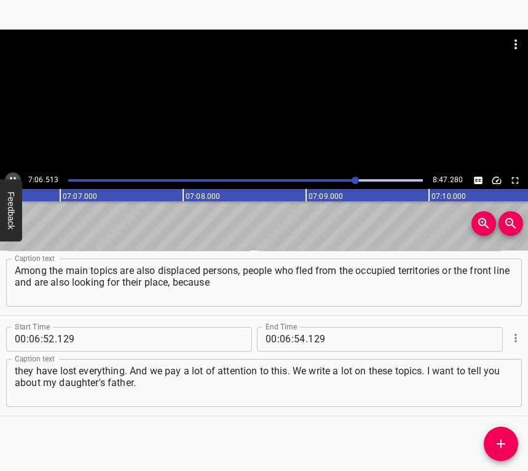
click at [13, 173] on button "Play/Pause" at bounding box center [13, 180] width 16 height 16
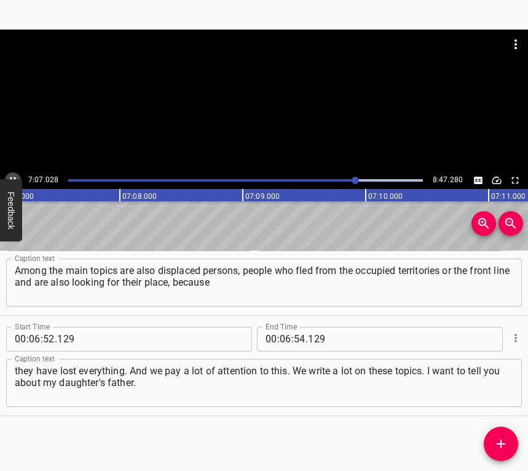
click at [13, 173] on button "Play/Pause" at bounding box center [13, 180] width 16 height 16
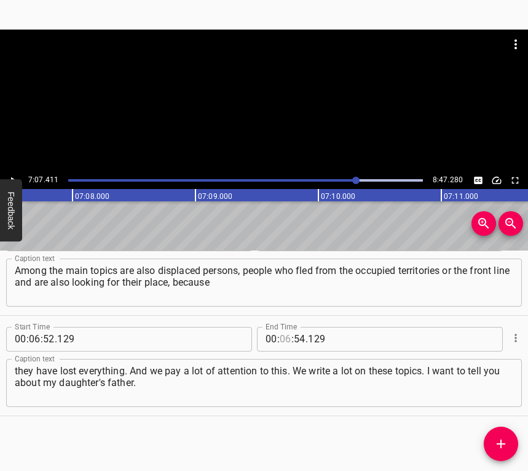
click at [281, 339] on input "number" at bounding box center [286, 339] width 12 height 25
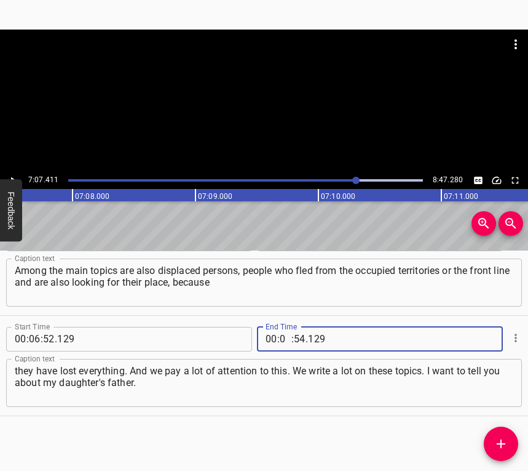
type input "07"
type input "411"
click at [495, 435] on icon "Add Cue" at bounding box center [501, 443] width 15 height 15
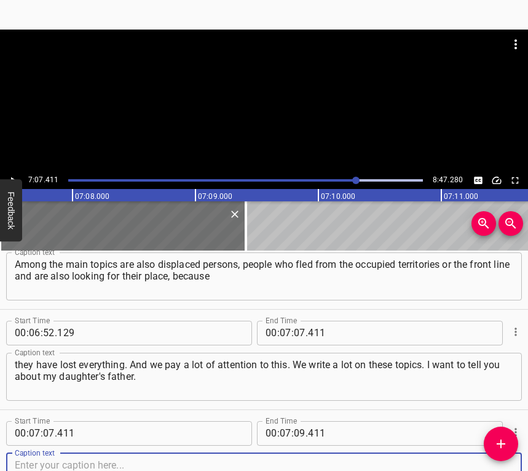
scroll to position [2945, 0]
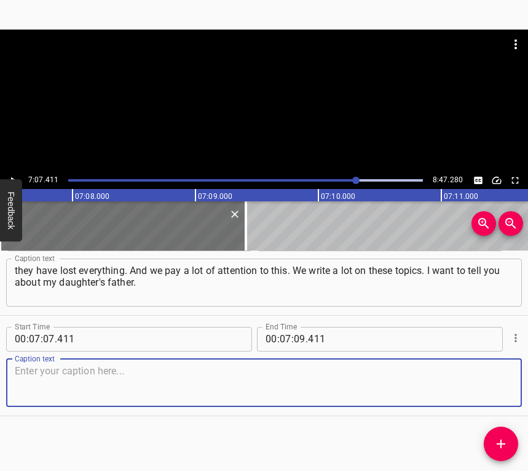
click at [493, 386] on textarea at bounding box center [264, 382] width 499 height 35
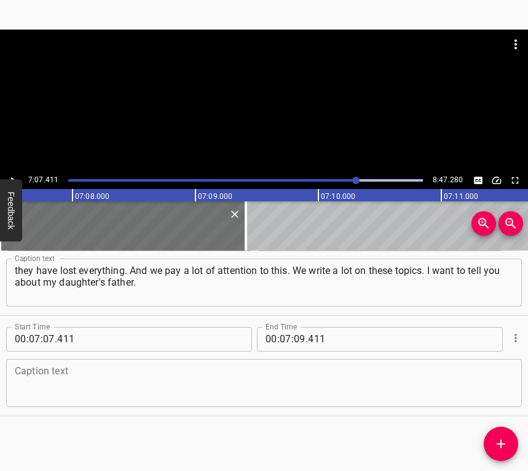
click at [163, 379] on textarea at bounding box center [264, 382] width 499 height 35
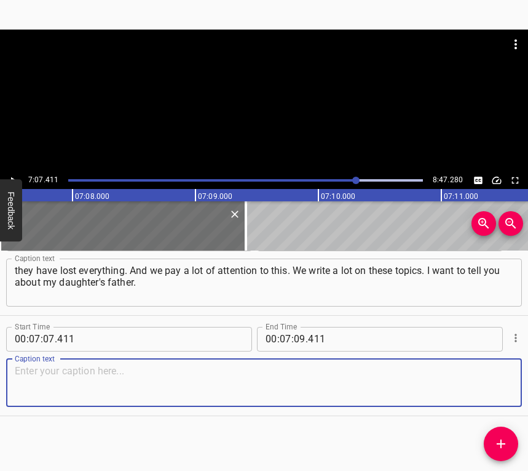
paste textarea "This is a man older than me. As you can see, he was over 60 in [DATE]. He lives…"
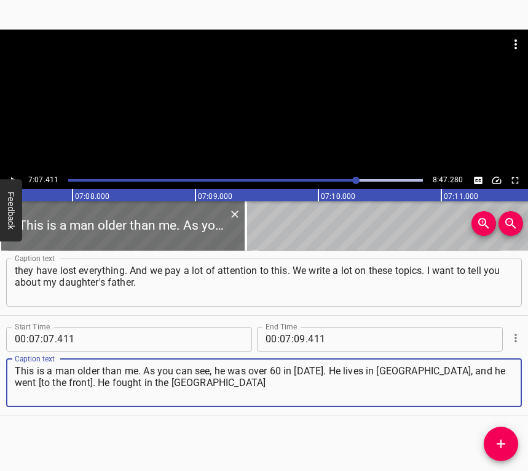
type textarea "This is a man older than me. As you can see, he was over 60 in [DATE]. He lives…"
click at [15, 177] on icon "Play/Pause" at bounding box center [12, 180] width 11 height 11
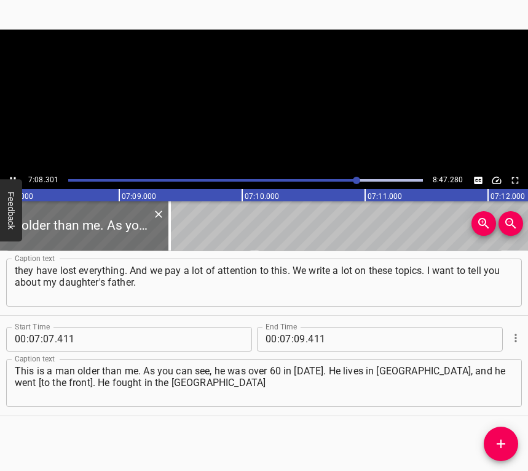
scroll to position [0, 52683]
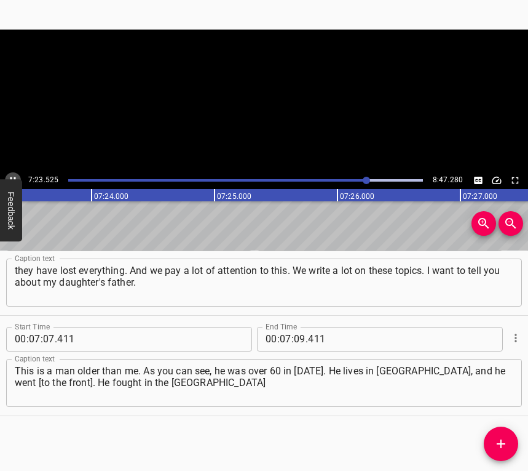
click at [14, 175] on icon "Play/Pause" at bounding box center [12, 180] width 11 height 11
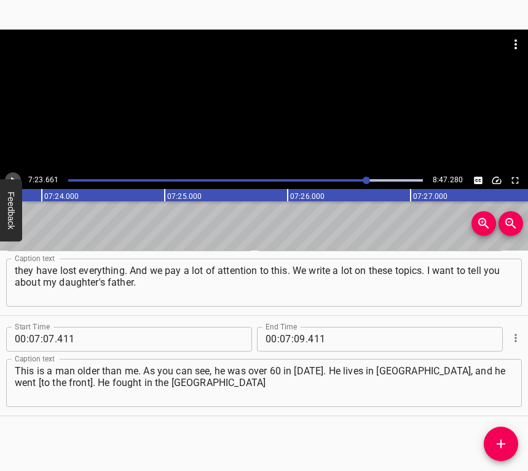
click at [14, 175] on icon "Play/Pause" at bounding box center [12, 180] width 11 height 11
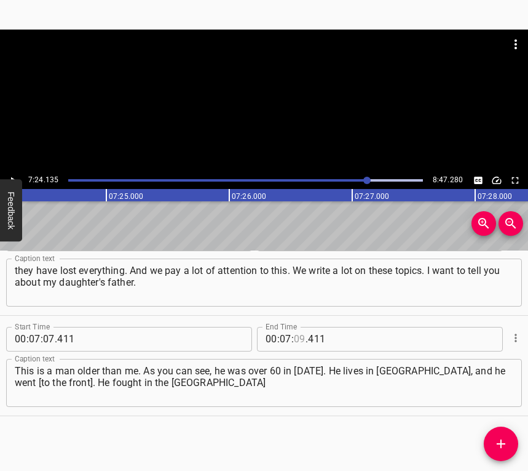
click at [300, 336] on input "number" at bounding box center [300, 339] width 12 height 25
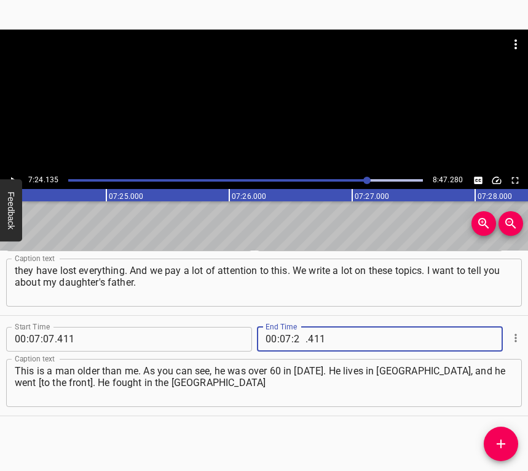
type input "27"
type input "24"
type input "024"
click at [295, 333] on input "number" at bounding box center [300, 339] width 12 height 25
type input "24"
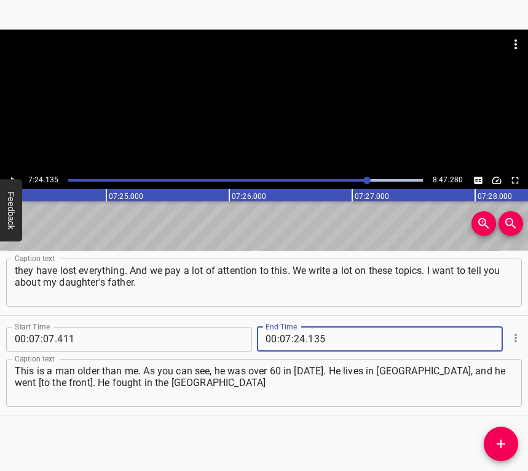
type input "135"
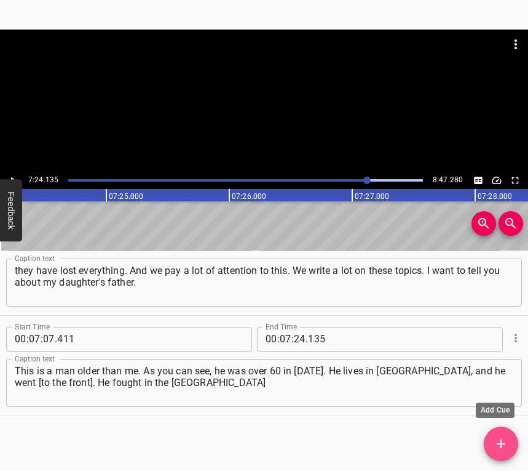
click at [496, 435] on icon "Add Cue" at bounding box center [501, 443] width 15 height 15
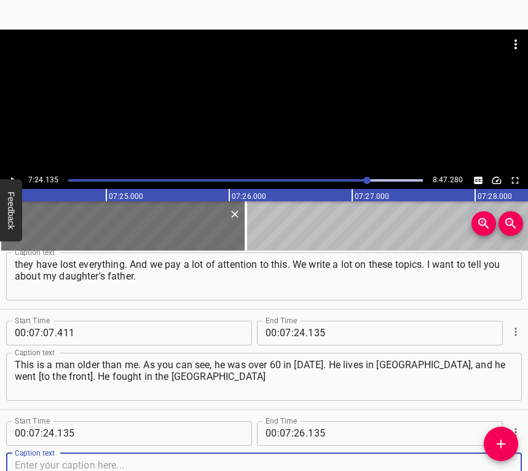
scroll to position [3045, 0]
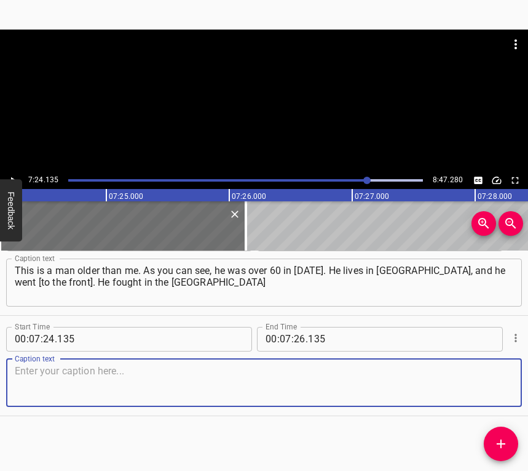
click at [496, 389] on textarea at bounding box center [264, 382] width 499 height 35
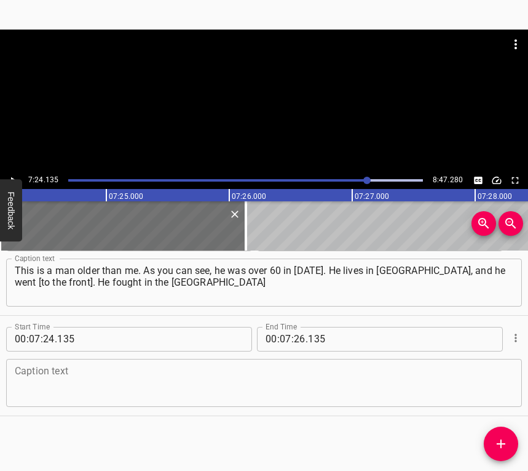
click at [48, 383] on textarea at bounding box center [264, 382] width 499 height 35
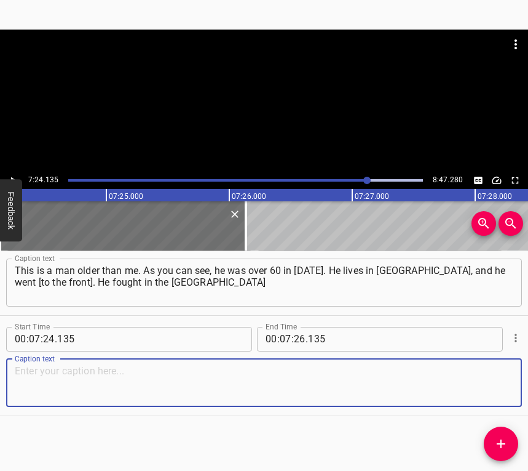
paste textarea "direction in [DATE]-[DATE]. He went from the very first day to sign up [as a vo…"
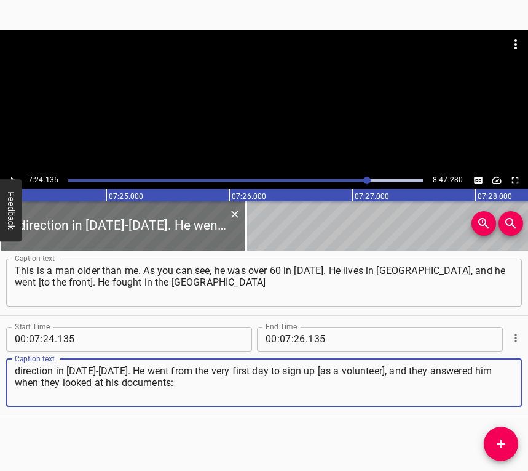
type textarea "direction in [DATE]-[DATE]. He went from the very first day to sign up [as a vo…"
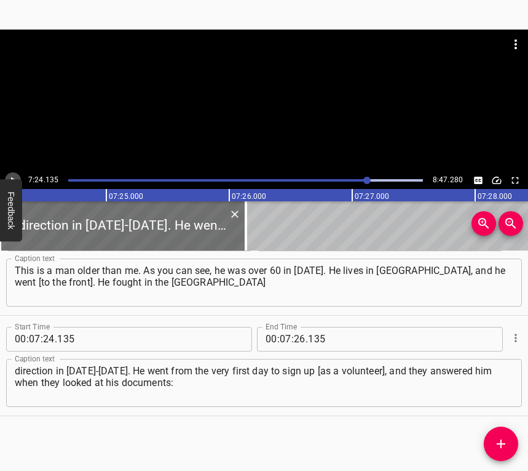
click at [13, 173] on button "Play/Pause" at bounding box center [13, 180] width 16 height 16
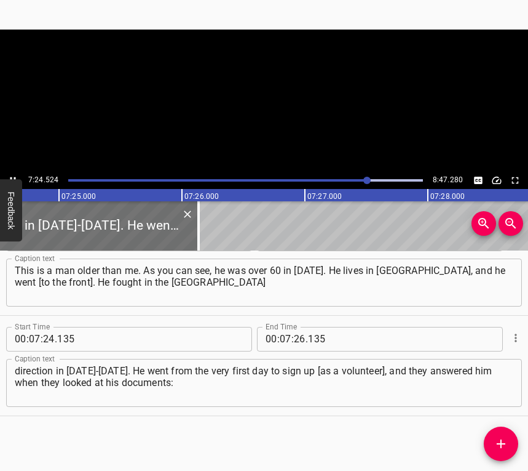
scroll to position [0, 54710]
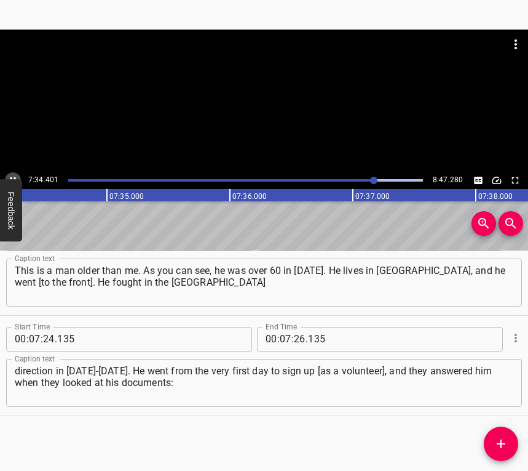
click at [13, 175] on icon "Play/Pause" at bounding box center [12, 180] width 11 height 11
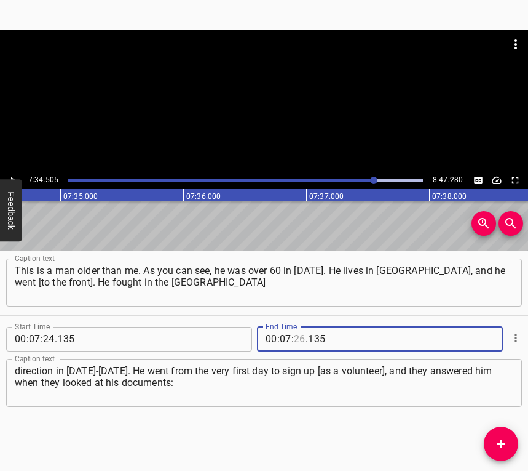
click at [297, 335] on input "number" at bounding box center [300, 339] width 12 height 25
type input "34"
type input "505"
click at [504, 435] on icon "Add Cue" at bounding box center [501, 443] width 15 height 15
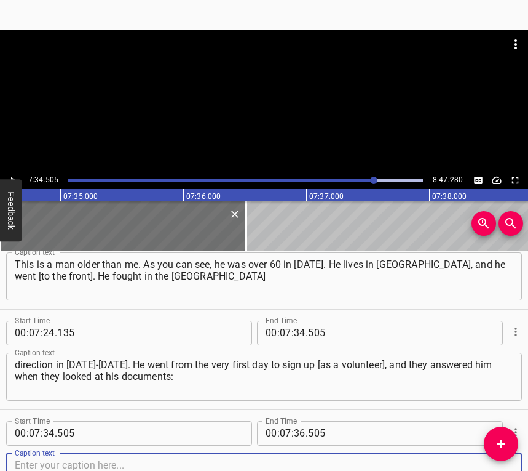
scroll to position [3145, 0]
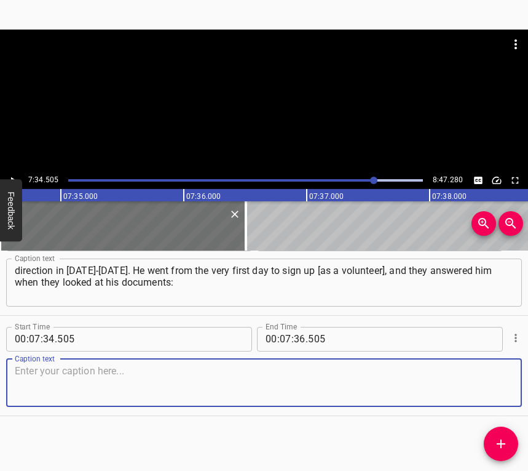
click at [491, 385] on textarea at bounding box center [264, 382] width 499 height 35
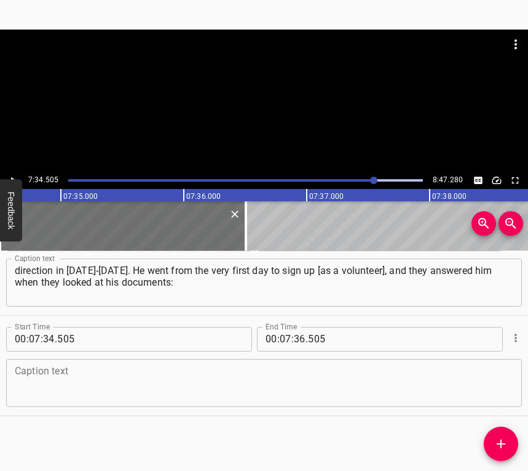
click at [82, 381] on textarea at bounding box center [264, 382] width 499 height 35
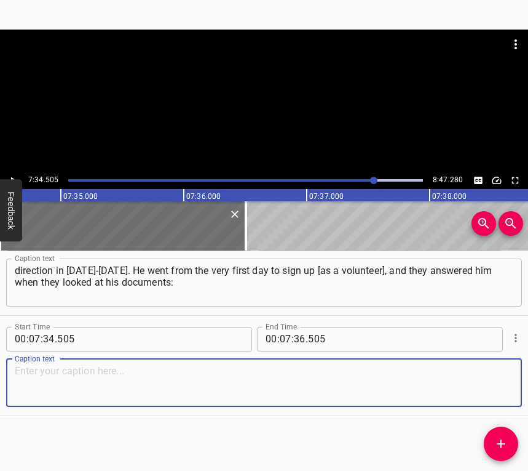
paste textarea ""Sorry, but we won't even take you to territorial defense". He came home. And h…"
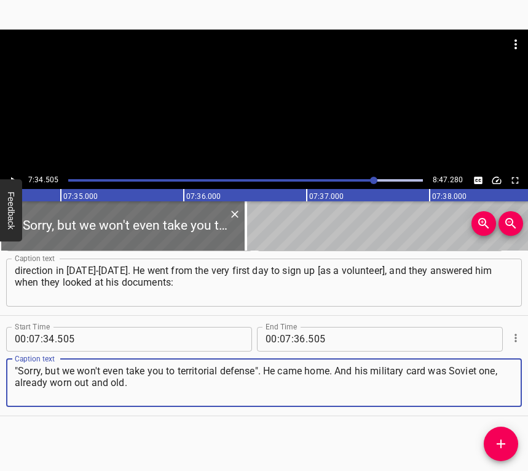
type textarea ""Sorry, but we won't even take you to territorial defense". He came home. And h…"
click at [12, 177] on icon "Play/Pause" at bounding box center [13, 180] width 5 height 7
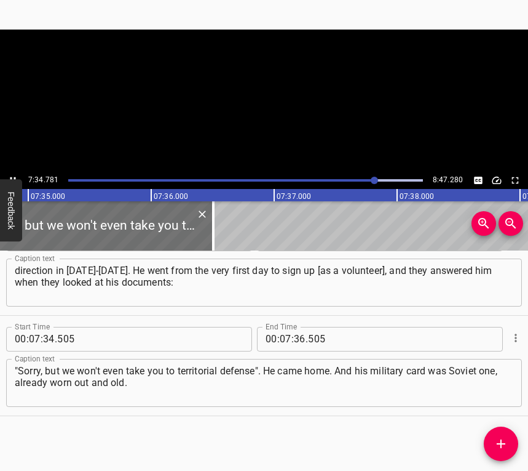
scroll to position [0, 55972]
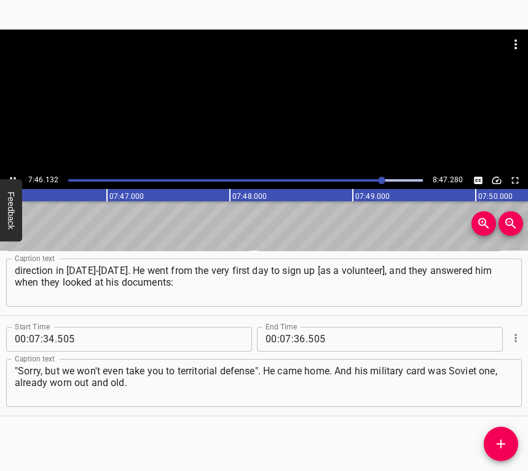
click at [10, 176] on icon "Play/Pause" at bounding box center [12, 180] width 11 height 11
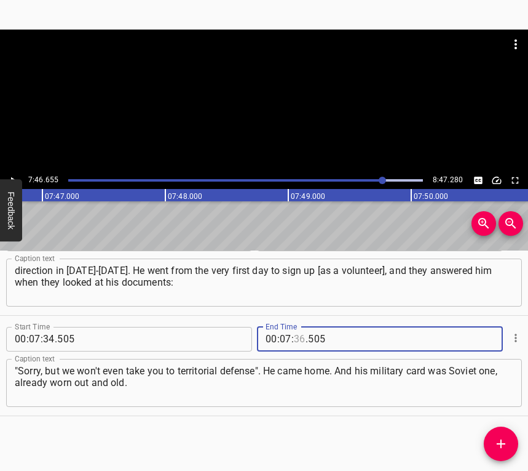
click at [295, 332] on input "number" at bounding box center [300, 339] width 12 height 25
type input "46"
type input "655"
click at [493, 435] on span "Add Cue" at bounding box center [501, 443] width 34 height 15
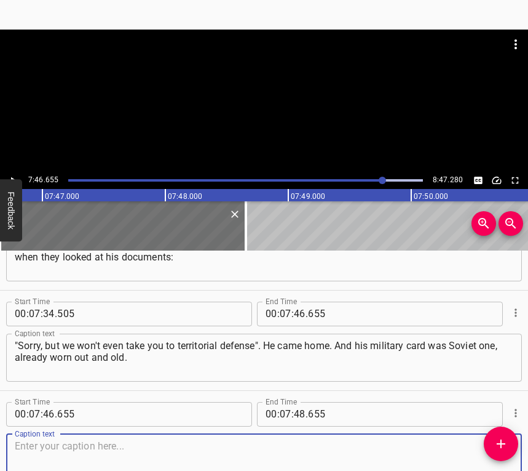
scroll to position [3246, 0]
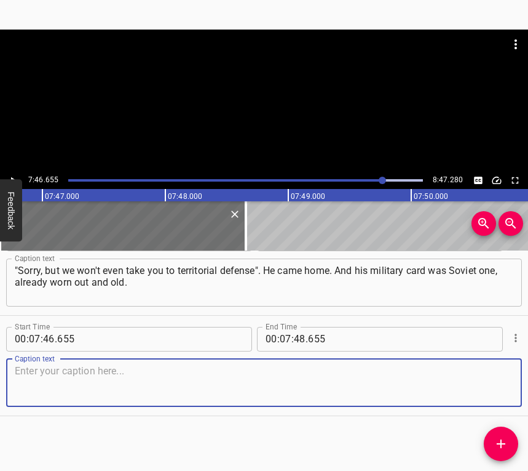
click at [487, 393] on textarea at bounding box center [264, 382] width 499 height 35
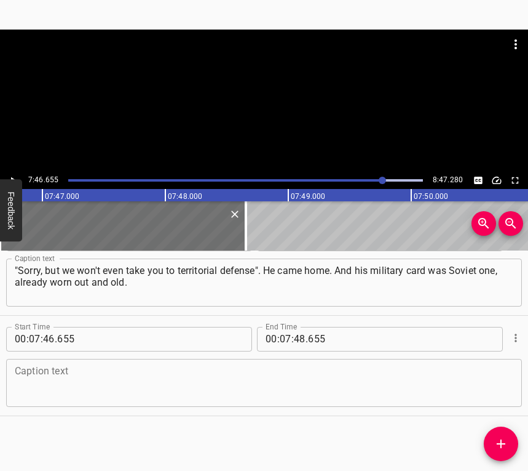
click at [178, 378] on textarea at bounding box center [264, 382] width 499 height 35
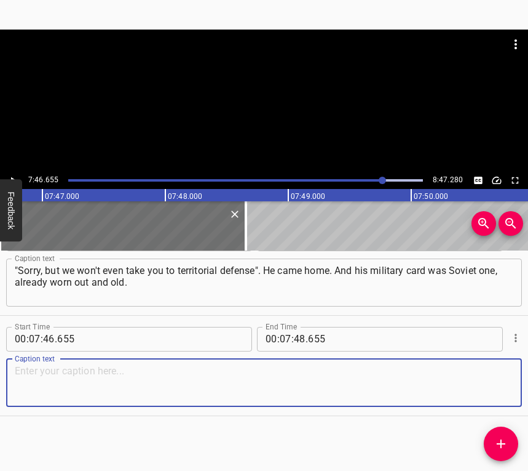
paste textarea "And he corrected his date of birth there. And the passport... It had to be subm…"
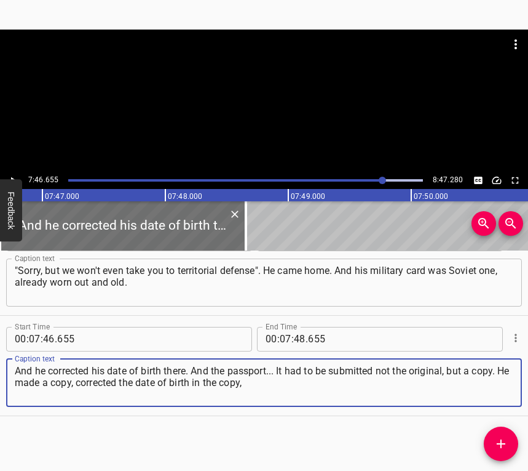
type textarea "And he corrected his date of birth there. And the passport... It had to be subm…"
click at [11, 173] on button "Play/Pause" at bounding box center [13, 180] width 16 height 16
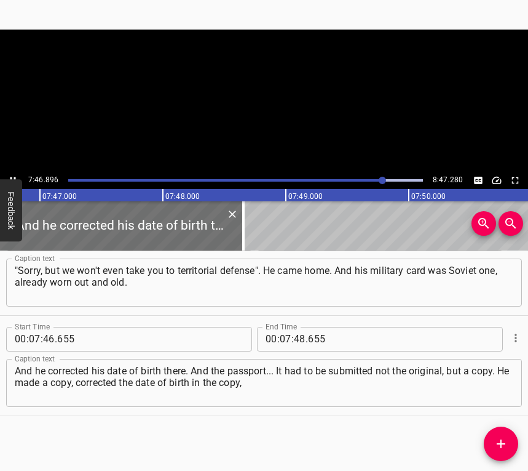
scroll to position [0, 57431]
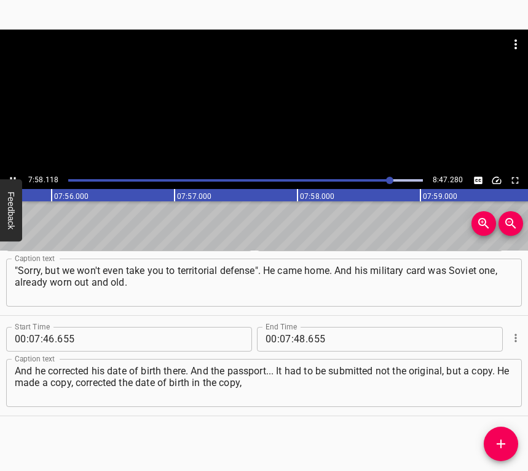
click at [7, 177] on button "Play/Pause" at bounding box center [13, 180] width 16 height 16
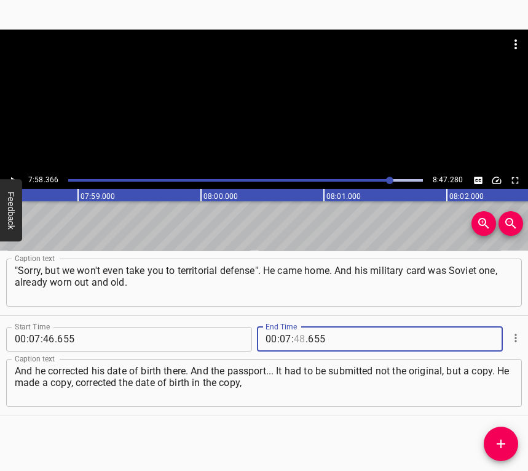
click at [295, 338] on input "number" at bounding box center [300, 339] width 12 height 25
type input "58"
type input "366"
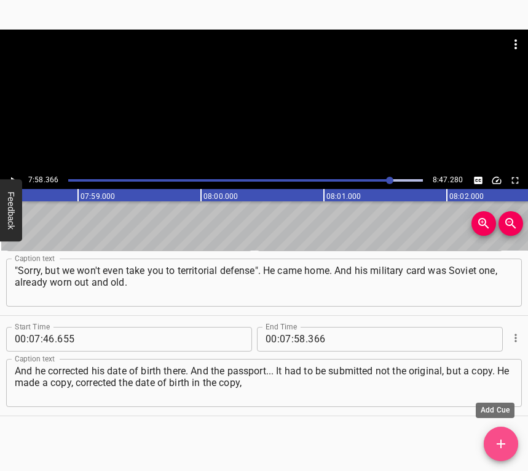
click at [509, 435] on span "Add Cue" at bounding box center [501, 443] width 34 height 15
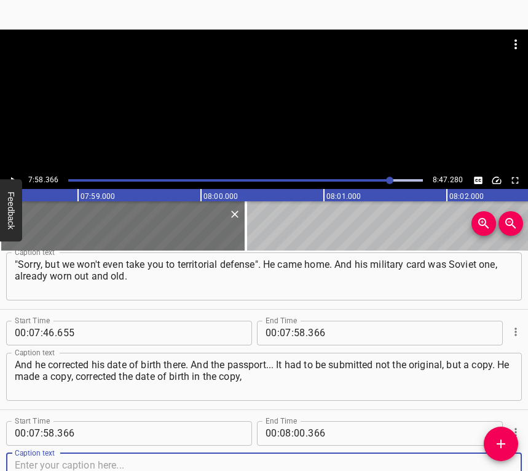
scroll to position [3346, 0]
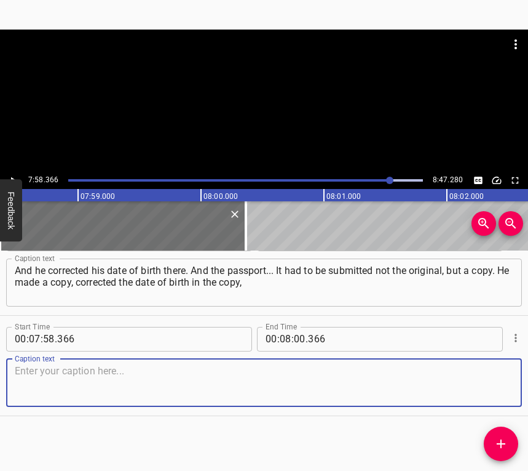
click at [489, 373] on textarea at bounding box center [264, 382] width 499 height 35
click at [309, 393] on textarea at bounding box center [264, 382] width 499 height 35
paste textarea "and then made another copy out of the copy. That's how he was mobilized. After …"
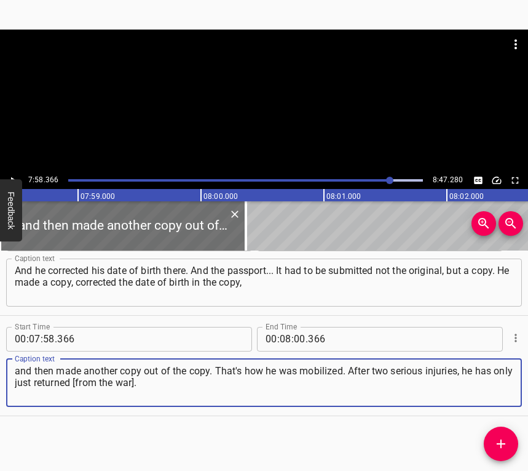
type textarea "and then made another copy out of the copy. That's how he was mobilized. After …"
click at [12, 176] on icon "Play/Pause" at bounding box center [12, 180] width 11 height 11
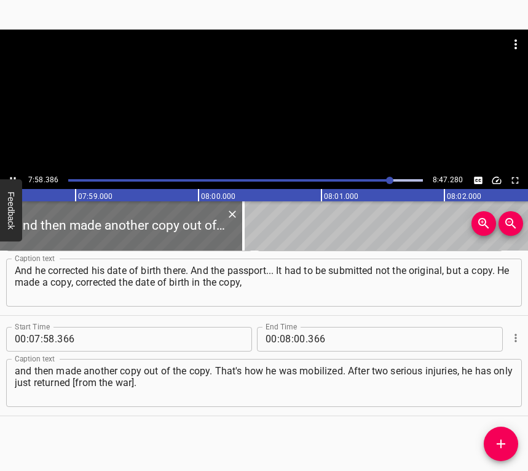
scroll to position [0, 58872]
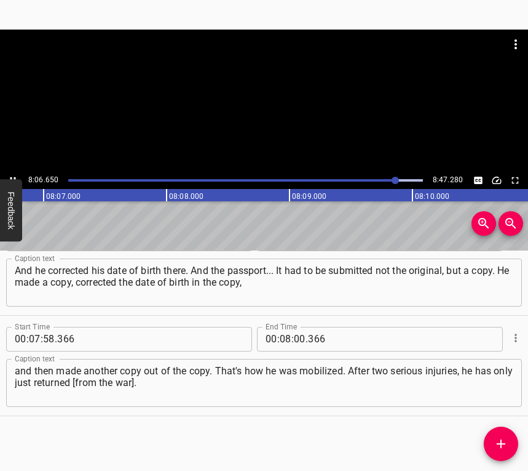
click at [10, 173] on button "Play/Pause" at bounding box center [13, 180] width 16 height 16
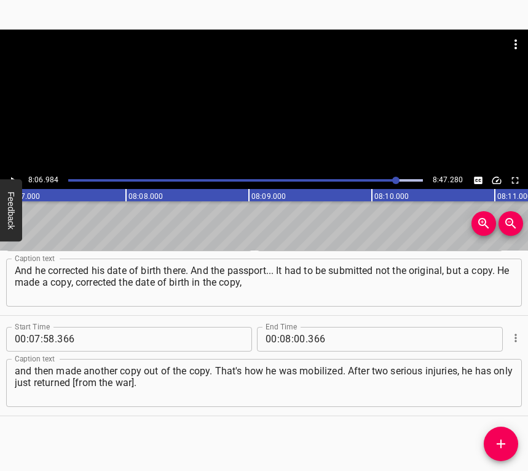
scroll to position [0, 59902]
click at [294, 337] on input "number" at bounding box center [300, 339] width 12 height 25
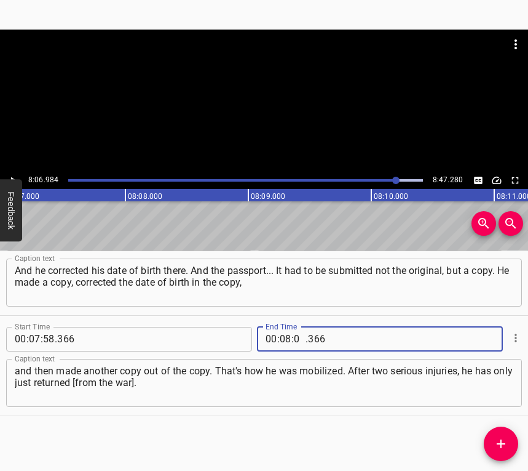
type input "06"
type input "984"
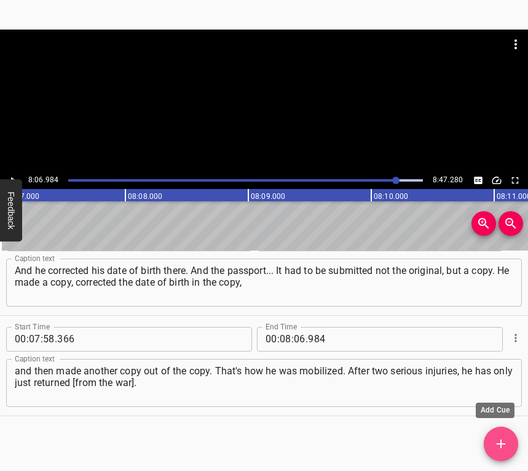
click at [510, 435] on button "Add Cue" at bounding box center [501, 443] width 34 height 34
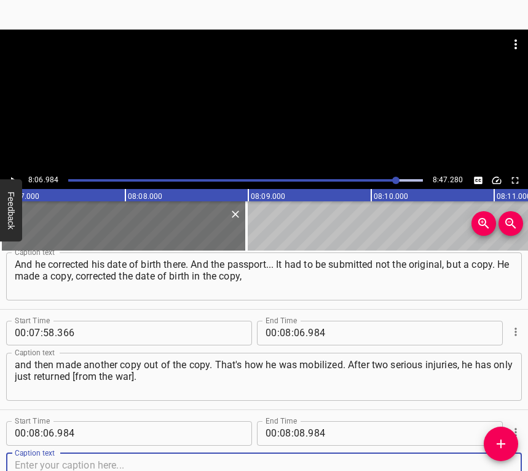
scroll to position [3446, 0]
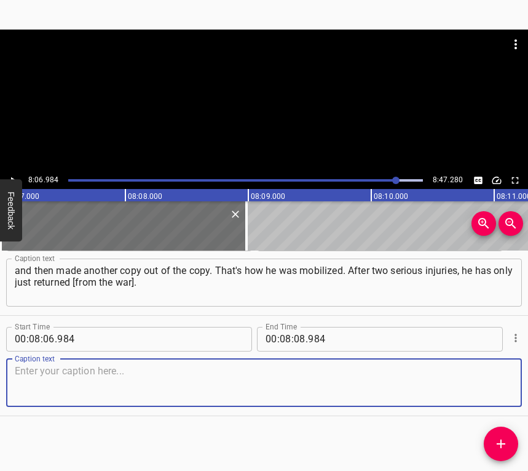
click at [490, 390] on textarea at bounding box center [264, 382] width 499 height 35
click at [268, 386] on textarea at bounding box center [264, 382] width 499 height 35
paste textarea "He's also a journalist. We once studied together at the [GEOGRAPHIC_DATA] at th…"
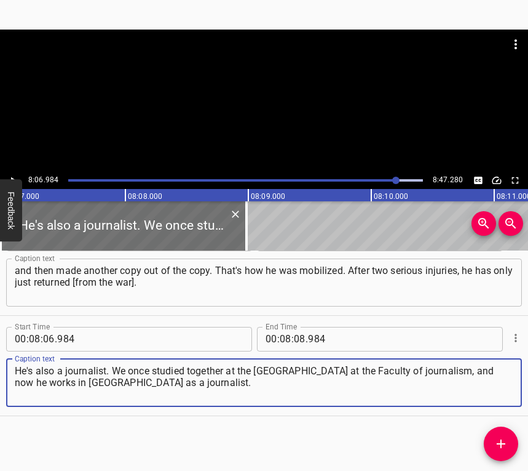
type textarea "He's also a journalist. We once studied together at the [GEOGRAPHIC_DATA] at th…"
click at [13, 176] on icon "Play/Pause" at bounding box center [12, 180] width 11 height 11
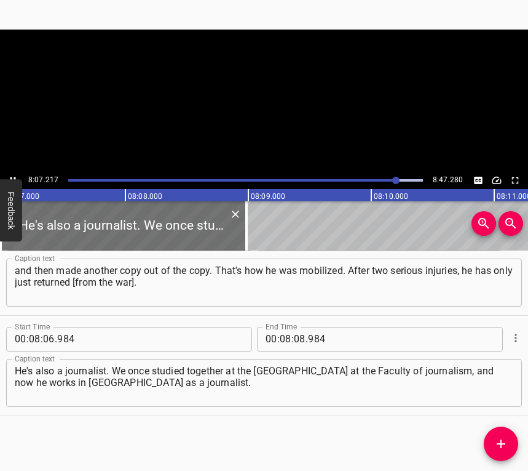
scroll to position [0, 59931]
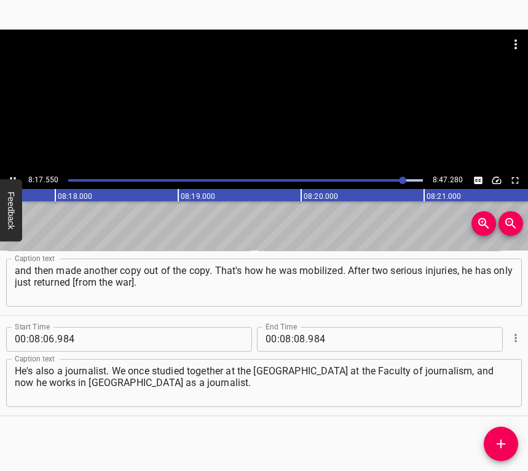
click at [15, 177] on icon "Play/Pause" at bounding box center [13, 180] width 6 height 7
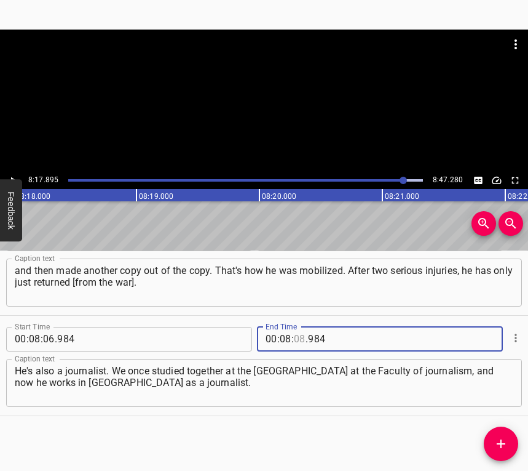
click at [299, 336] on input "number" at bounding box center [300, 339] width 12 height 25
type input "17"
type input "895"
click at [502, 435] on icon "Add Cue" at bounding box center [501, 443] width 9 height 9
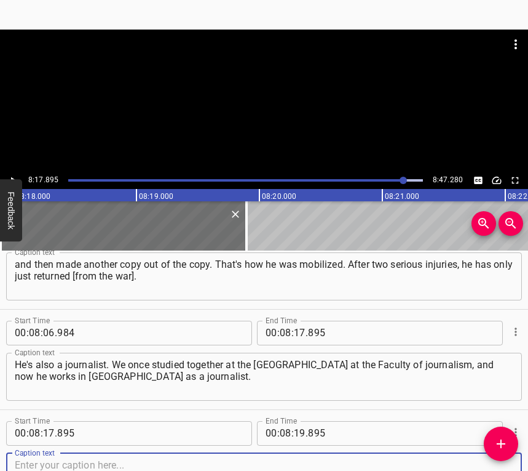
scroll to position [3546, 0]
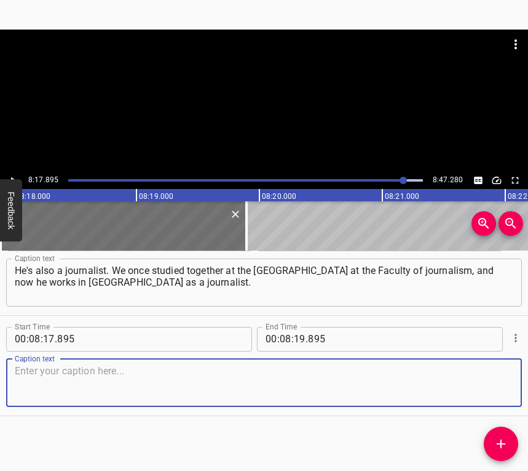
click at [490, 397] on textarea at bounding box center [264, 382] width 499 height 35
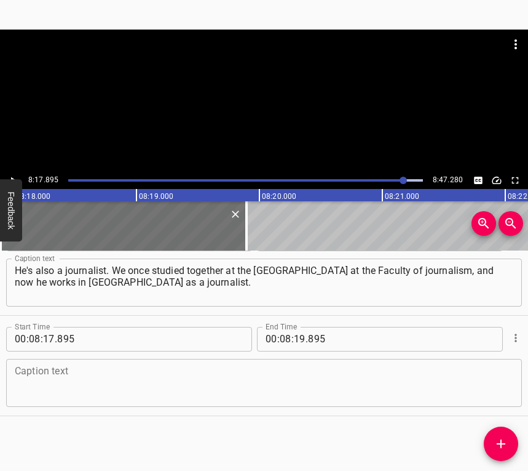
click at [189, 385] on textarea at bounding box center [264, 382] width 499 height 35
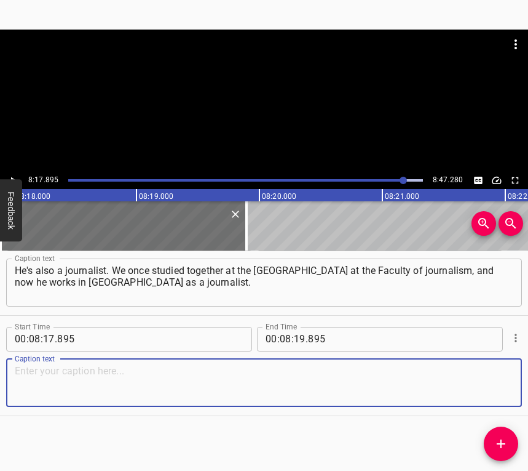
paste textarea "I was so impressed by this story! Because I understand that every person who pr…"
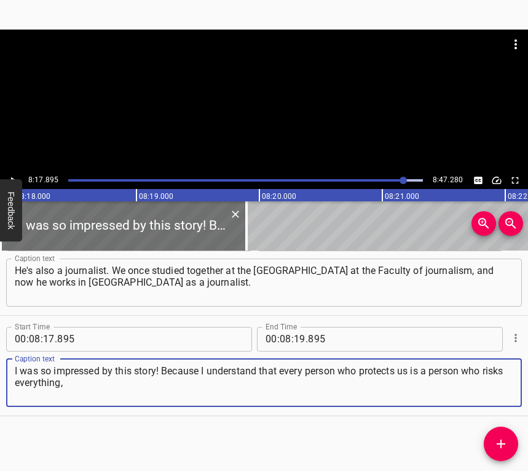
type textarea "I was so impressed by this story! Because I understand that every person who pr…"
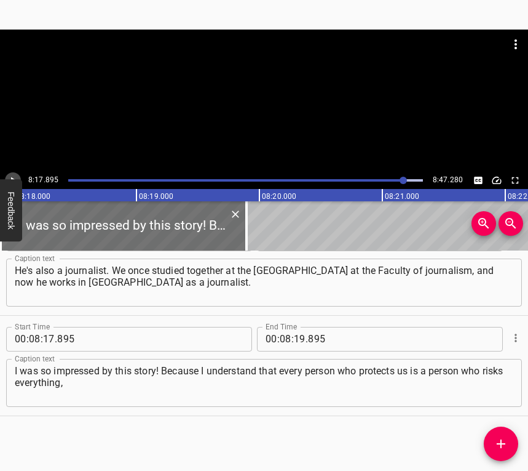
click at [13, 173] on button "Play/Pause" at bounding box center [13, 180] width 16 height 16
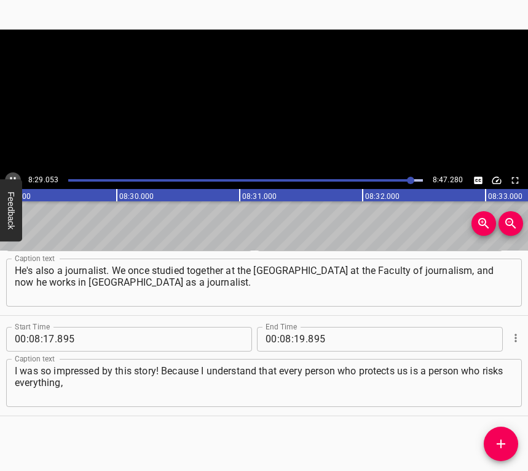
click at [14, 173] on button "Play/Pause" at bounding box center [13, 180] width 16 height 16
click at [297, 335] on input "number" at bounding box center [300, 339] width 12 height 25
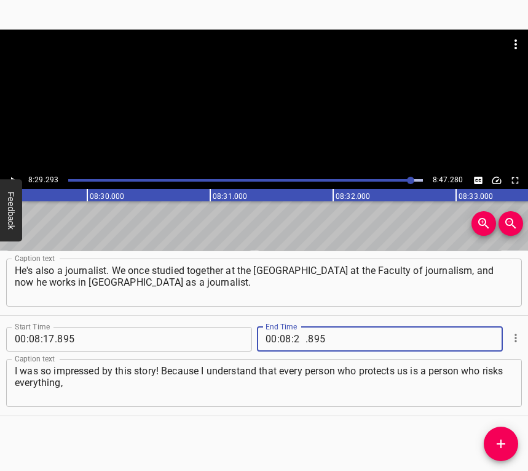
type input "29"
type input "293"
click at [503, 435] on icon "Add Cue" at bounding box center [501, 443] width 15 height 15
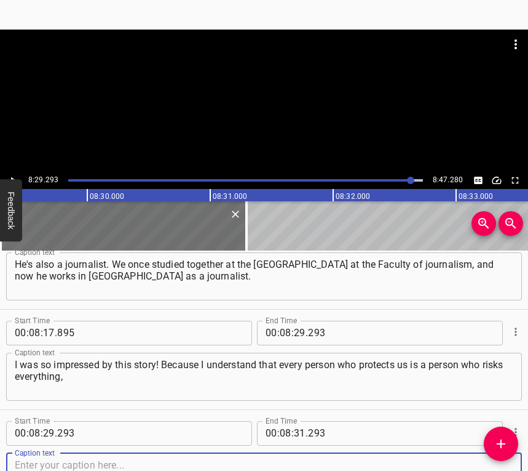
scroll to position [3647, 0]
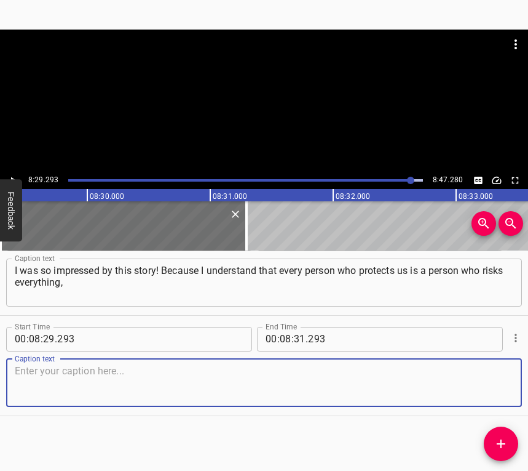
click at [495, 378] on textarea at bounding box center [264, 382] width 499 height 35
click at [120, 386] on textarea at bounding box center [264, 382] width 499 height 35
paste textarea "first of all the most precious things – his life, his health. And I just admire…"
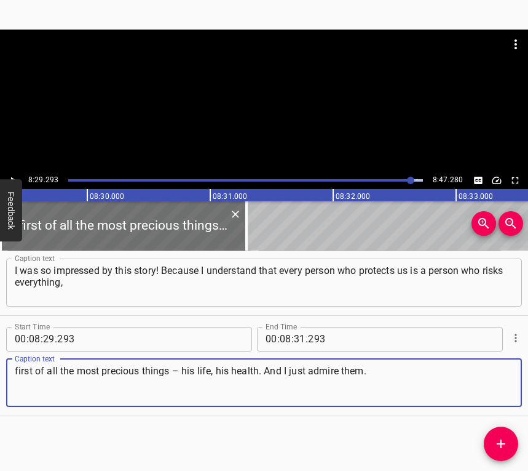
type textarea "first of all the most precious things – his life, his health. And I just admire…"
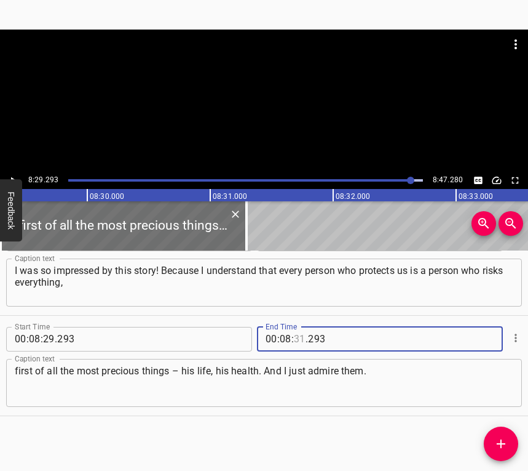
click at [294, 332] on input "number" at bounding box center [300, 339] width 12 height 25
type input "37"
type input "280"
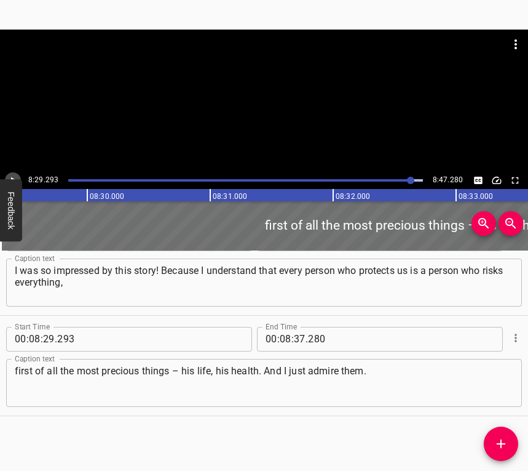
click at [14, 177] on icon "Play/Pause" at bounding box center [12, 180] width 11 height 11
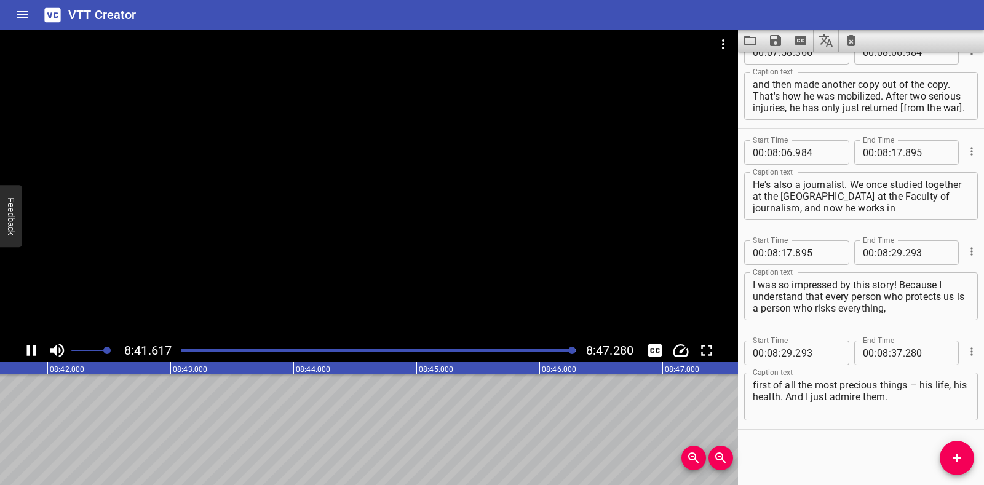
scroll to position [0, 64194]
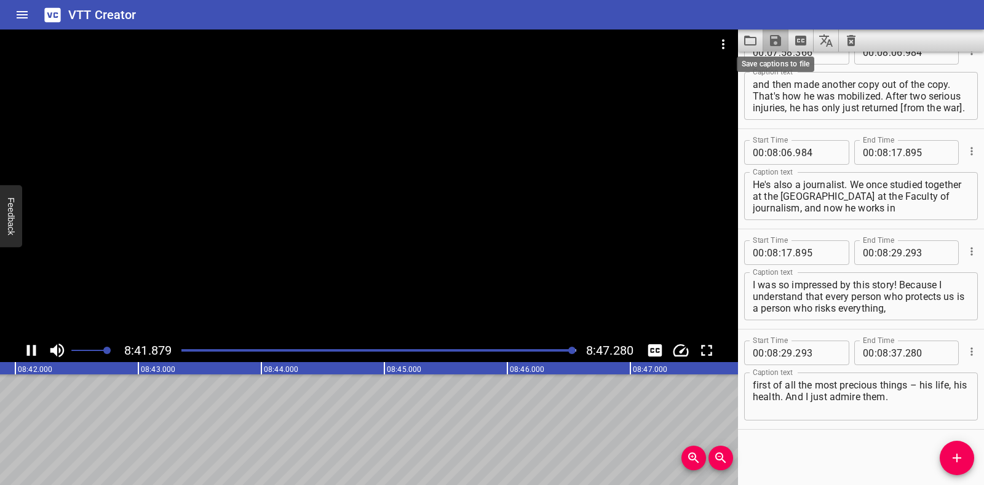
click at [528, 43] on icon "Save captions to file" at bounding box center [775, 40] width 15 height 15
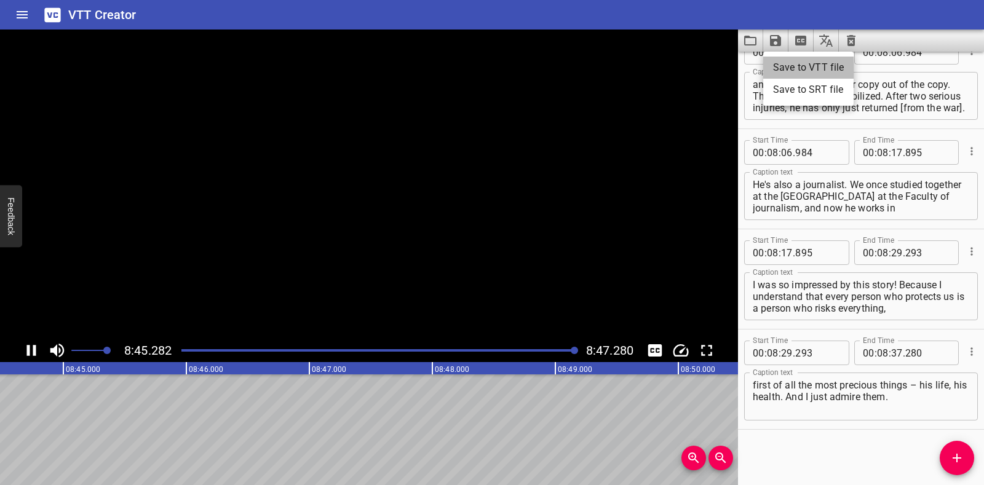
click at [528, 67] on li "Save to VTT file" at bounding box center [808, 68] width 90 height 22
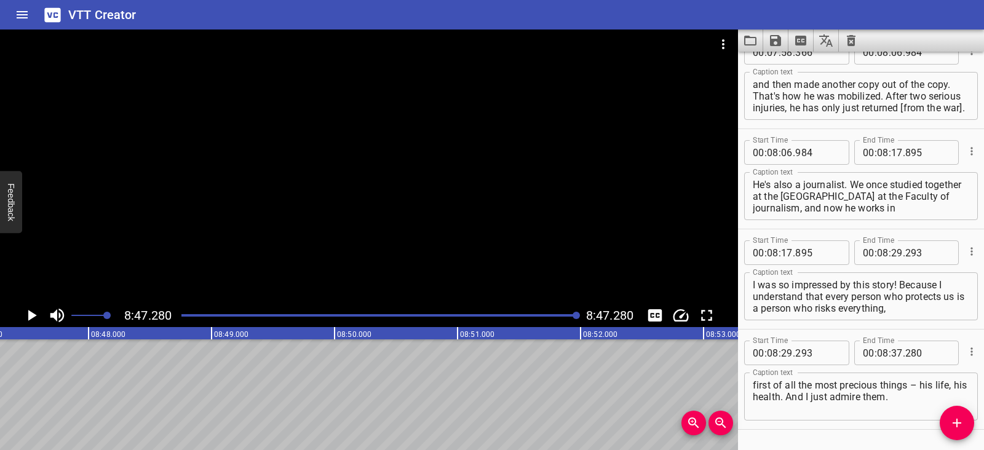
scroll to position [3469, 0]
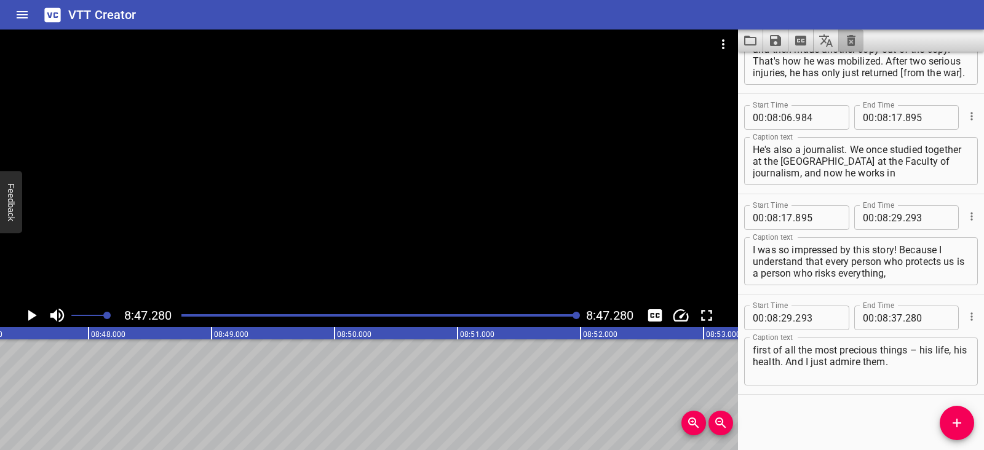
click at [528, 50] on button "Clear captions" at bounding box center [851, 41] width 25 height 22
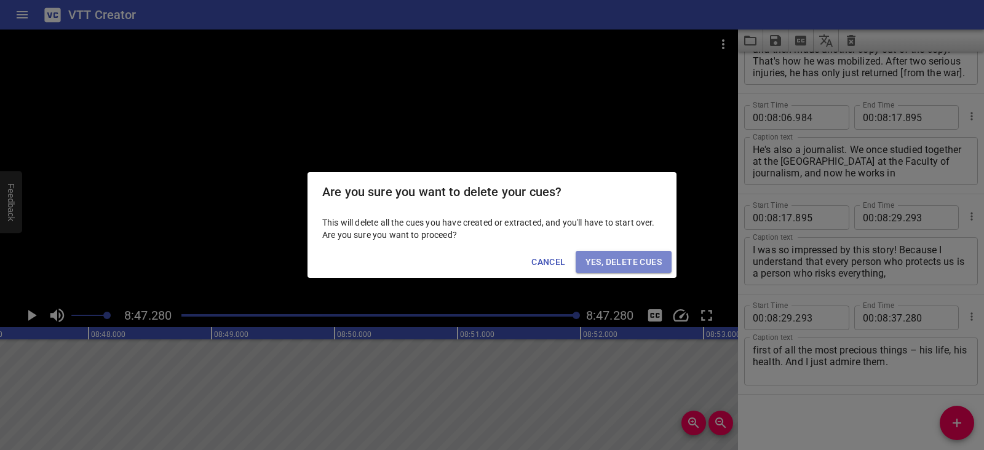
click at [528, 259] on span "Yes, Delete Cues" at bounding box center [624, 262] width 76 height 15
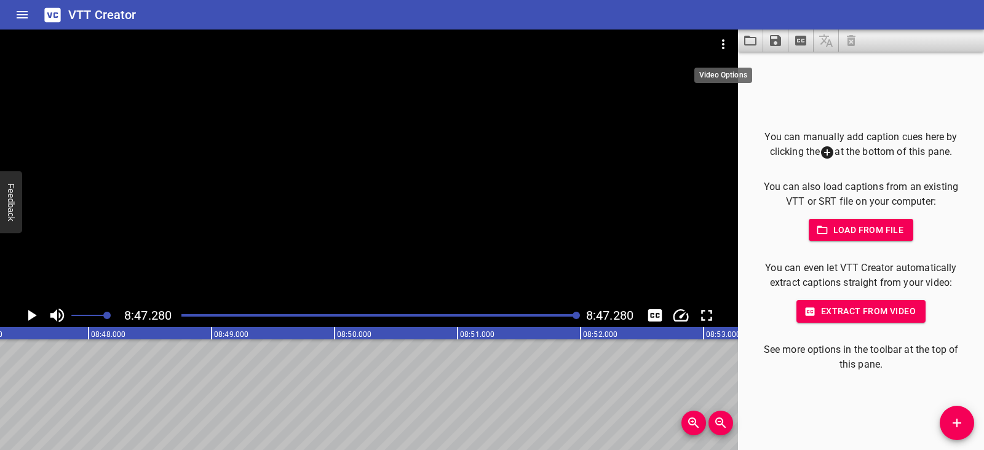
click at [528, 46] on icon "Video Options" at bounding box center [723, 44] width 15 height 15
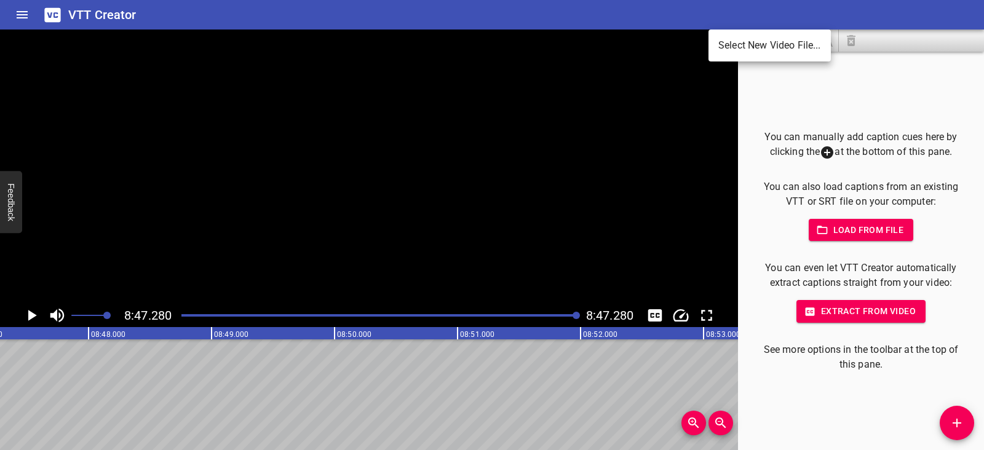
click at [528, 46] on li "Select New Video File..." at bounding box center [770, 45] width 122 height 22
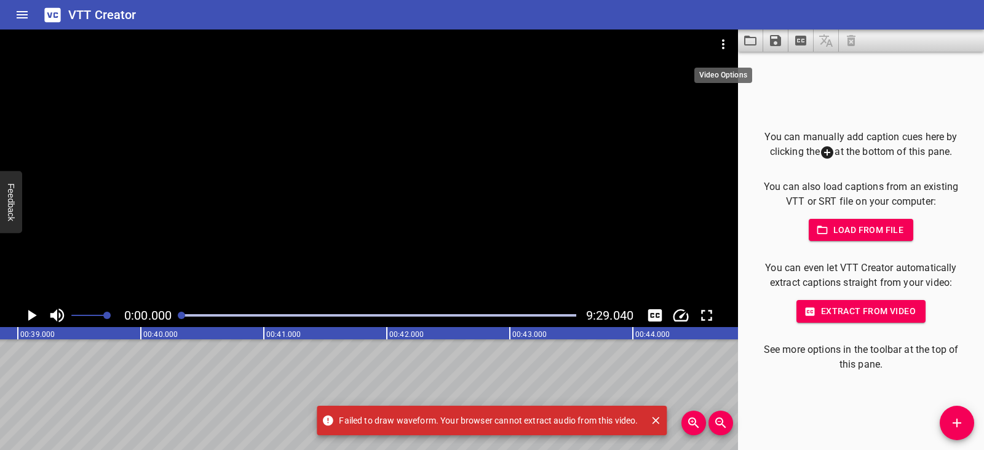
scroll to position [0, 0]
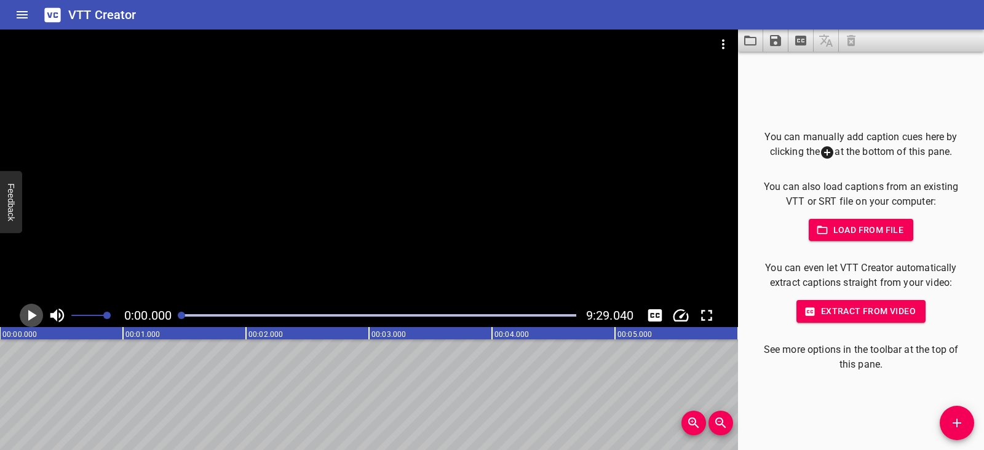
click at [29, 311] on icon "Play/Pause" at bounding box center [32, 315] width 9 height 11
click at [29, 311] on icon "Play/Pause" at bounding box center [31, 315] width 9 height 11
click at [29, 311] on icon "Play/Pause" at bounding box center [32, 315] width 9 height 11
click at [29, 311] on icon "Play/Pause" at bounding box center [31, 315] width 9 height 11
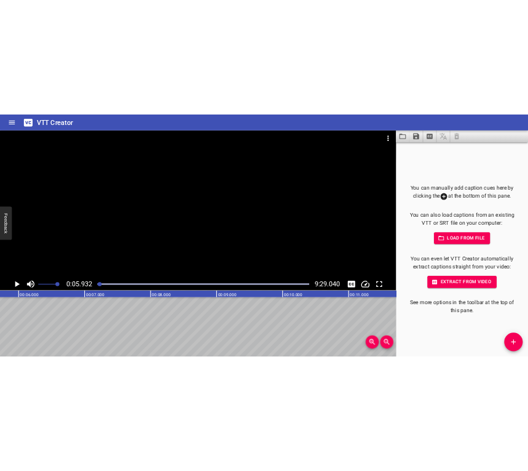
scroll to position [0, 729]
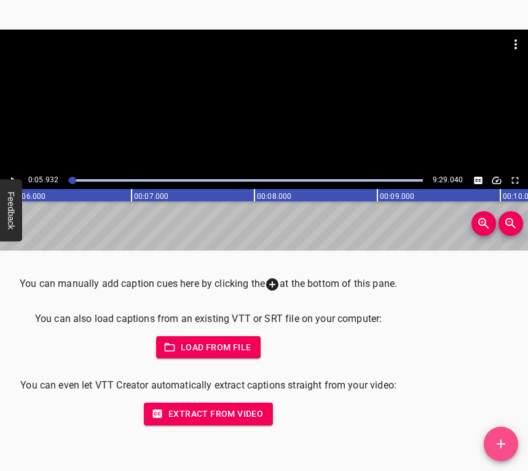
click at [502, 435] on icon "Add Cue" at bounding box center [501, 443] width 15 height 15
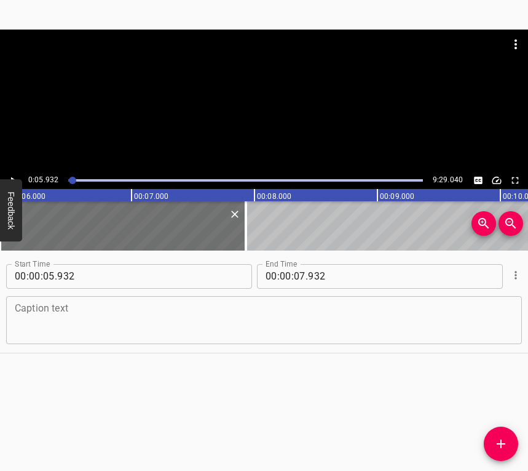
click at [54, 311] on textarea at bounding box center [264, 319] width 499 height 35
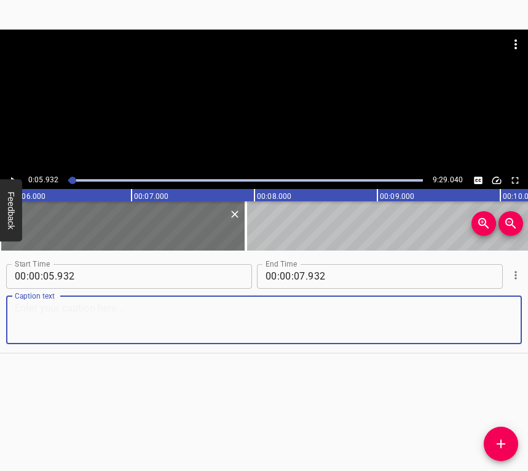
paste textarea "From the 22nd we stayed at home, except that sometime in mid-March we went to r…"
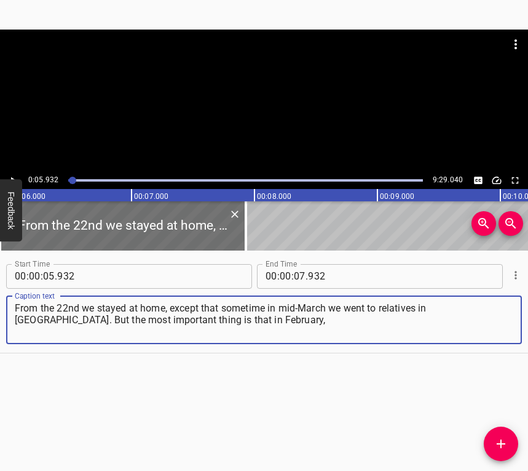
type textarea "From the 22nd we stayed at home, except that sometime in mid-March we went to r…"
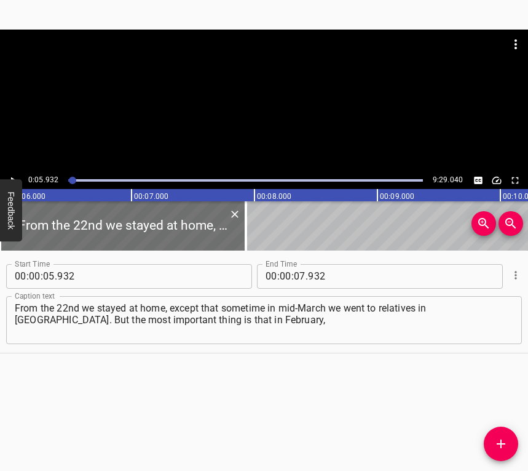
click at [9, 179] on button "Feedback" at bounding box center [11, 210] width 22 height 62
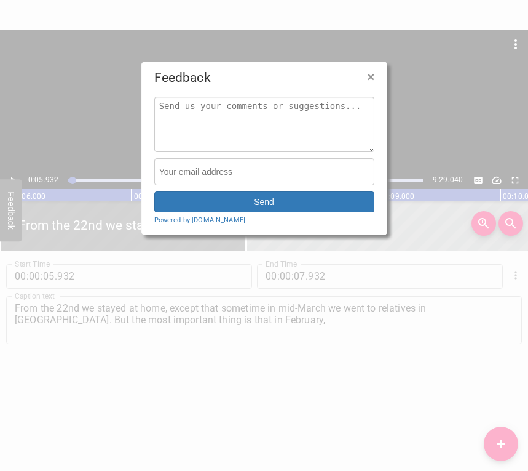
click at [9, 176] on div at bounding box center [264, 235] width 528 height 471
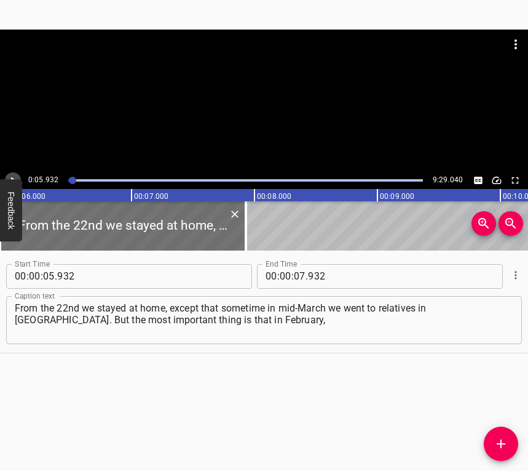
click at [9, 176] on icon "Play/Pause" at bounding box center [12, 180] width 11 height 11
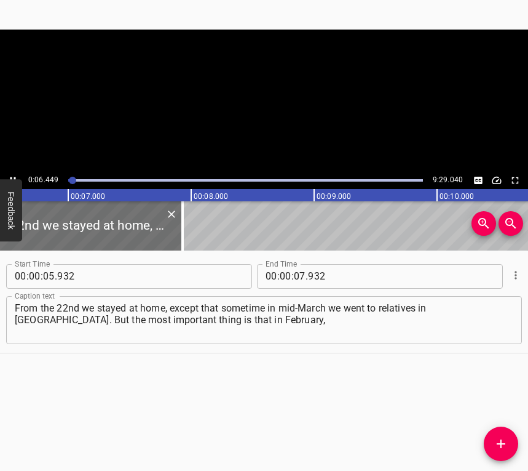
scroll to position [0, 826]
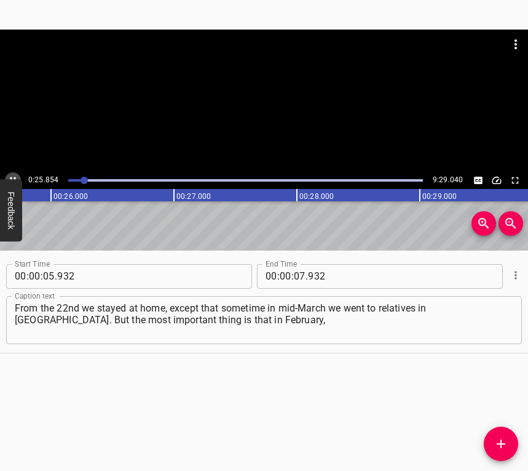
click at [12, 175] on icon "Play/Pause" at bounding box center [12, 180] width 11 height 11
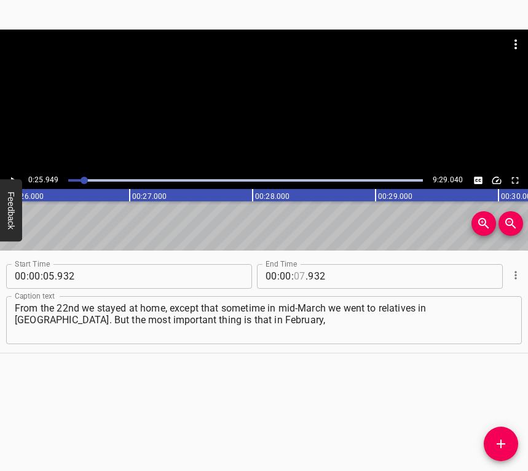
click at [294, 275] on input "number" at bounding box center [300, 276] width 12 height 25
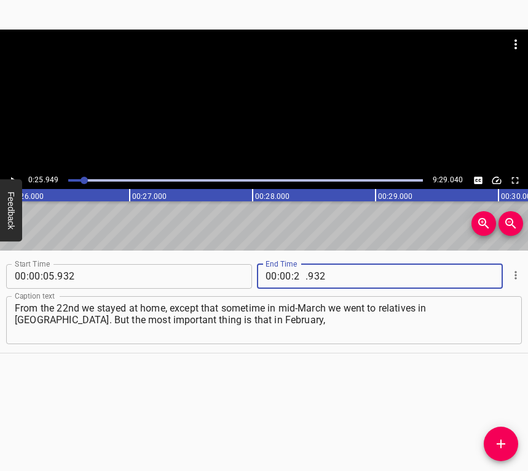
type input "25"
type input "949"
click at [503, 435] on icon "Add Cue" at bounding box center [501, 443] width 15 height 15
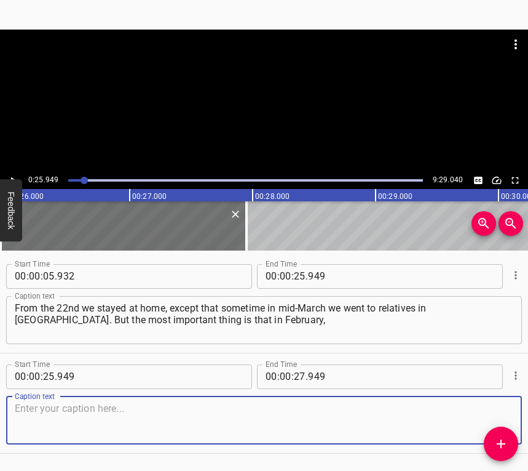
scroll to position [38, 0]
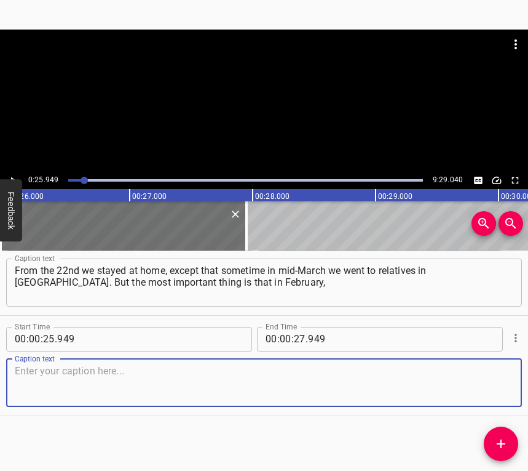
click at [488, 381] on textarea at bounding box center [264, 382] width 499 height 35
click at [57, 381] on textarea at bounding box center [264, 382] width 499 height 35
paste textarea "from the 22nd, as soon as it all began, we were at home. At most we went out to…"
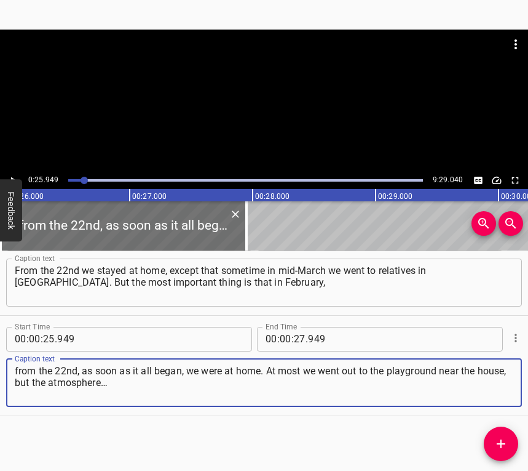
type textarea "from the 22nd, as soon as it all began, we were at home. At most we went out to…"
click at [15, 175] on icon "Play/Pause" at bounding box center [12, 180] width 11 height 11
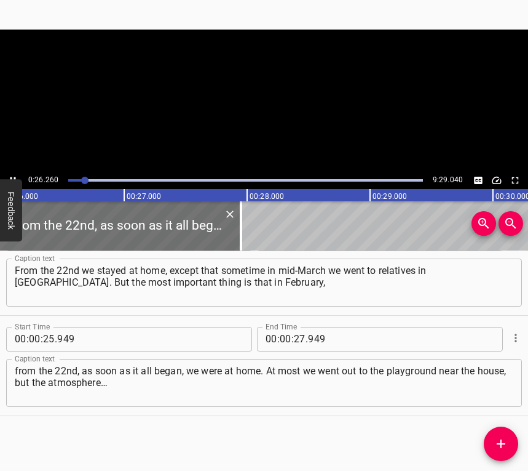
scroll to position [0, 3229]
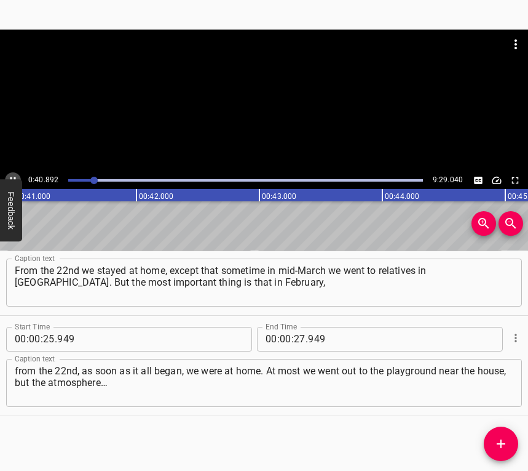
click at [13, 175] on icon "Play/Pause" at bounding box center [12, 180] width 11 height 11
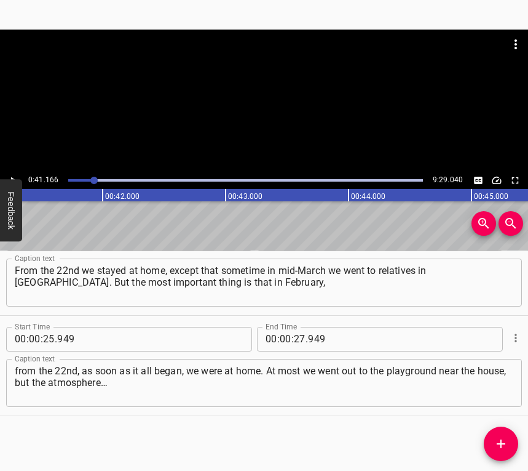
click at [13, 175] on icon "Play/Pause" at bounding box center [12, 180] width 11 height 11
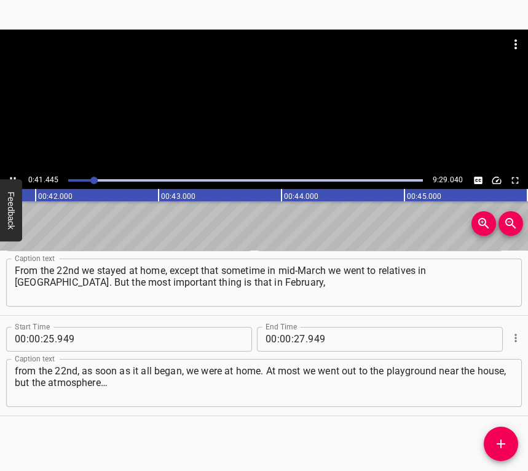
click at [13, 175] on icon "Play/Pause" at bounding box center [12, 180] width 11 height 11
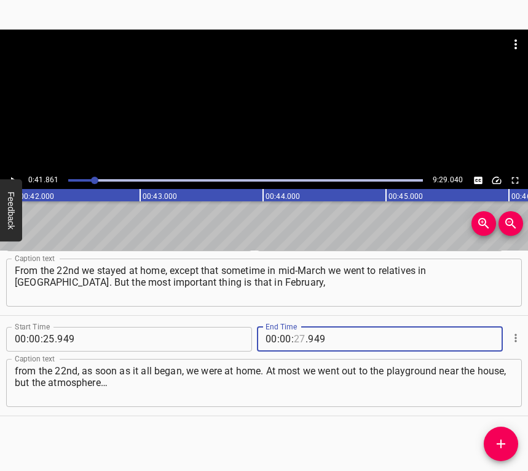
click at [294, 338] on input "number" at bounding box center [300, 339] width 12 height 25
type input "41"
type input "861"
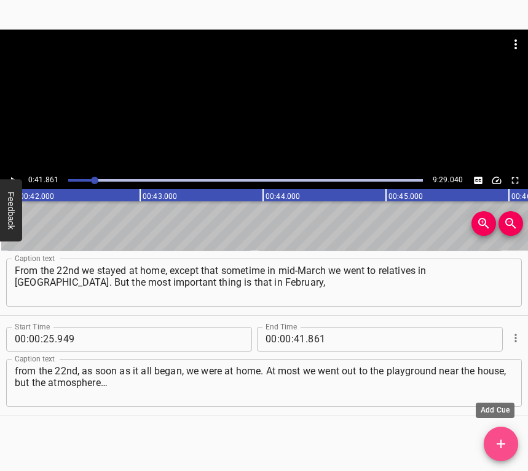
click at [499, 435] on icon "Add Cue" at bounding box center [501, 443] width 15 height 15
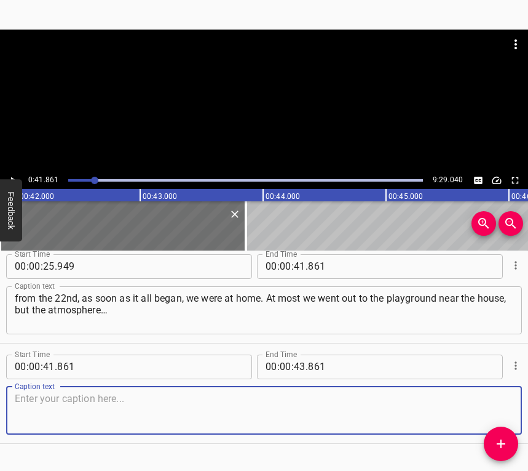
scroll to position [138, 0]
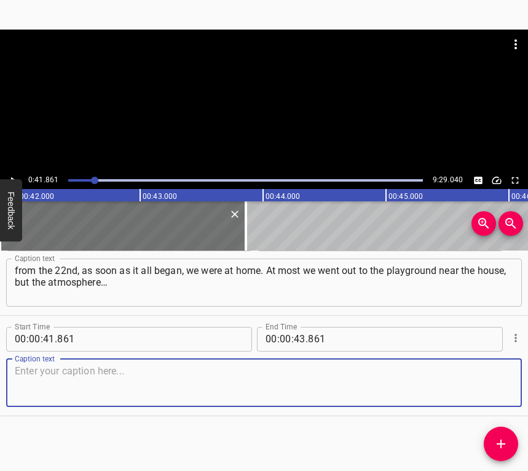
click at [499, 376] on textarea at bounding box center [264, 382] width 499 height 35
click at [213, 382] on textarea at bounding box center [264, 382] width 499 height 35
paste textarea "it was hard to even look at the houses around our own. My friend from our build…"
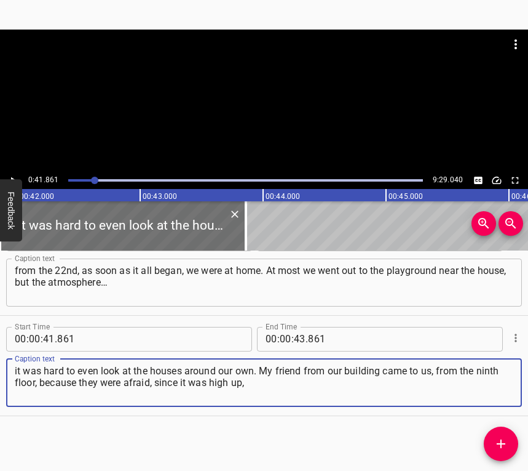
type textarea "it was hard to even look at the houses around our own. My friend from our build…"
click at [11, 178] on icon "Play/Pause" at bounding box center [13, 180] width 5 height 7
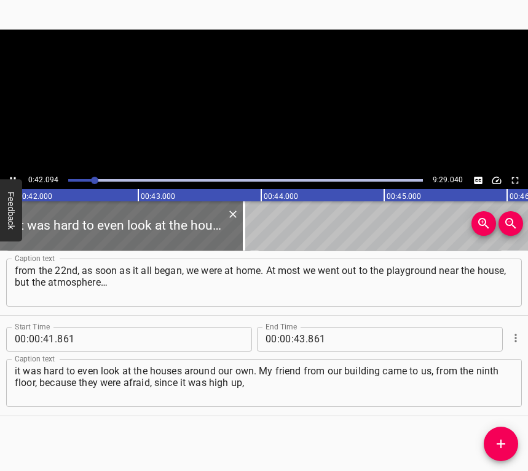
scroll to position [0, 5177]
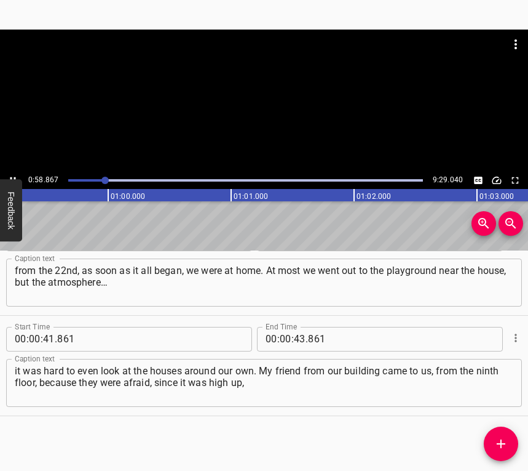
click at [103, 178] on div at bounding box center [104, 180] width 7 height 7
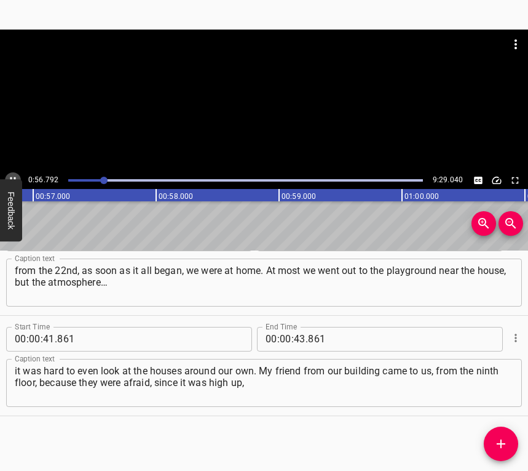
click at [16, 177] on icon "Play/Pause" at bounding box center [12, 180] width 11 height 11
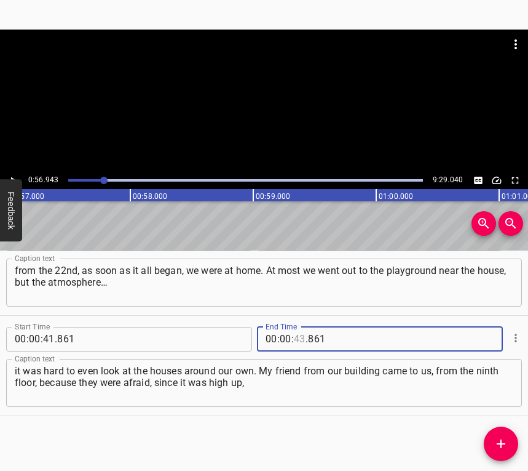
click at [297, 333] on input "number" at bounding box center [300, 339] width 12 height 25
type input "56"
type input "943"
click at [503, 435] on icon "Add Cue" at bounding box center [501, 443] width 15 height 15
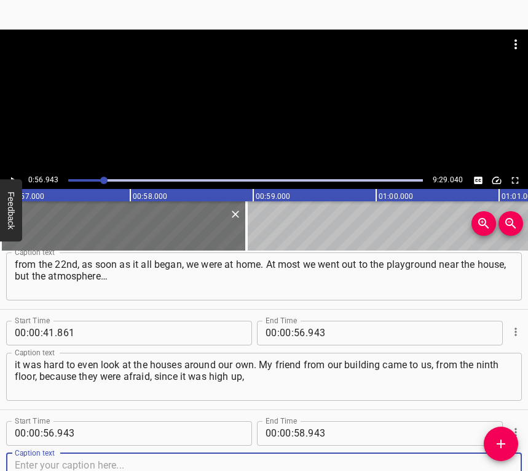
scroll to position [238, 0]
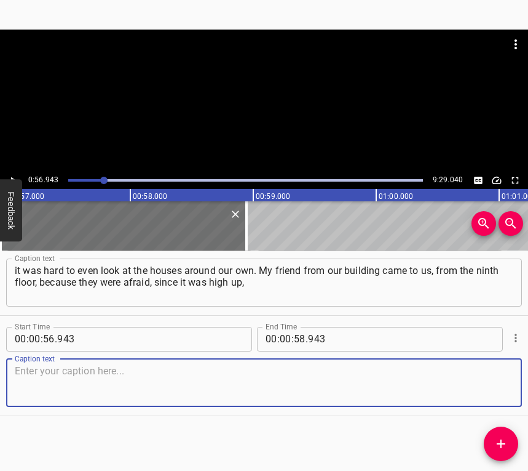
click at [498, 381] on textarea at bounding box center [264, 382] width 499 height 35
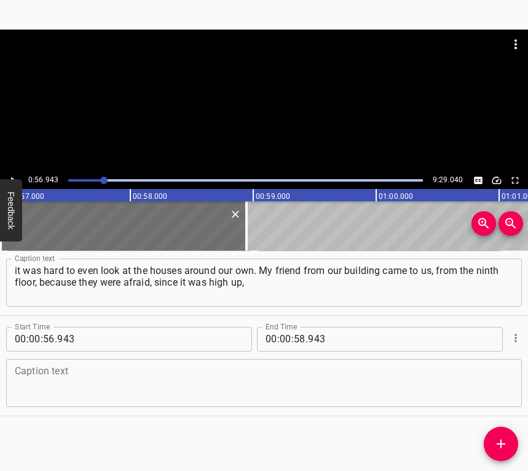
click at [140, 383] on textarea at bounding box center [264, 382] width 499 height 35
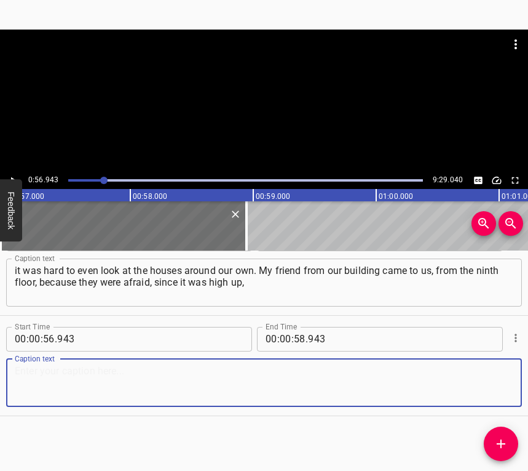
paste textarea "and we lived on the third floor. We gathered together; when a missile flew over…"
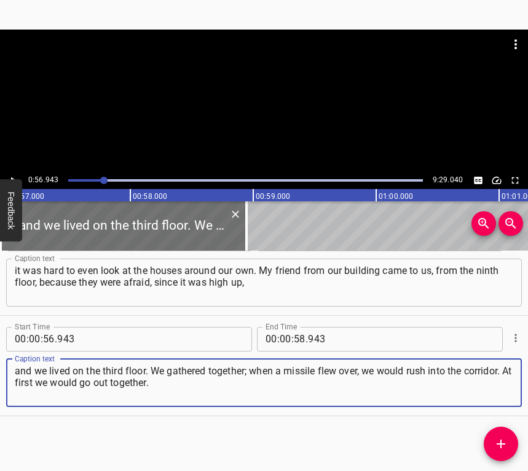
type textarea "and we lived on the third floor. We gathered together; when a missile flew over…"
click at [12, 179] on button "Feedback" at bounding box center [11, 210] width 22 height 62
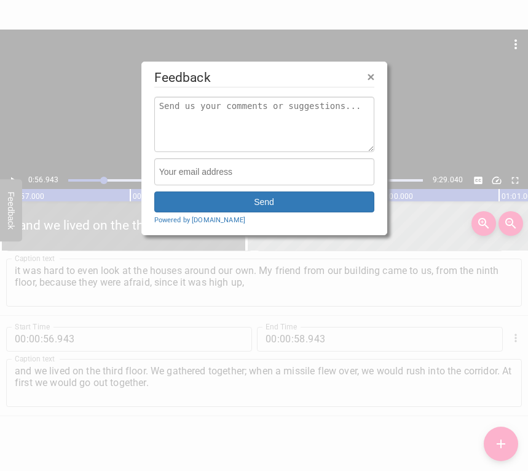
click at [9, 175] on div at bounding box center [264, 235] width 528 height 471
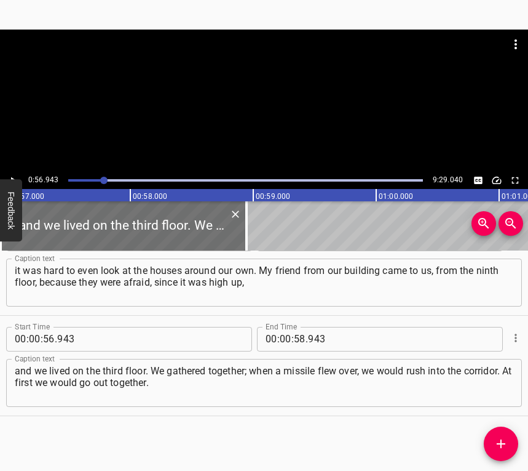
click at [8, 175] on icon "Play/Pause" at bounding box center [12, 180] width 11 height 11
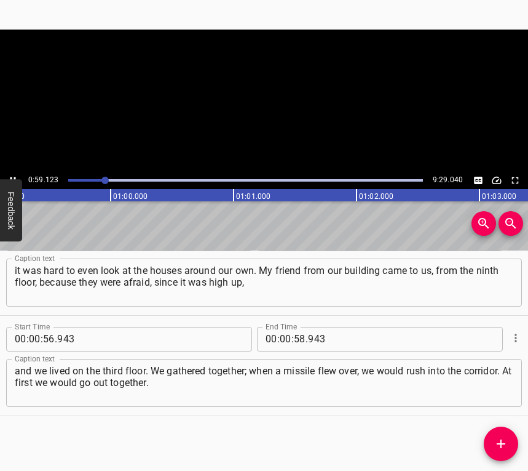
scroll to position [0, 7272]
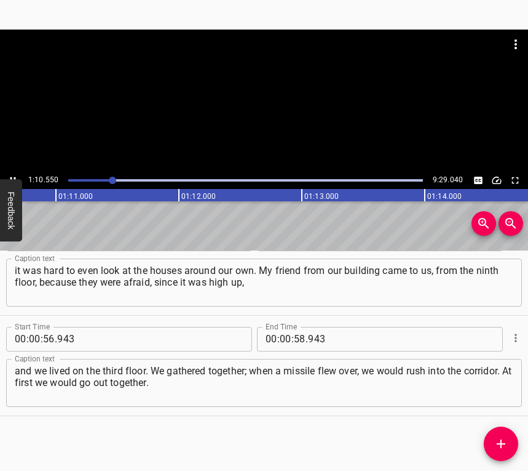
click at [10, 175] on icon "Play/Pause" at bounding box center [12, 180] width 11 height 11
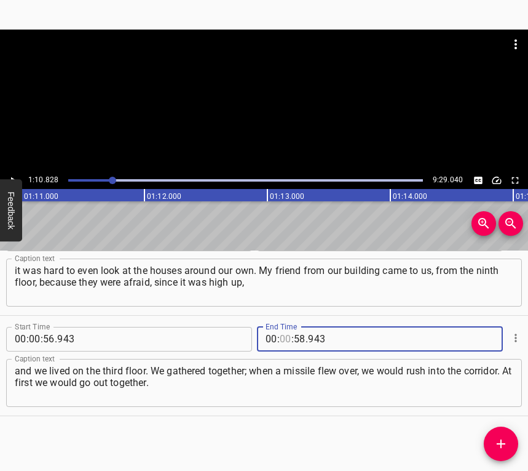
click at [280, 333] on input "number" at bounding box center [286, 339] width 12 height 25
type input "01"
type input "10"
type input "828"
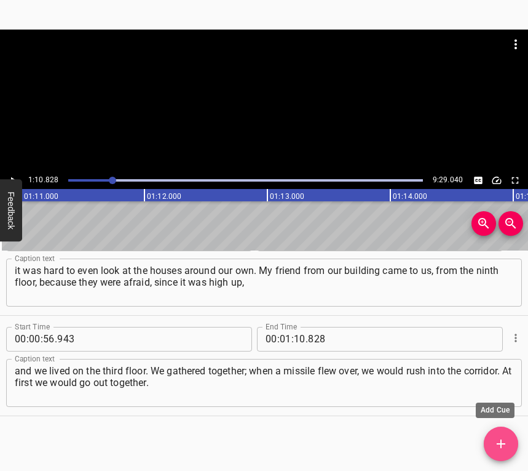
click at [501, 435] on button "Add Cue" at bounding box center [501, 443] width 34 height 34
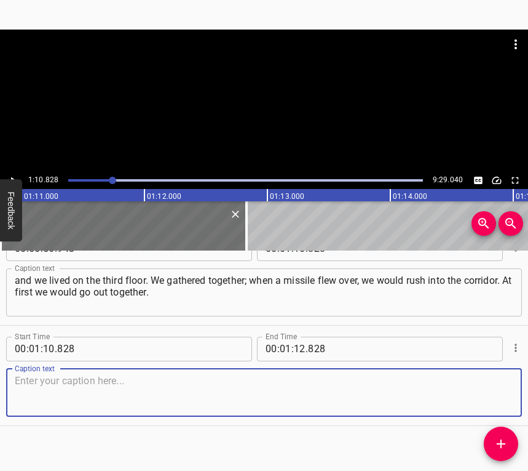
scroll to position [338, 0]
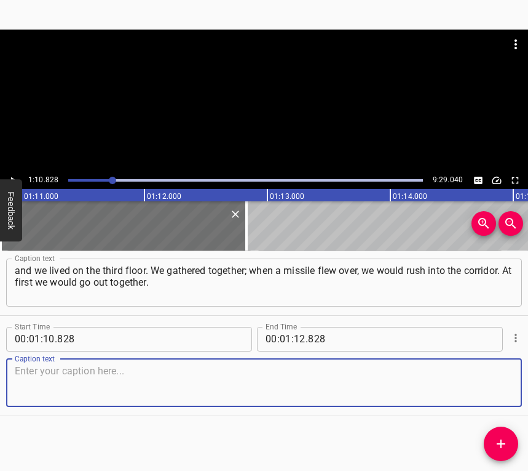
click at [478, 382] on textarea at bounding box center [264, 382] width 499 height 35
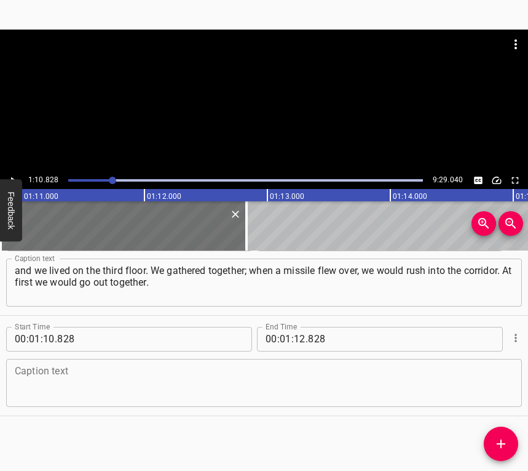
click at [28, 367] on textarea at bounding box center [264, 382] width 499 height 35
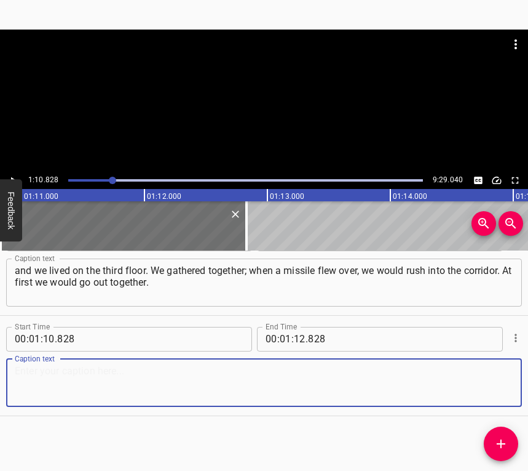
paste textarea "There were shelters, but one had to walk a bit. So we slept in the common corri…"
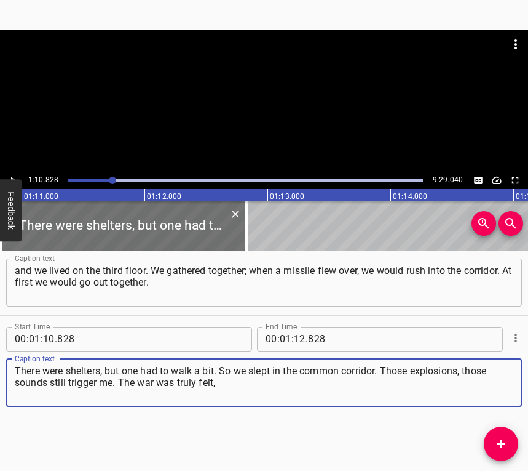
type textarea "There were shelters, but one had to walk a bit. So we slept in the common corri…"
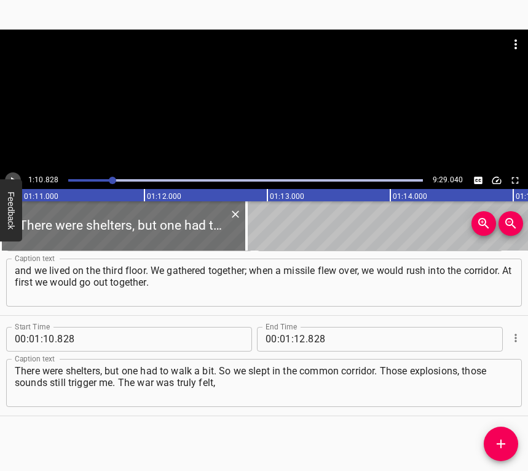
click at [13, 176] on icon "Play/Pause" at bounding box center [12, 180] width 11 height 11
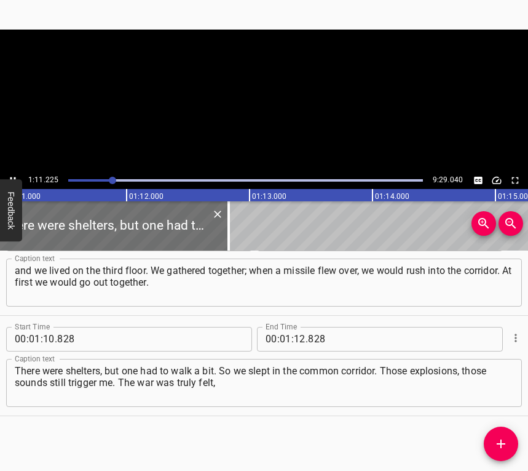
scroll to position [0, 8761]
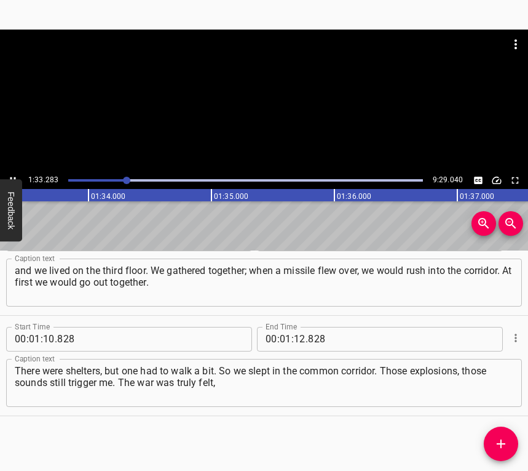
click at [11, 175] on icon "Play/Pause" at bounding box center [12, 180] width 11 height 11
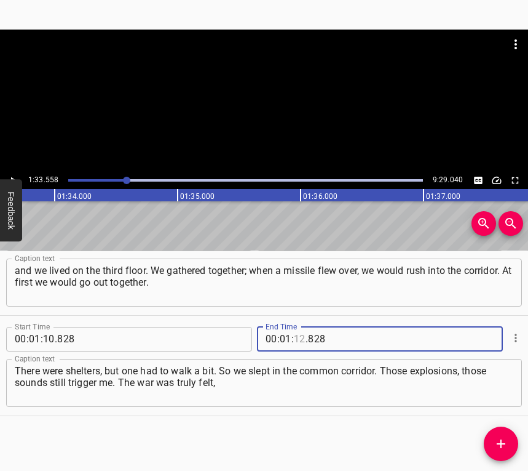
click at [297, 339] on input "number" at bounding box center [300, 339] width 12 height 25
type input "33"
type input "558"
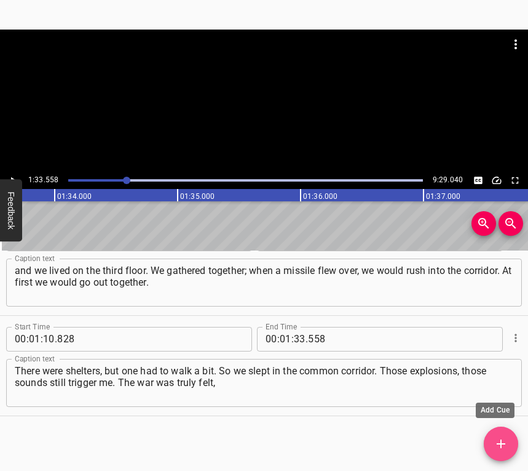
click at [500, 435] on icon "Add Cue" at bounding box center [501, 443] width 15 height 15
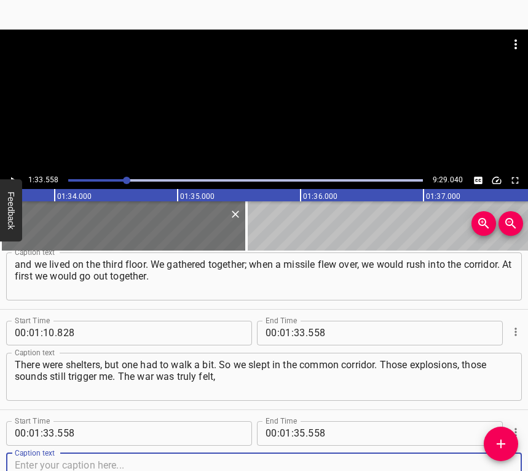
scroll to position [439, 0]
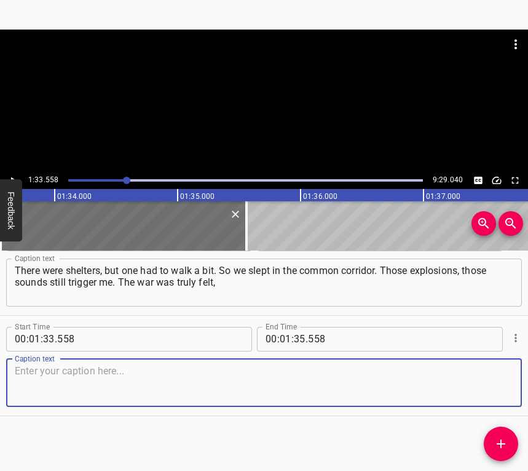
click at [483, 386] on textarea at bounding box center [264, 382] width 499 height 35
click at [177, 381] on textarea at bounding box center [264, 382] width 499 height 35
paste textarea "that cold spirit was felt, the pain for Ukraine was felt. Yes, probably so. It …"
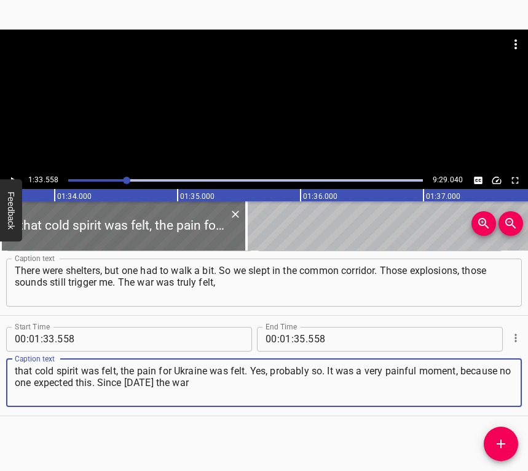
type textarea "that cold spirit was felt, the pain for Ukraine was felt. Yes, probably so. It …"
click at [14, 168] on div at bounding box center [264, 101] width 528 height 142
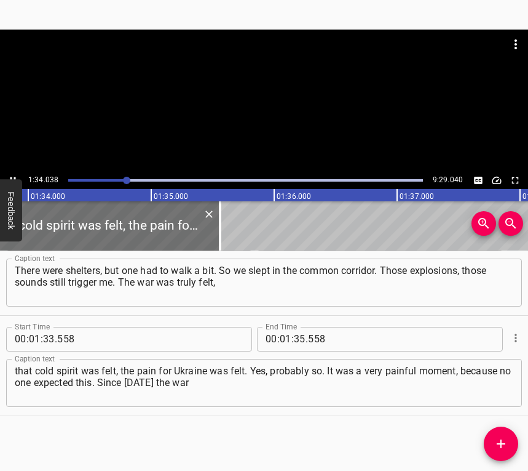
scroll to position [0, 11567]
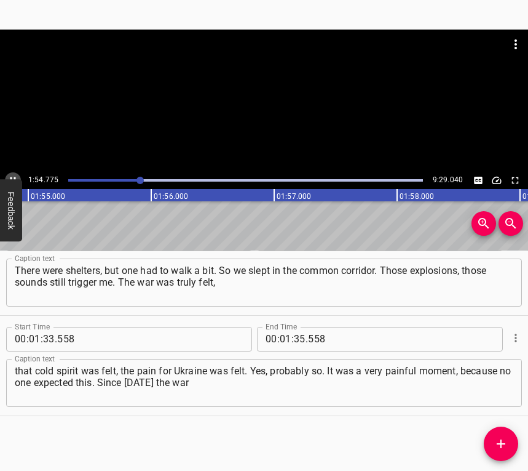
click at [15, 177] on icon "Play/Pause" at bounding box center [13, 180] width 6 height 7
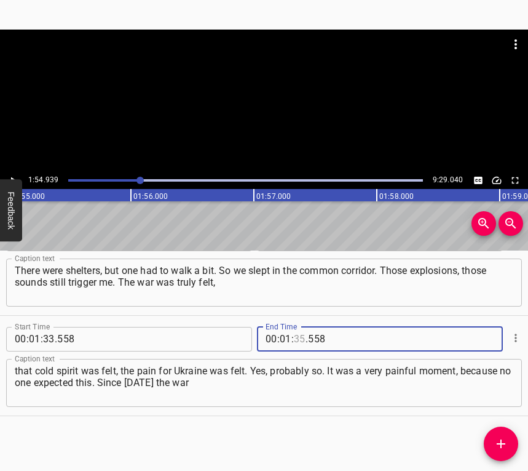
click at [298, 340] on input "number" at bounding box center [300, 339] width 12 height 25
type input "54"
type input "939"
click at [507, 435] on icon "Add Cue" at bounding box center [501, 443] width 15 height 15
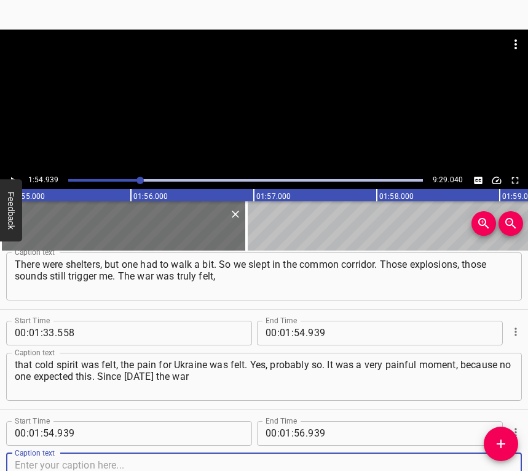
scroll to position [539, 0]
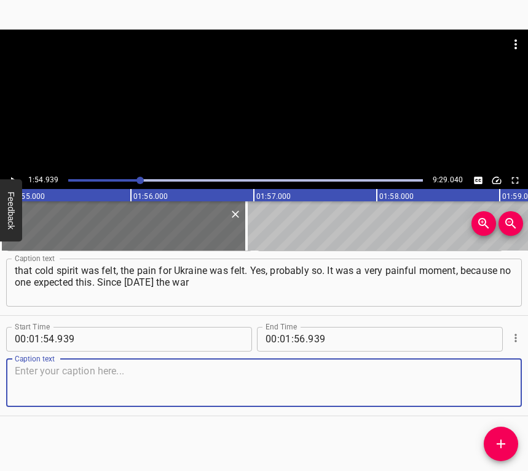
click at [499, 384] on textarea at bounding box center [264, 382] width 499 height 35
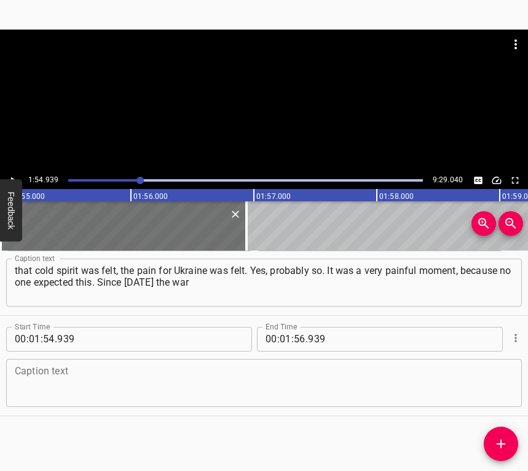
click at [30, 393] on textarea at bounding box center [264, 382] width 499 height 35
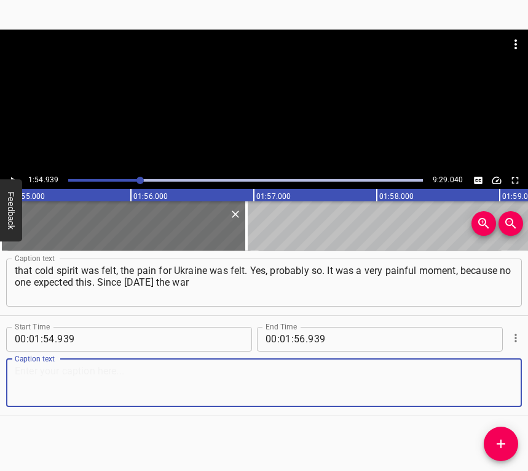
paste textarea "had already been going on, but for all the people of [GEOGRAPHIC_DATA], it felt…"
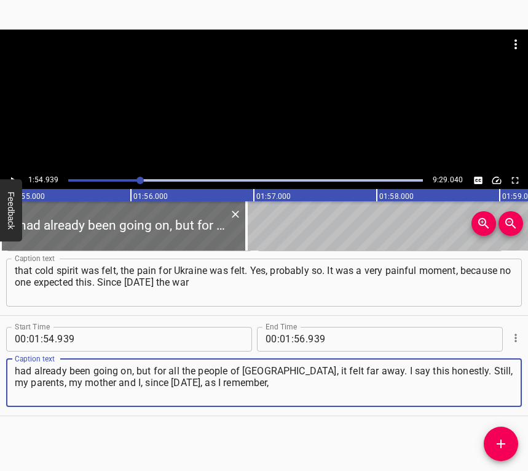
type textarea "had already been going on, but for all the people of [GEOGRAPHIC_DATA], it felt…"
click at [11, 175] on icon "Play/Pause" at bounding box center [12, 180] width 11 height 11
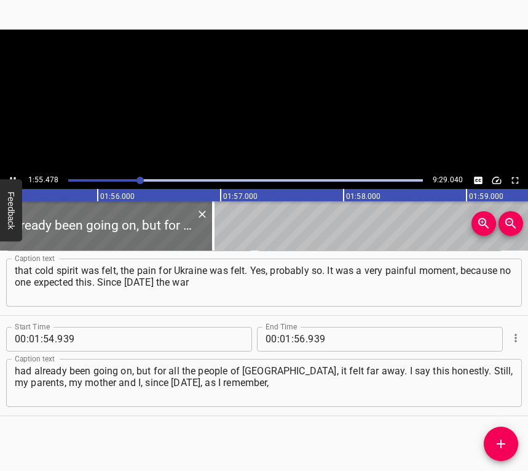
scroll to position [0, 14204]
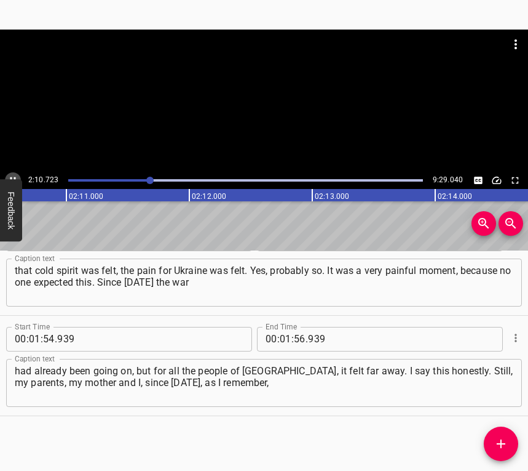
click at [15, 173] on button "Play/Pause" at bounding box center [13, 180] width 16 height 16
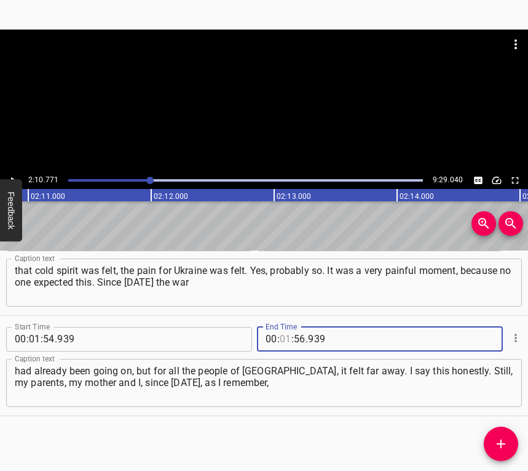
click at [285, 336] on input "number" at bounding box center [286, 339] width 12 height 25
type input "02"
type input "10"
type input "771"
click at [499, 435] on icon "Add Cue" at bounding box center [501, 443] width 9 height 9
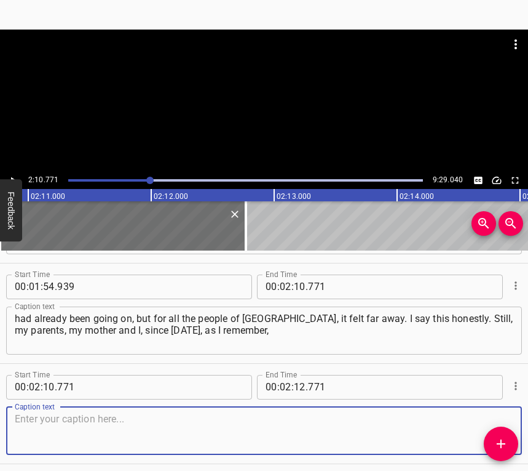
scroll to position [639, 0]
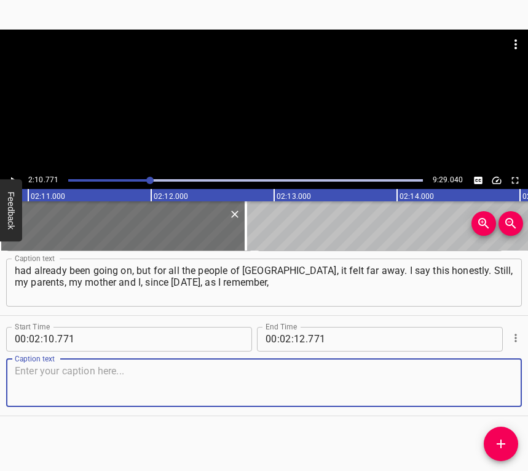
click at [489, 386] on textarea at bounding box center [264, 382] width 499 height 35
click at [240, 389] on textarea at bounding box center [264, 382] width 499 height 35
paste textarea "would go to weave nets in certain centers, always sent humanitarian aid, becaus…"
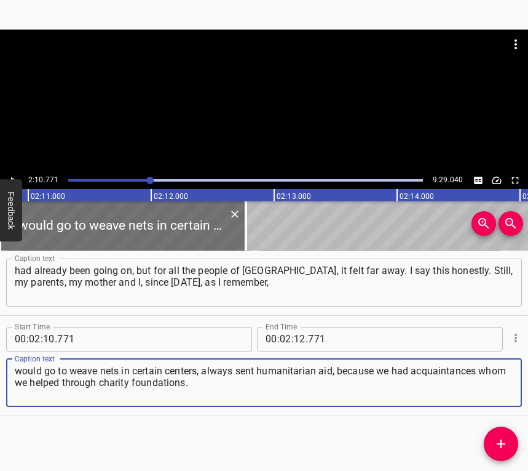
type textarea "would go to weave nets in certain centers, always sent humanitarian aid, becaus…"
click at [17, 170] on div at bounding box center [264, 101] width 528 height 142
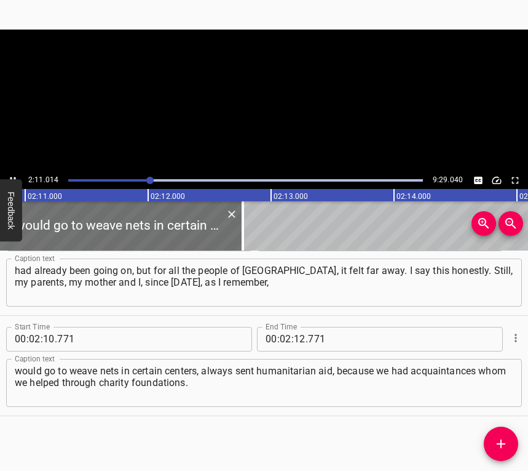
scroll to position [0, 16115]
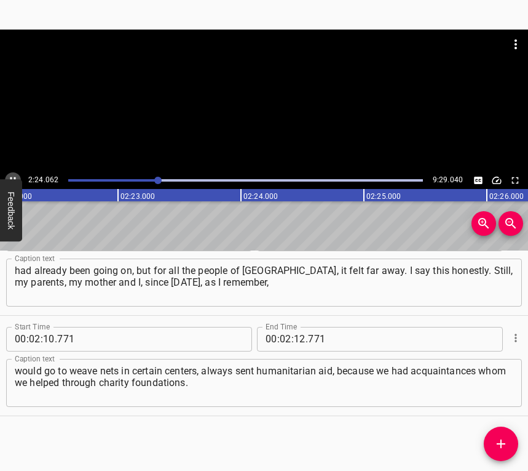
click at [10, 177] on icon "Play/Pause" at bounding box center [12, 180] width 11 height 11
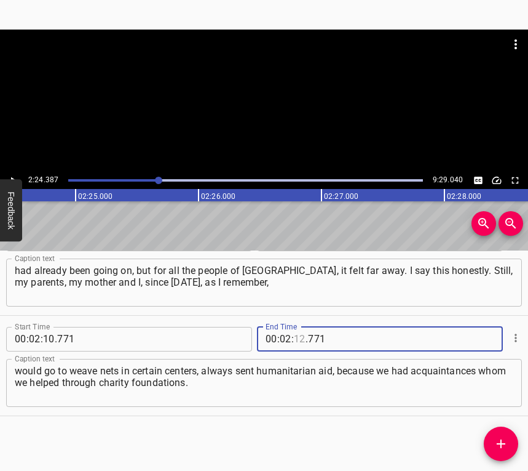
click at [295, 336] on input "number" at bounding box center [300, 339] width 12 height 25
type input "24"
type input "387"
click at [507, 435] on icon "Add Cue" at bounding box center [501, 443] width 15 height 15
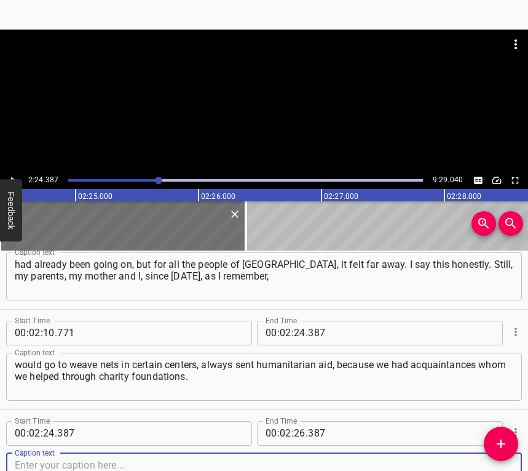
scroll to position [739, 0]
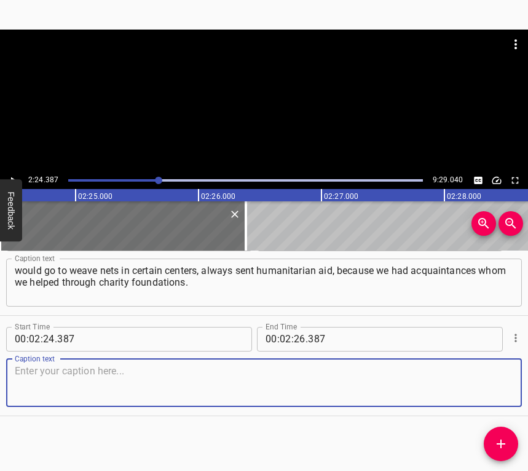
click at [493, 384] on textarea at bounding box center [264, 382] width 499 height 35
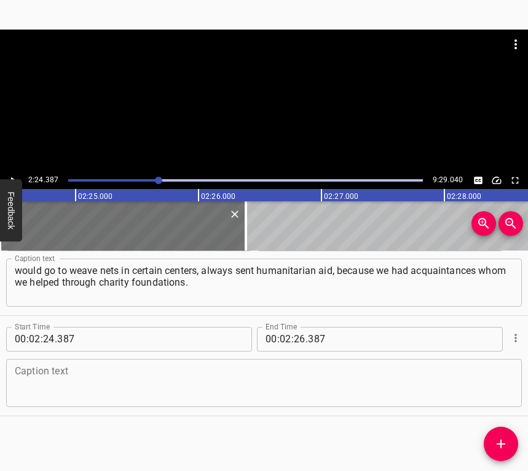
click at [108, 379] on textarea at bounding box center [264, 382] width 499 height 35
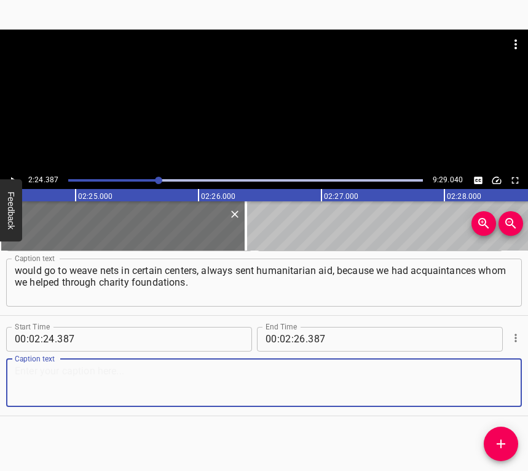
paste textarea "Since [DATE] we have been doing this. But most people in [GEOGRAPHIC_DATA], I t…"
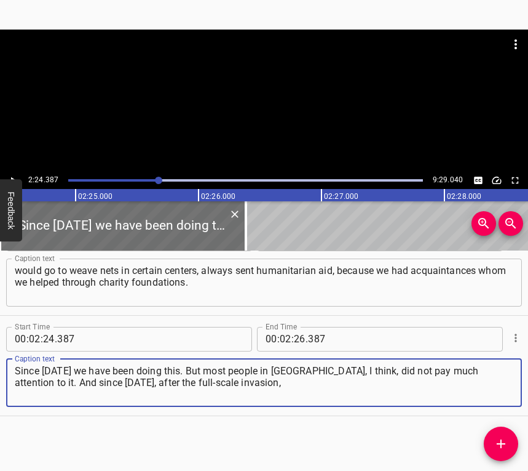
type textarea "Since [DATE] we have been doing this. But most people in [GEOGRAPHIC_DATA], I t…"
